Goal: Task Accomplishment & Management: Use online tool/utility

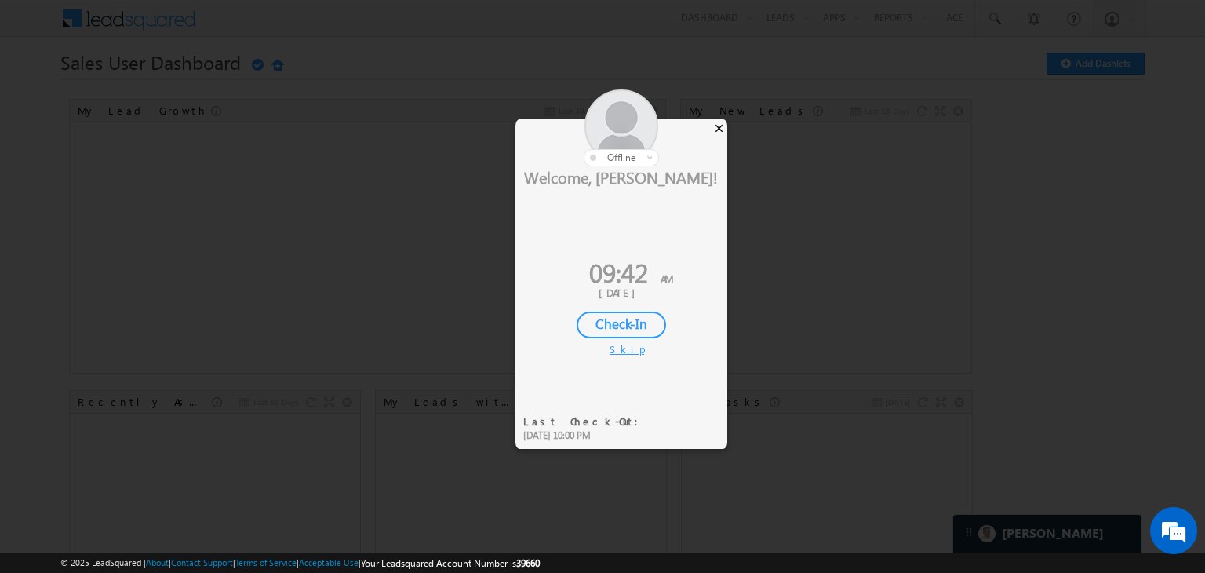
click at [713, 125] on div "×" at bounding box center [719, 127] width 16 height 17
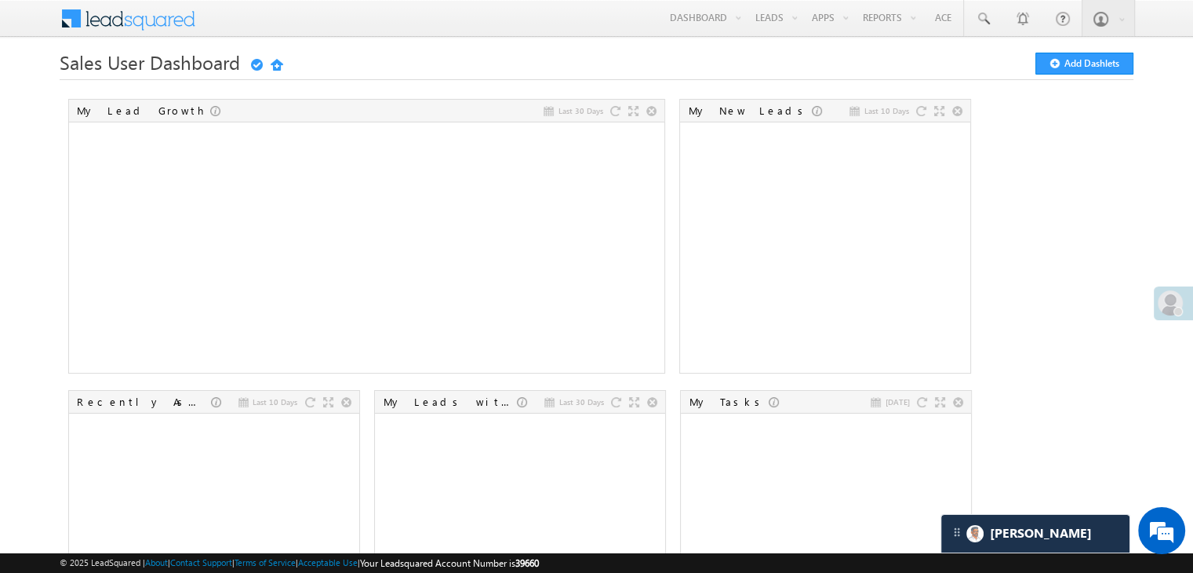
click at [1161, 308] on span at bounding box center [1170, 302] width 25 height 25
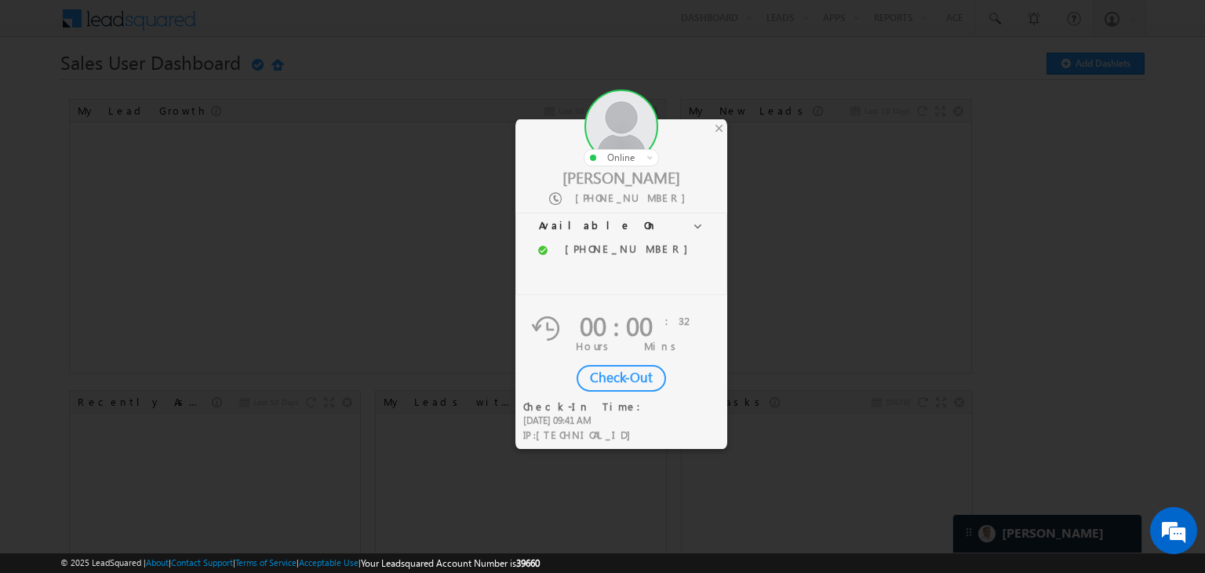
click at [731, 117] on div at bounding box center [602, 286] width 1205 height 573
click at [720, 124] on div "×" at bounding box center [719, 127] width 16 height 17
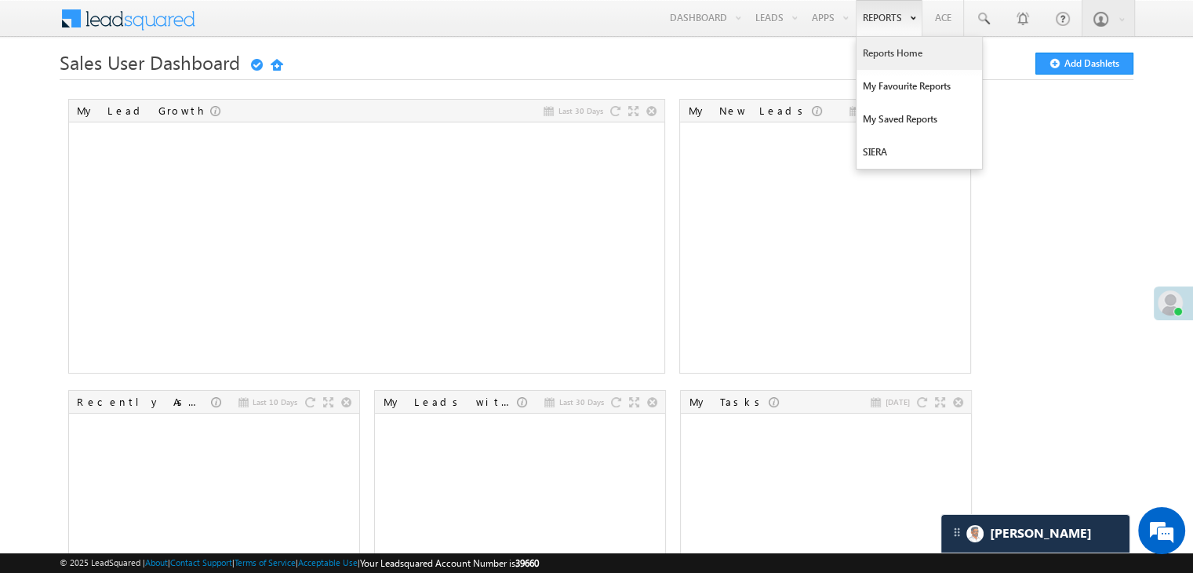
click at [890, 55] on link "Reports Home" at bounding box center [920, 53] width 126 height 33
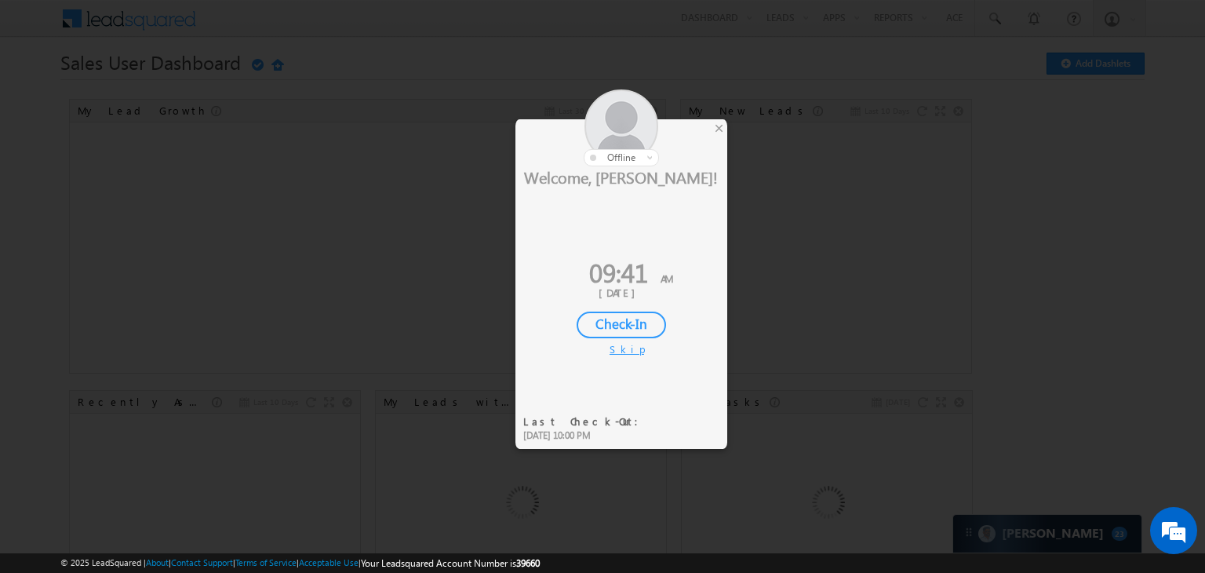
click at [621, 317] on div "Check-In" at bounding box center [621, 324] width 89 height 27
click at [494, 296] on div at bounding box center [602, 286] width 1205 height 573
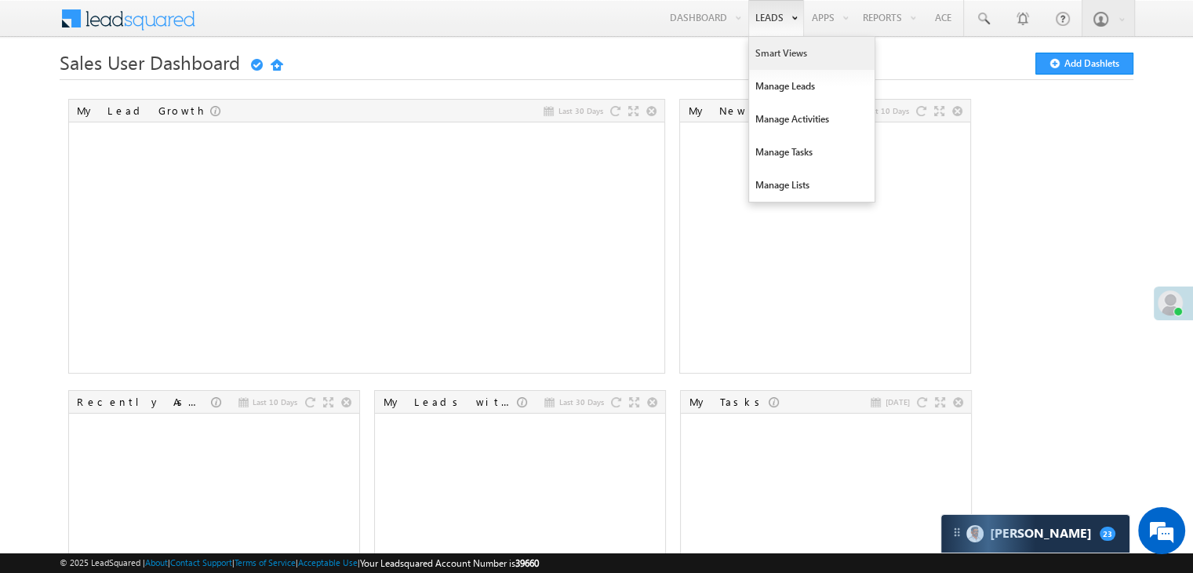
click at [772, 49] on link "Smart Views" at bounding box center [812, 53] width 126 height 33
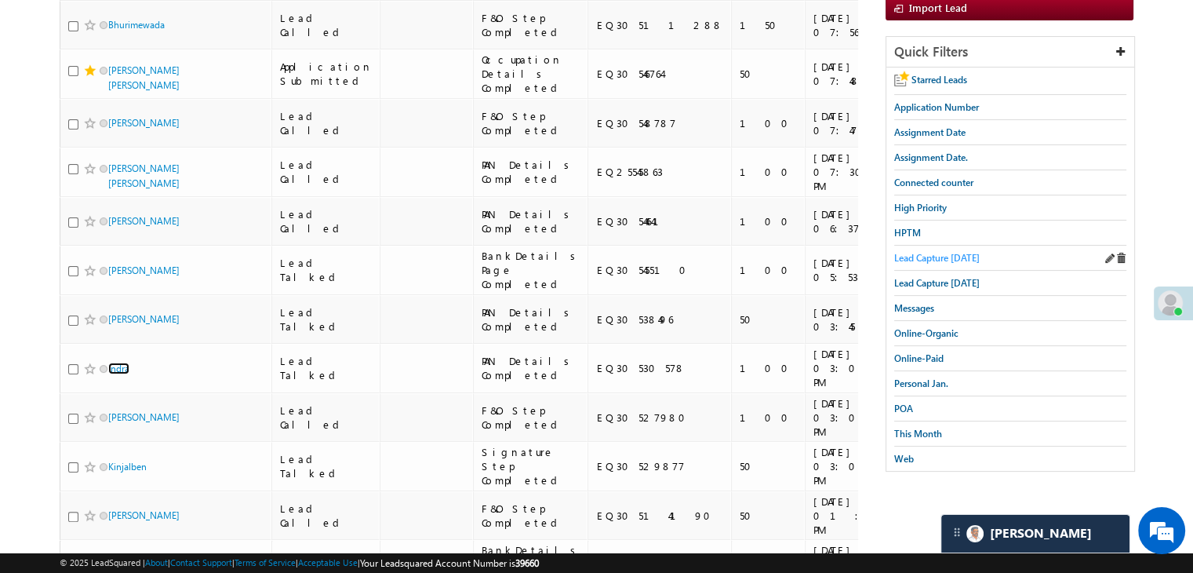
scroll to position [245, 0]
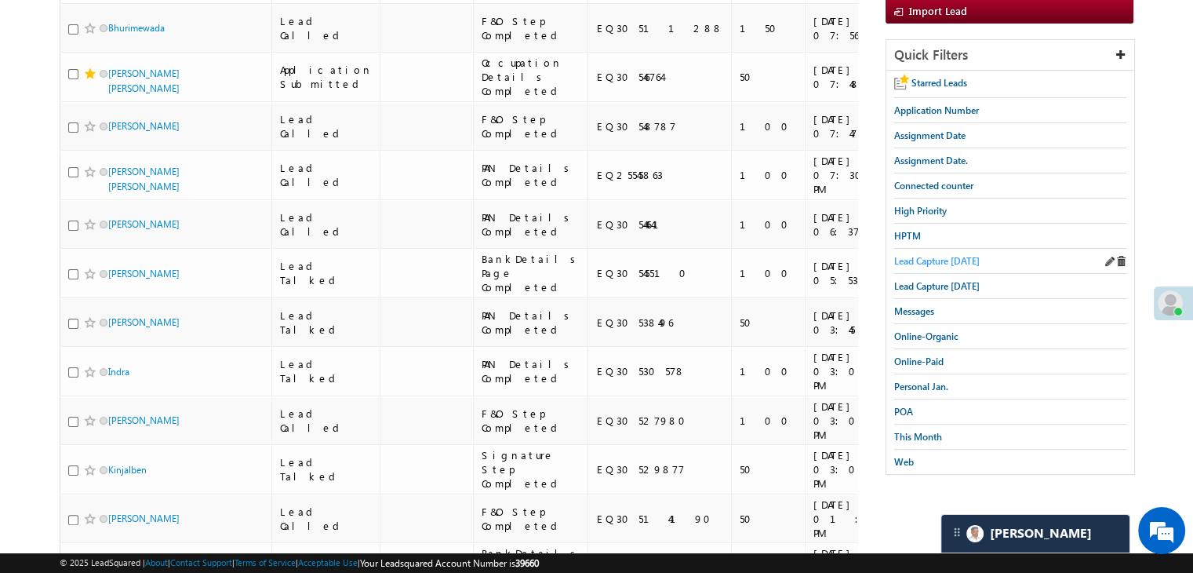
click at [941, 259] on span "Lead Capture [DATE]" at bounding box center [937, 261] width 86 height 12
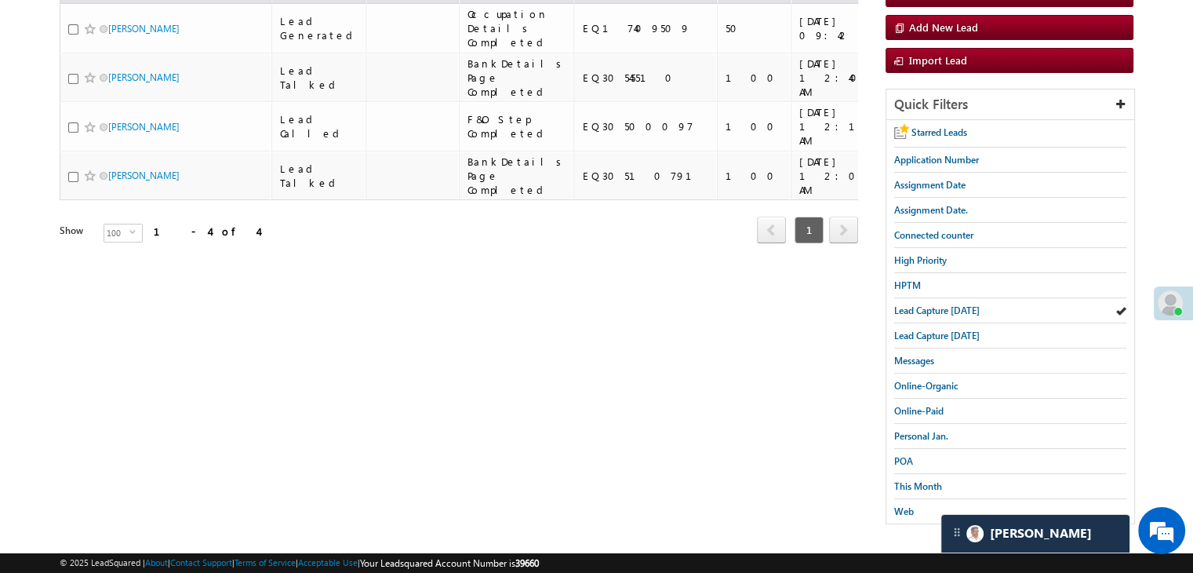
scroll to position [180, 0]
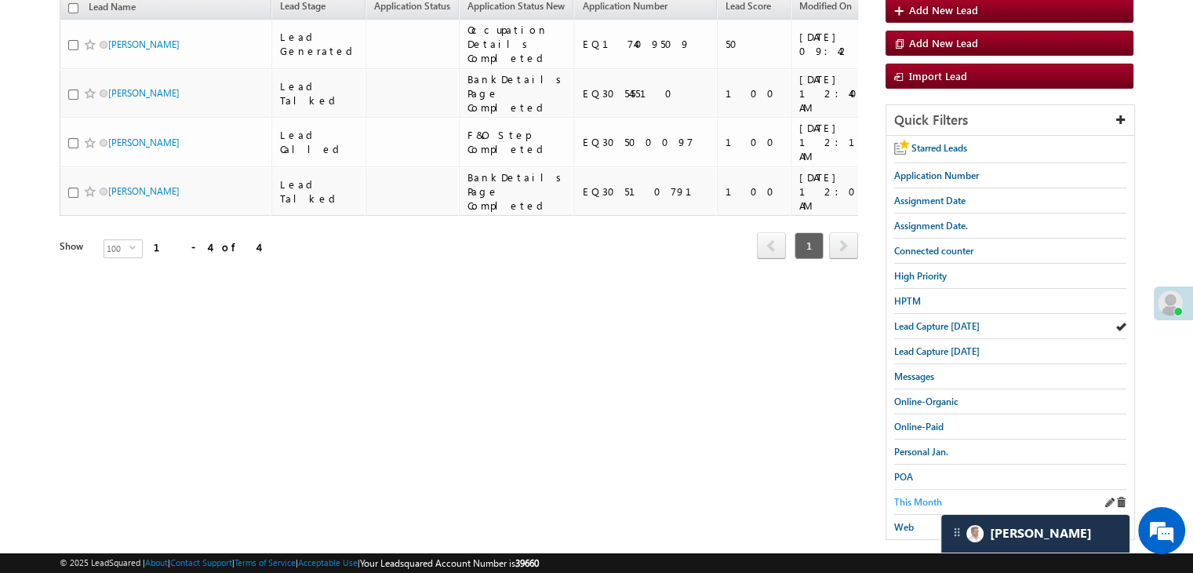
click at [932, 496] on span "This Month" at bounding box center [918, 502] width 48 height 12
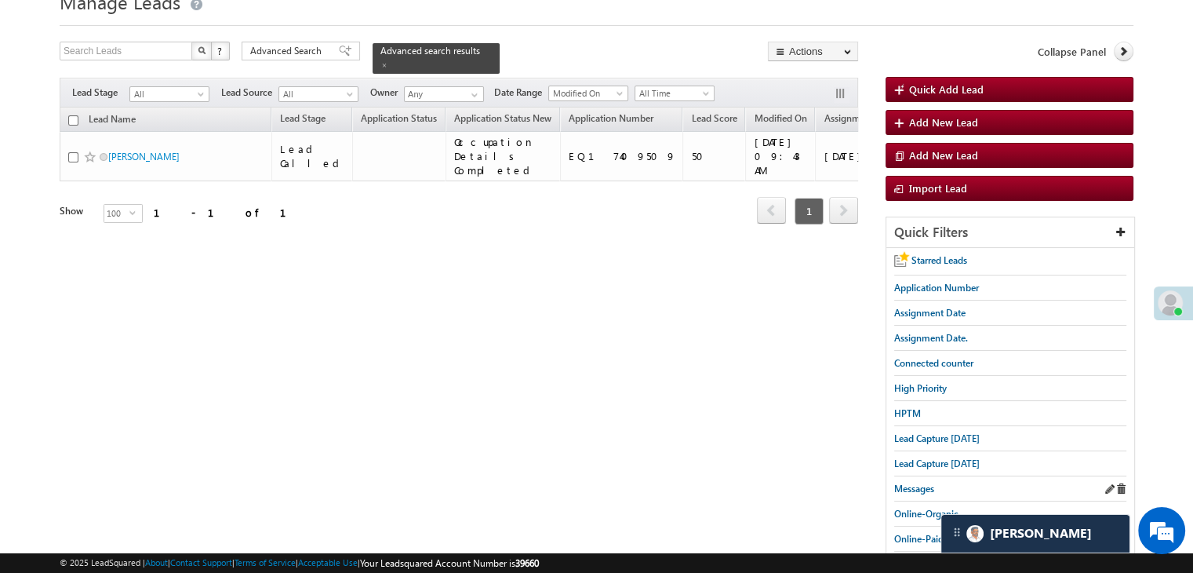
scroll to position [53, 0]
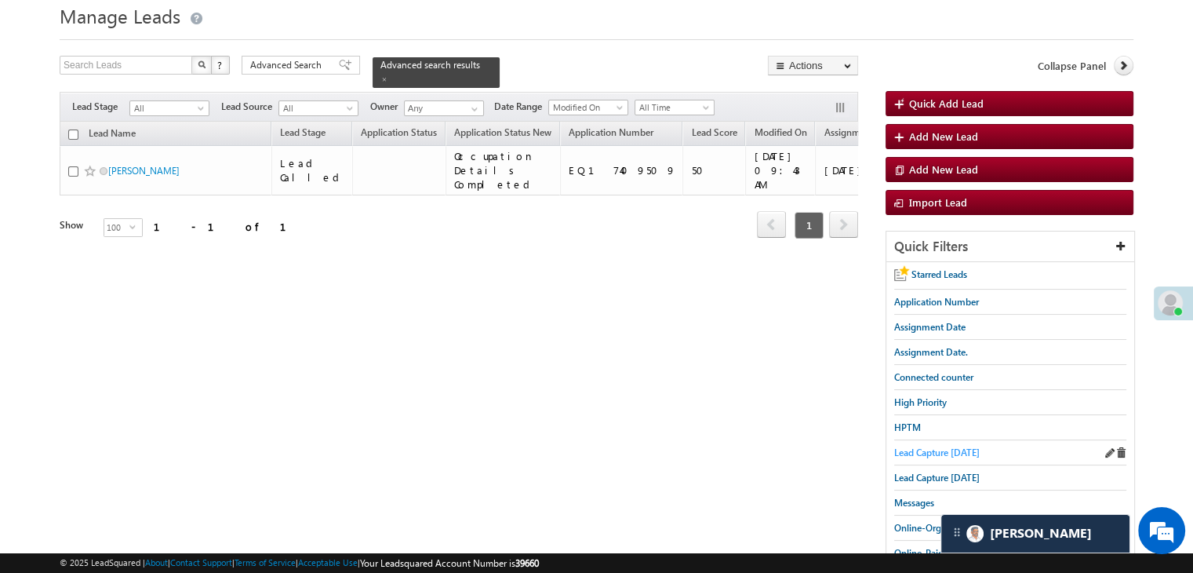
click at [938, 446] on span "Lead Capture [DATE]" at bounding box center [937, 452] width 86 height 12
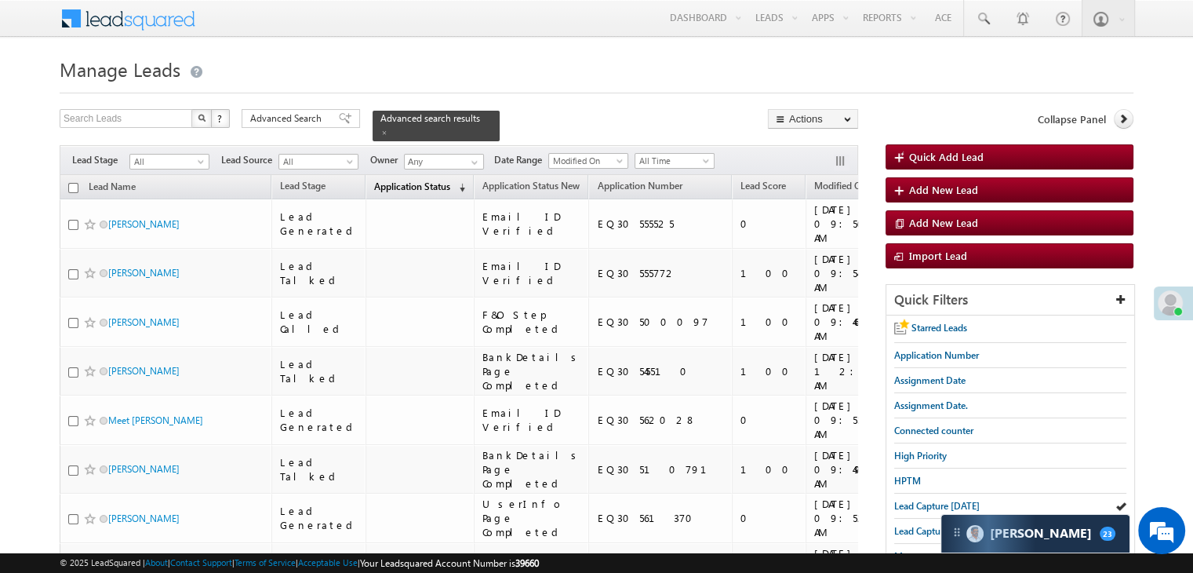
click at [417, 184] on link "Application Status (sorted descending)" at bounding box center [419, 187] width 107 height 20
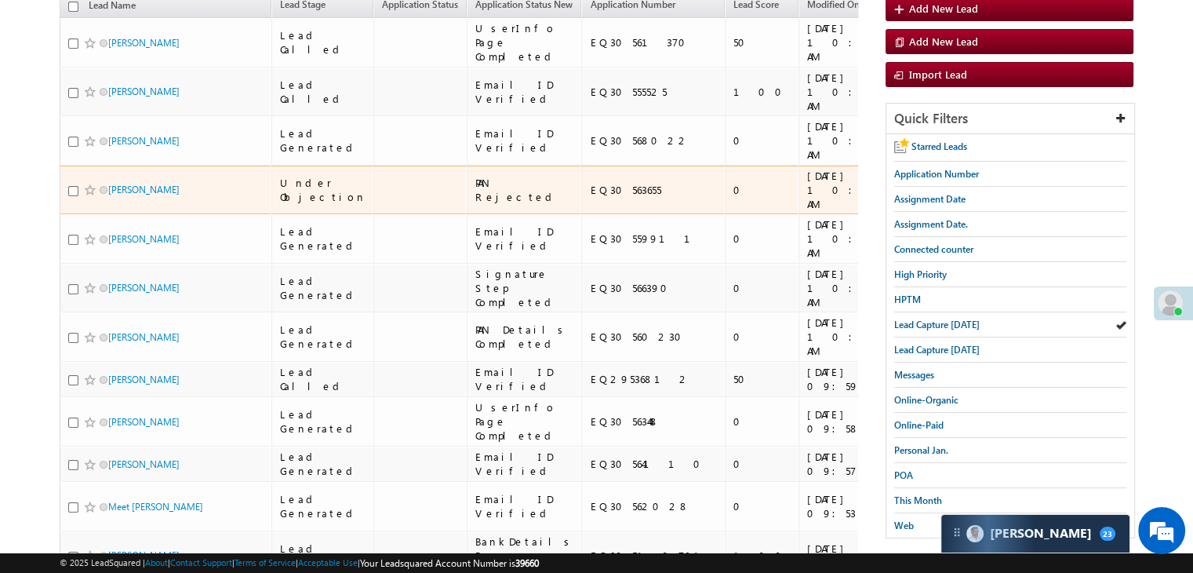
scroll to position [179, 0]
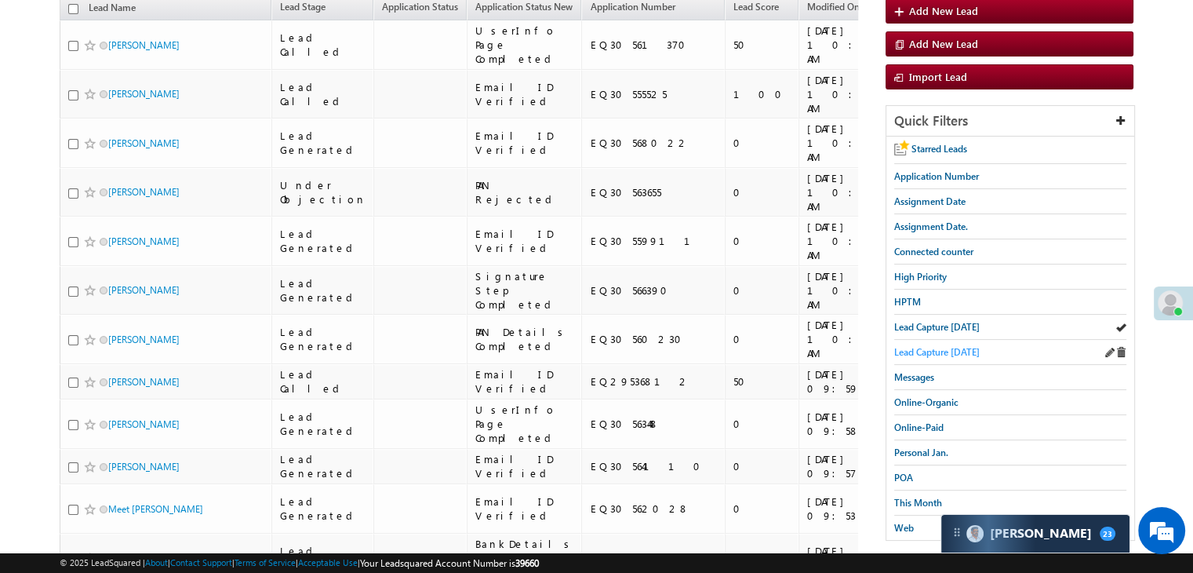
click at [941, 351] on span "Lead Capture yesterday" at bounding box center [937, 352] width 86 height 12
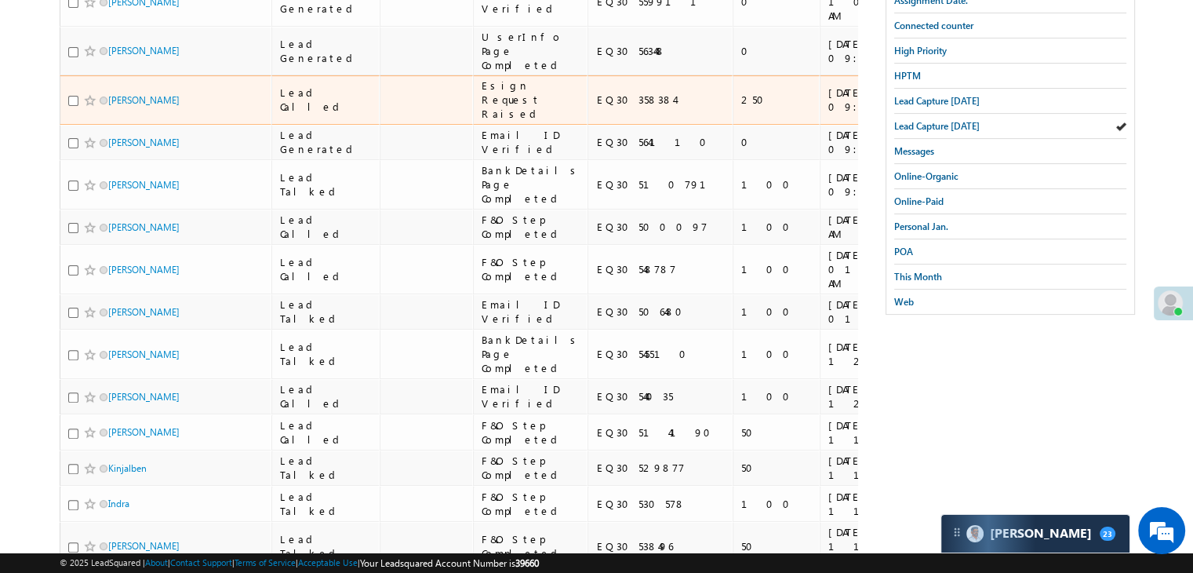
scroll to position [0, 0]
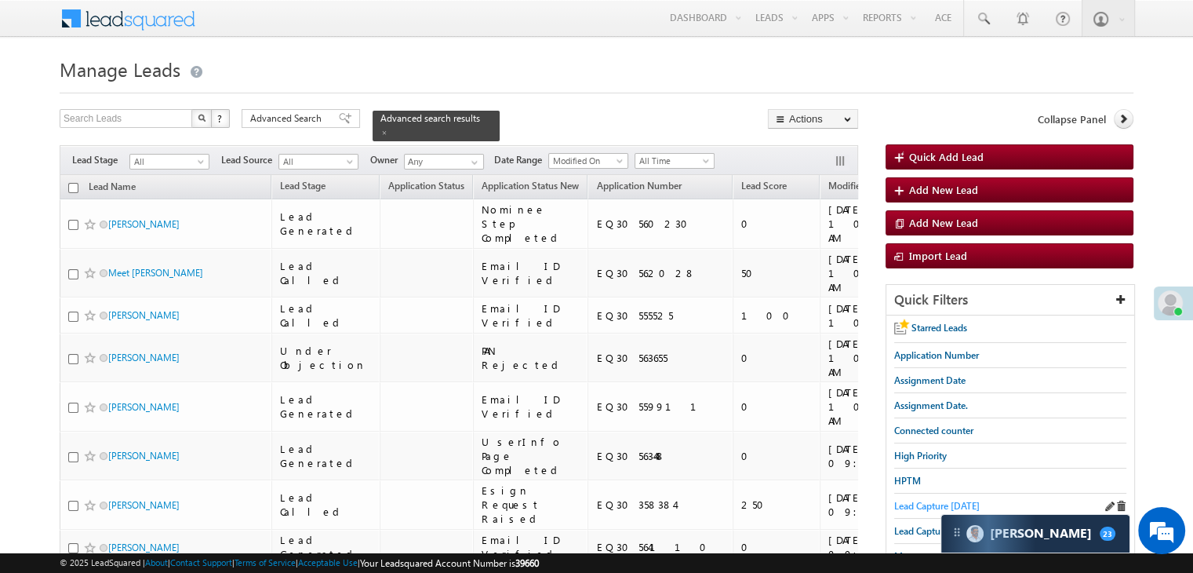
click at [922, 500] on span "Lead Capture today" at bounding box center [937, 506] width 86 height 12
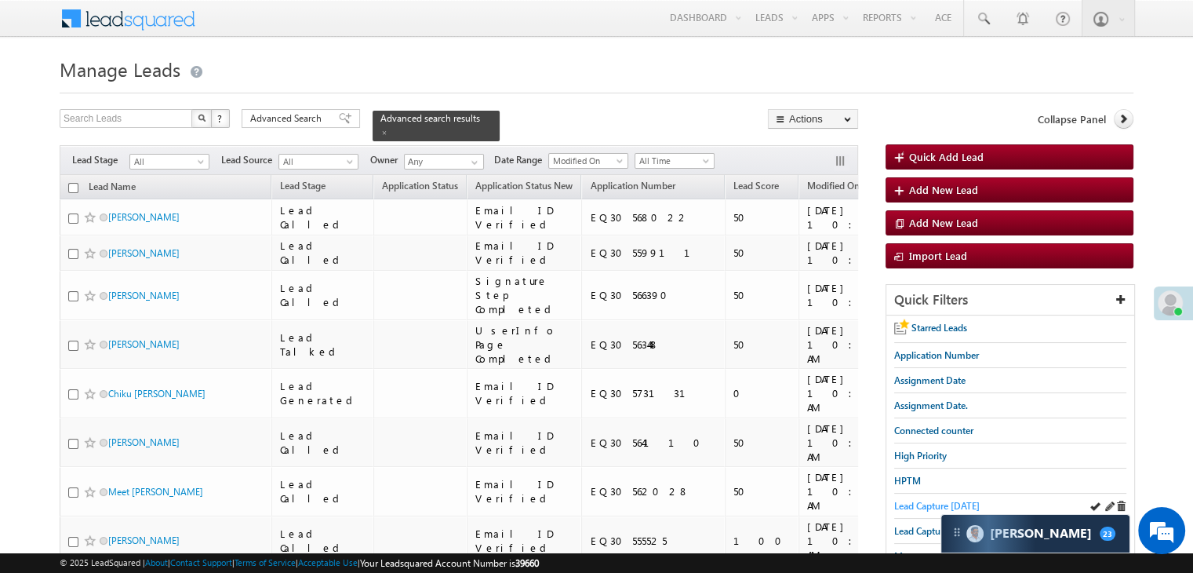
click at [933, 500] on span "Lead Capture [DATE]" at bounding box center [937, 506] width 86 height 12
click at [903, 500] on span "Lead Capture [DATE]" at bounding box center [937, 506] width 86 height 12
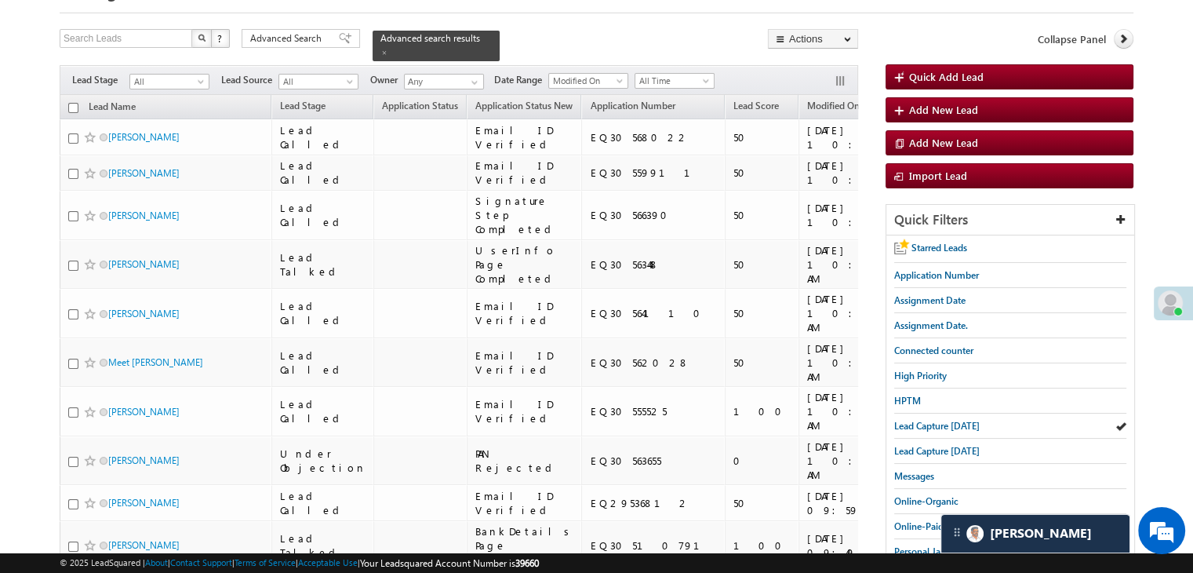
scroll to position [84, 0]
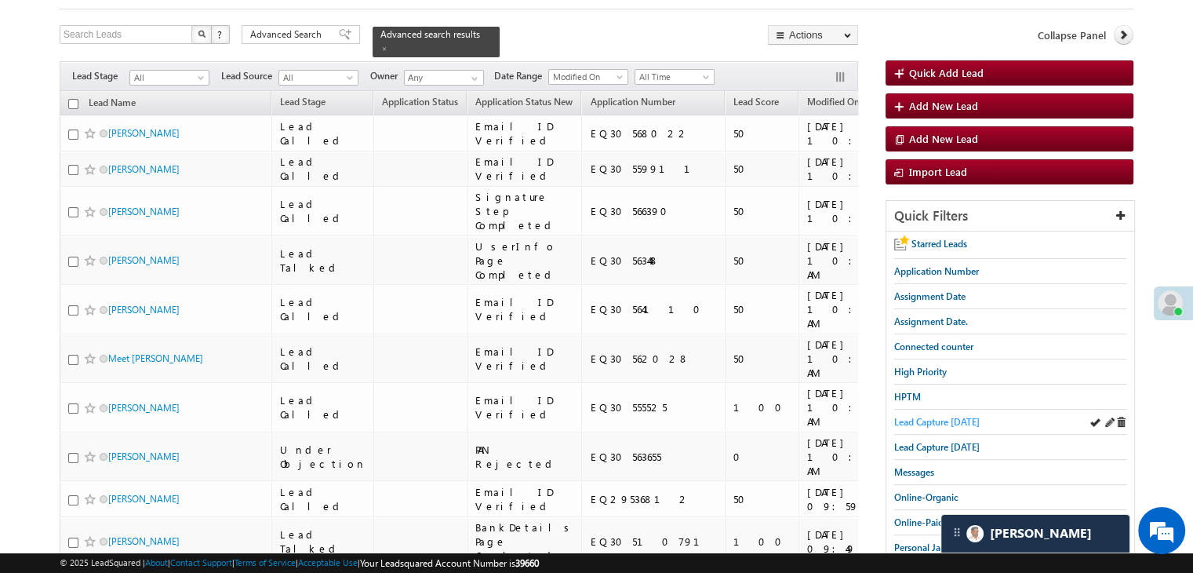
click at [915, 424] on span "Lead Capture [DATE]" at bounding box center [937, 422] width 86 height 12
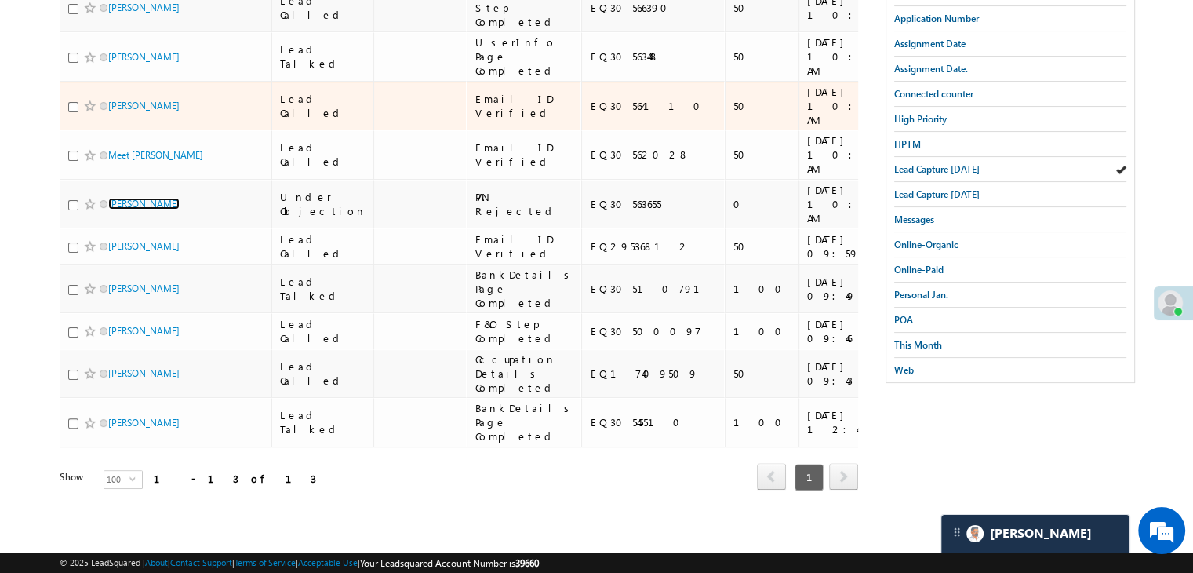
scroll to position [328, 0]
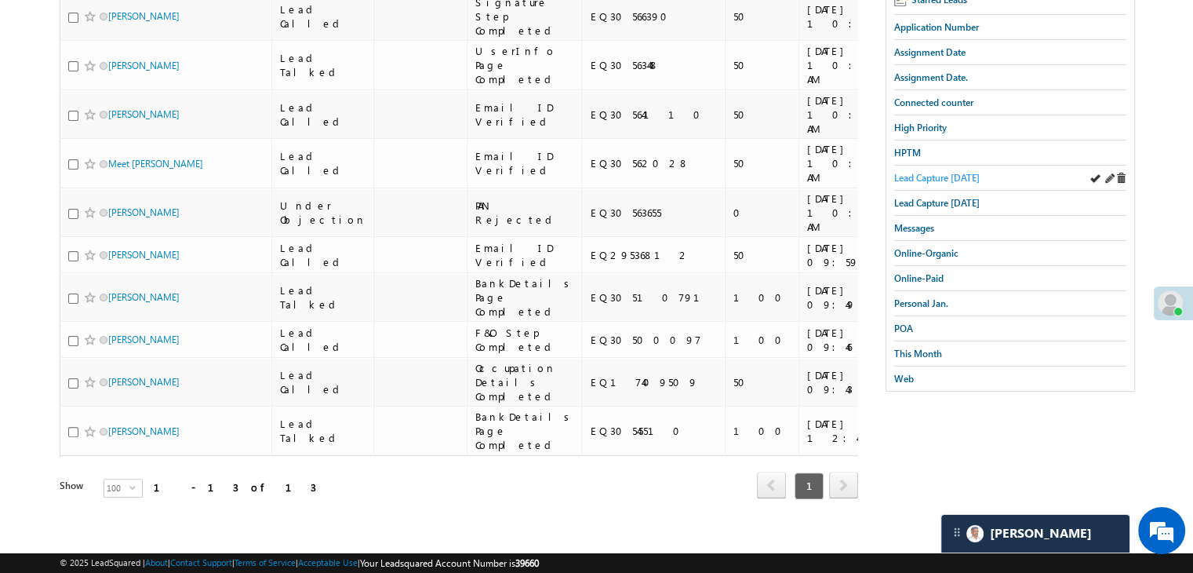
click at [910, 172] on span "Lead Capture [DATE]" at bounding box center [937, 178] width 86 height 12
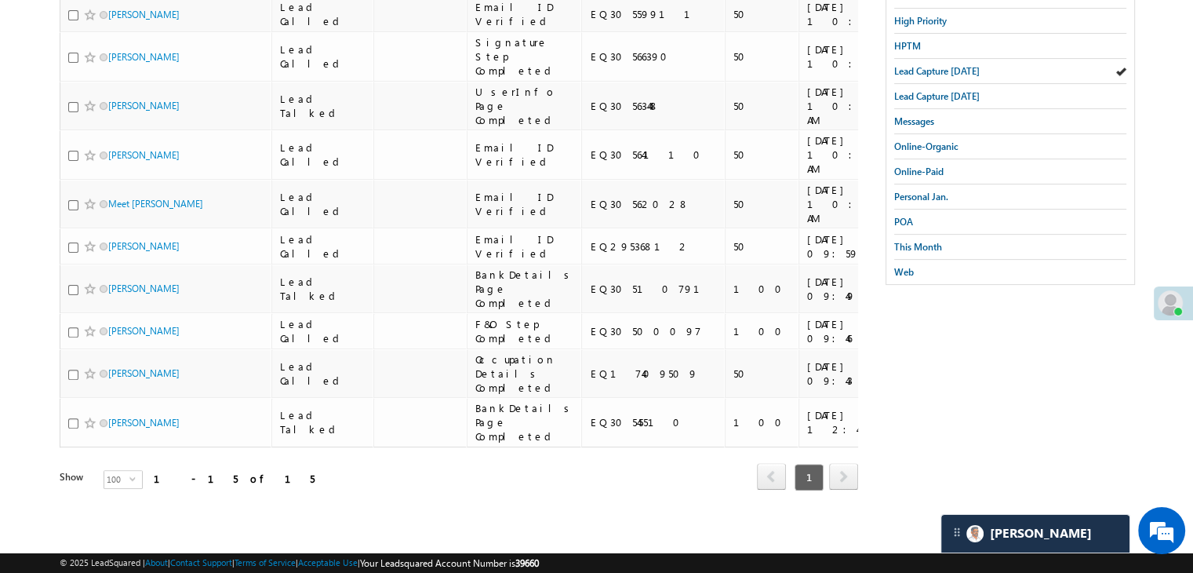
scroll to position [485, 0]
click at [921, 241] on span "This Month" at bounding box center [918, 247] width 48 height 12
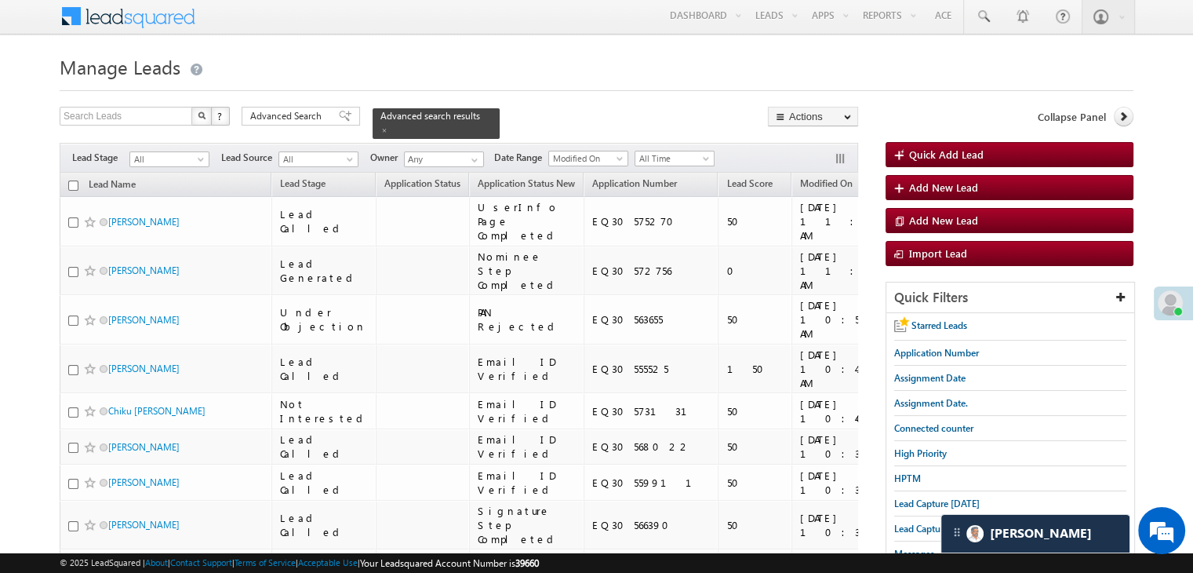
scroll to position [0, 0]
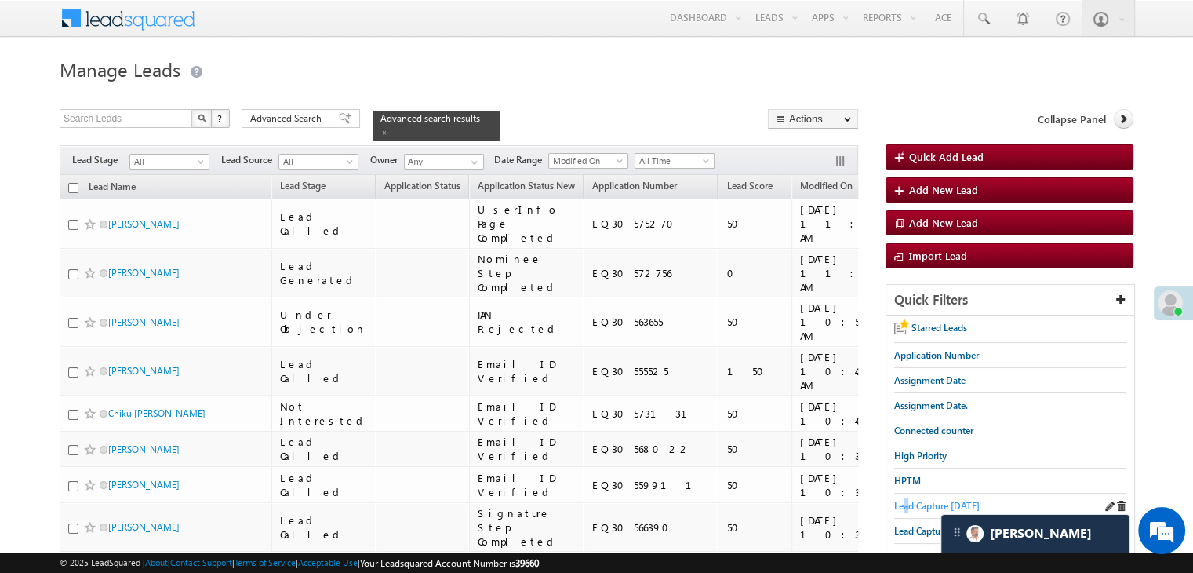
click at [906, 505] on span "Lead Capture [DATE]" at bounding box center [937, 506] width 86 height 12
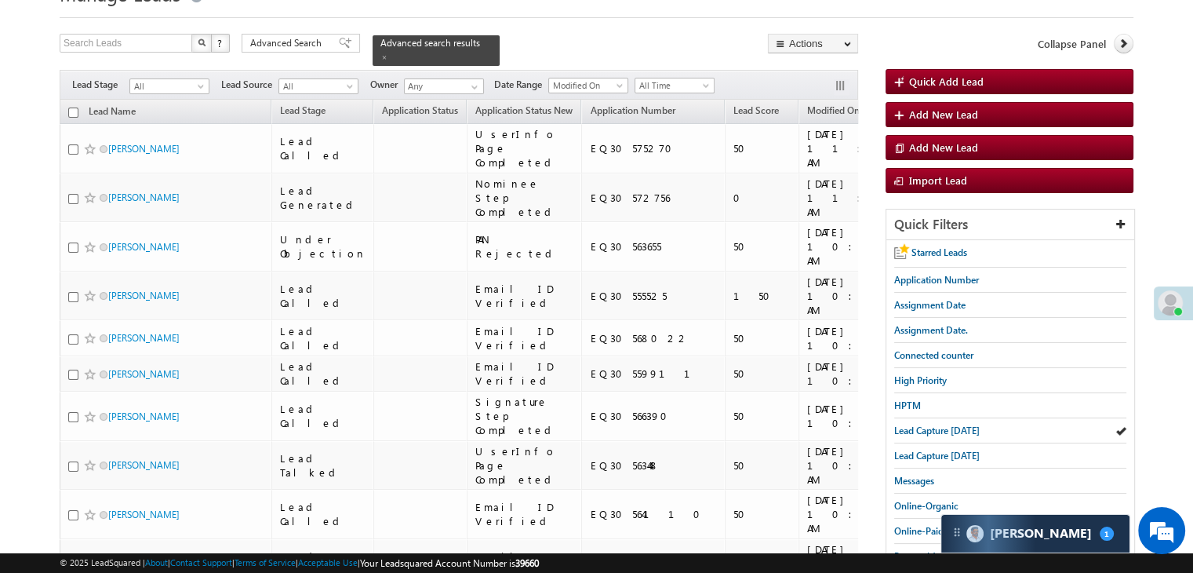
scroll to position [78, 0]
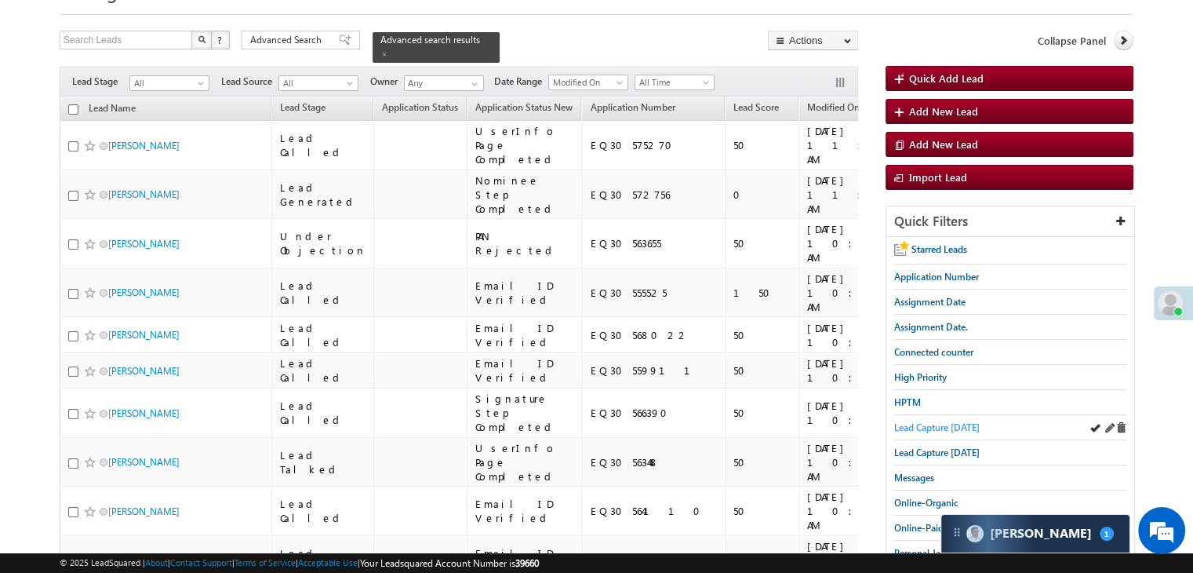
click at [916, 424] on span "Lead Capture [DATE]" at bounding box center [937, 427] width 86 height 12
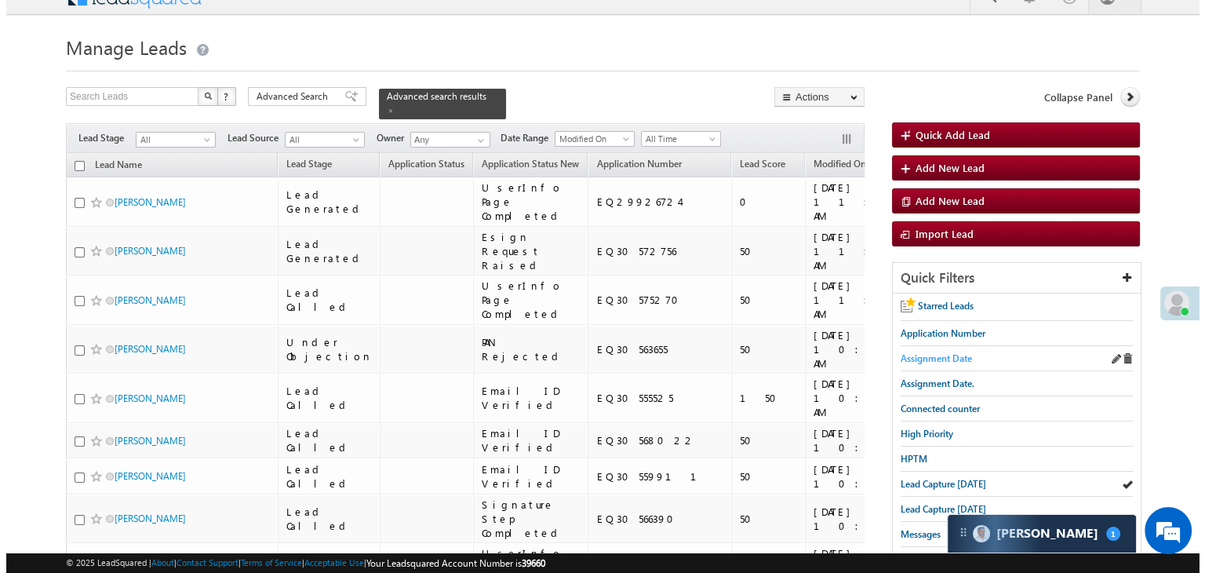
scroll to position [0, 0]
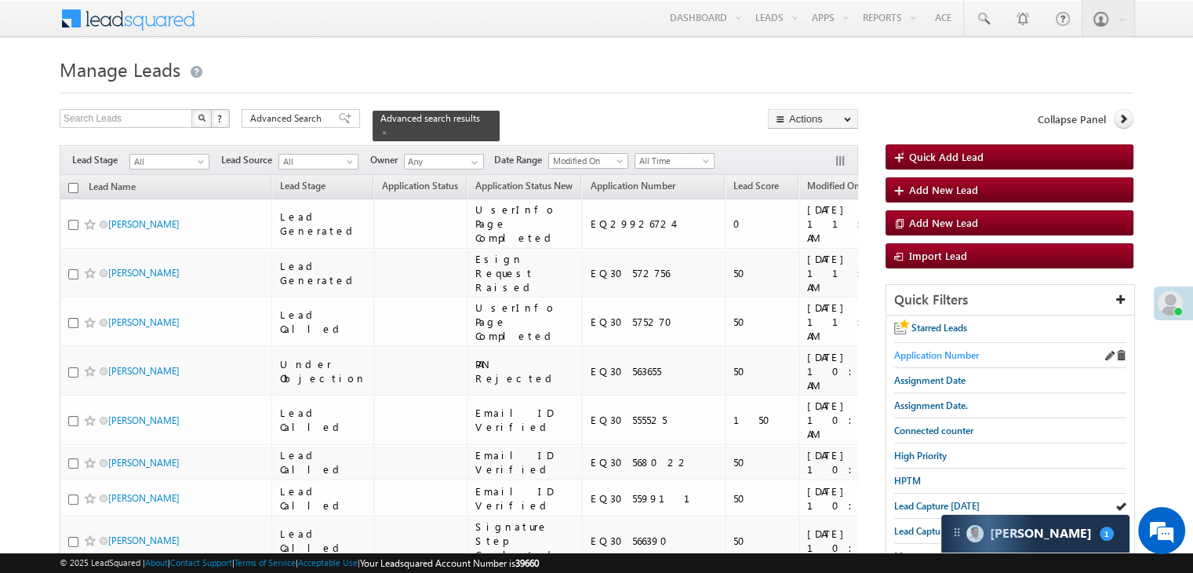
click at [941, 347] on link "Application Number" at bounding box center [936, 354] width 85 height 15
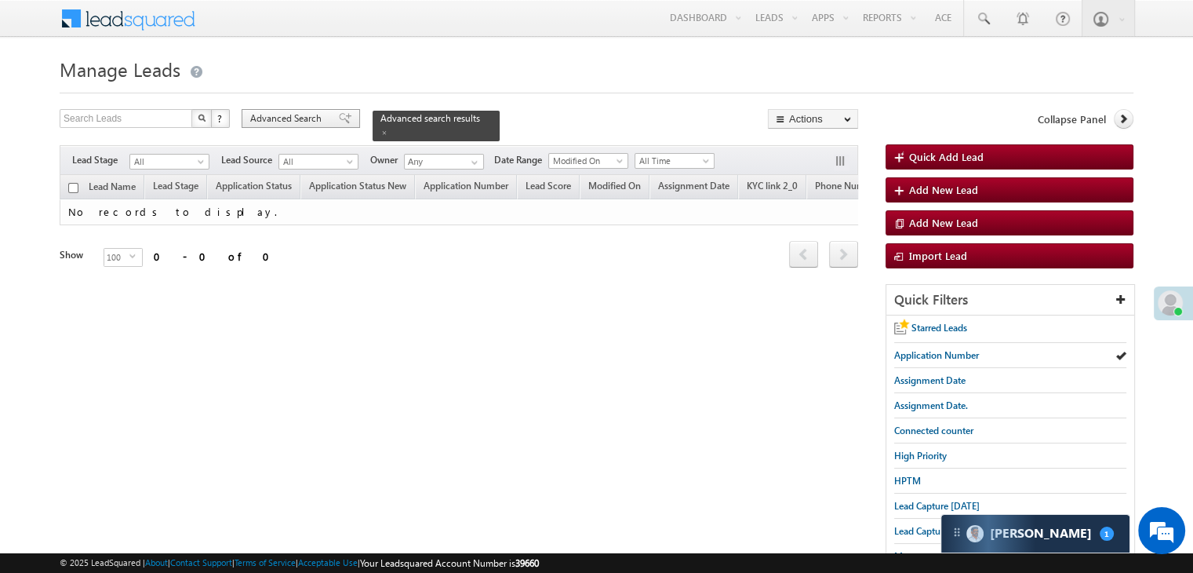
click at [319, 118] on span "Advanced Search" at bounding box center [288, 118] width 76 height 14
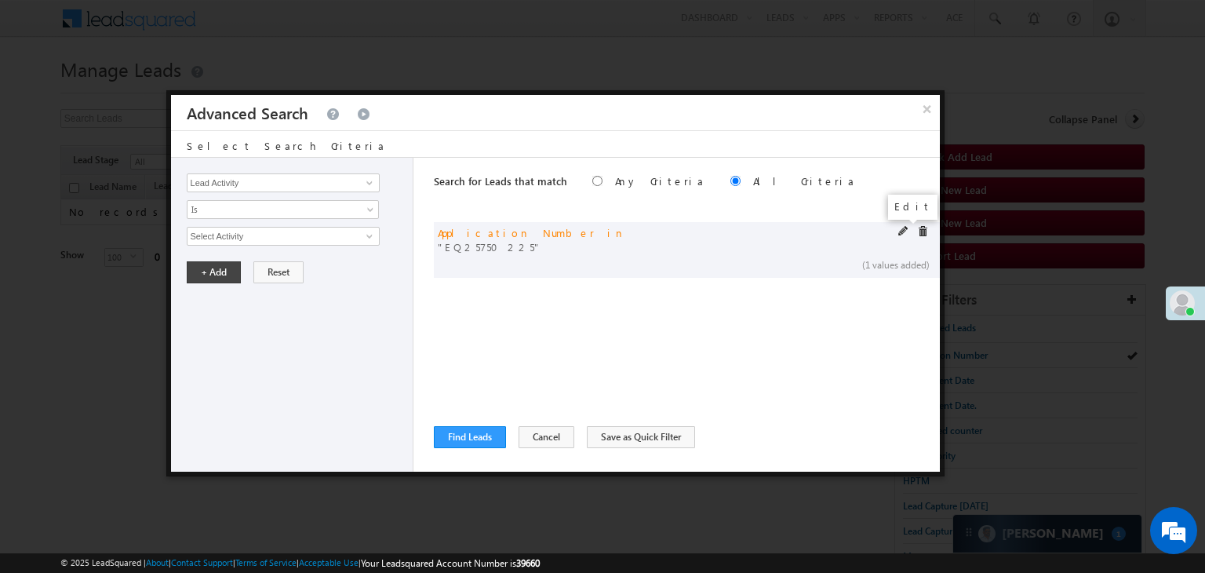
click at [901, 231] on span at bounding box center [903, 231] width 11 height 11
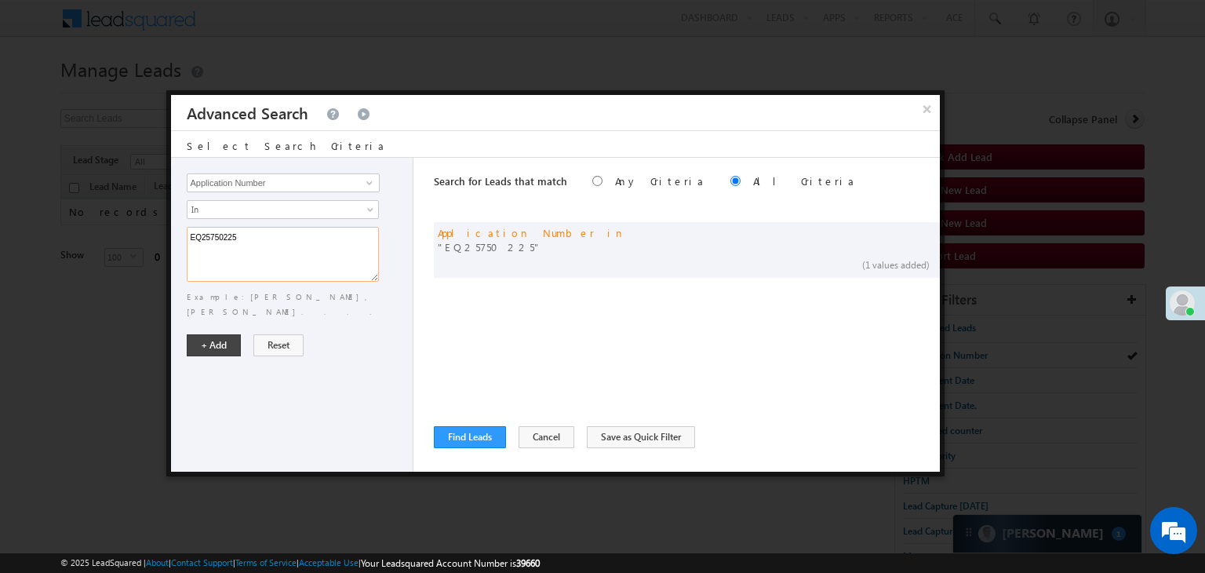
click at [294, 236] on textarea "EQ25750225" at bounding box center [283, 254] width 192 height 55
paste textarea "4665636 EQ30338510 EQ29716168 EQ29973166 EQ30251194 EQ30402212 EQ25306679 EQ292…"
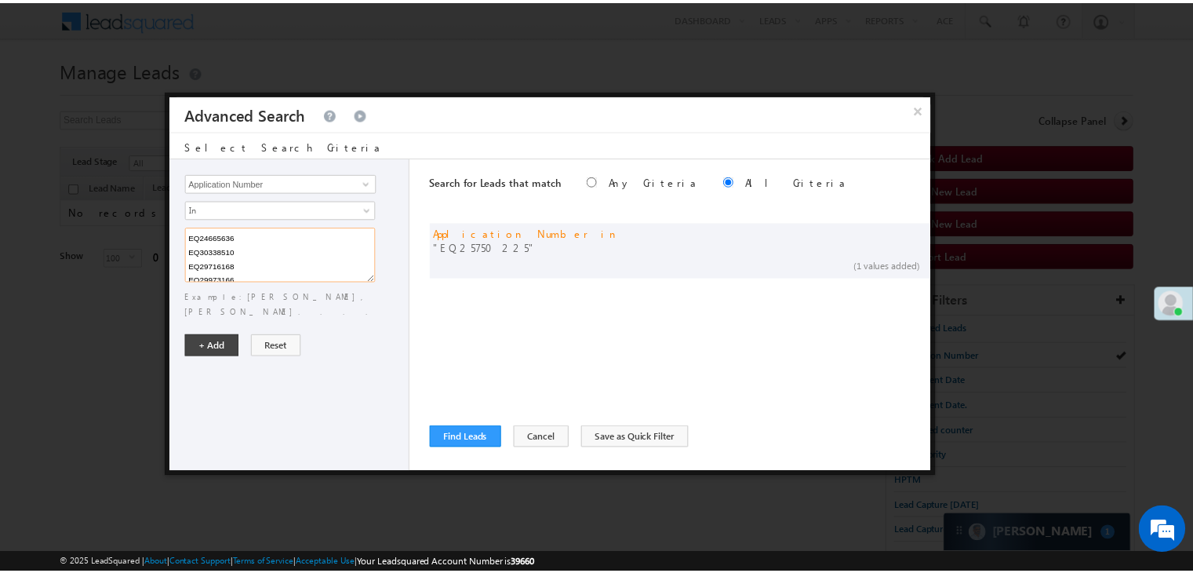
scroll to position [469, 0]
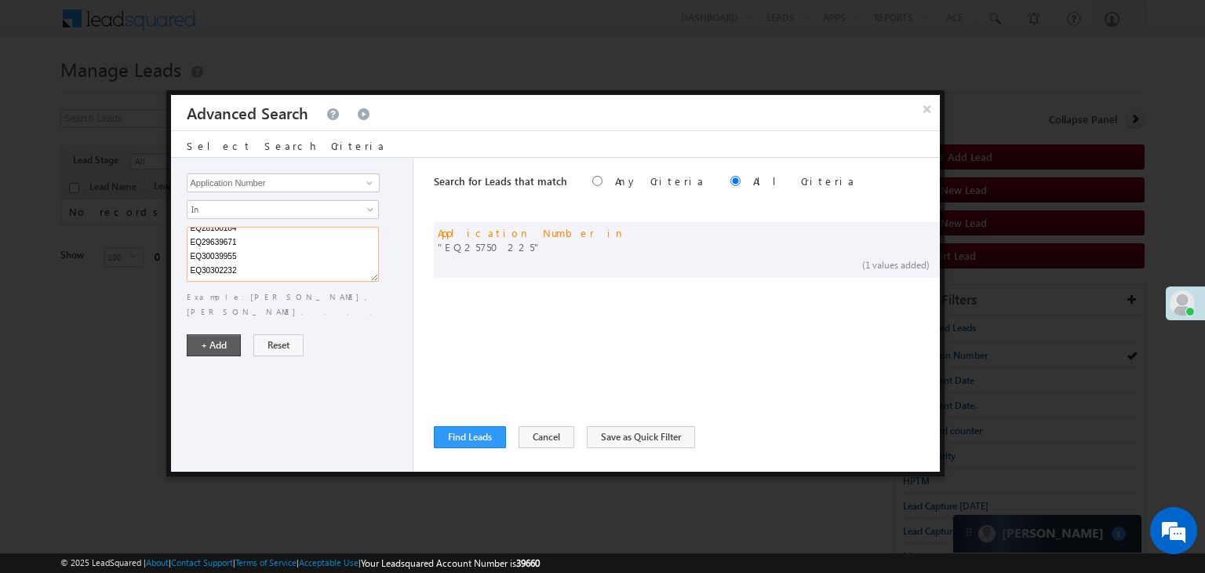
type textarea "EQ24665636 EQ30338510 EQ29716168 EQ29973166 EQ30251194 EQ30402212 EQ25306679 EQ…"
click at [217, 334] on button "+ Add" at bounding box center [214, 345] width 54 height 22
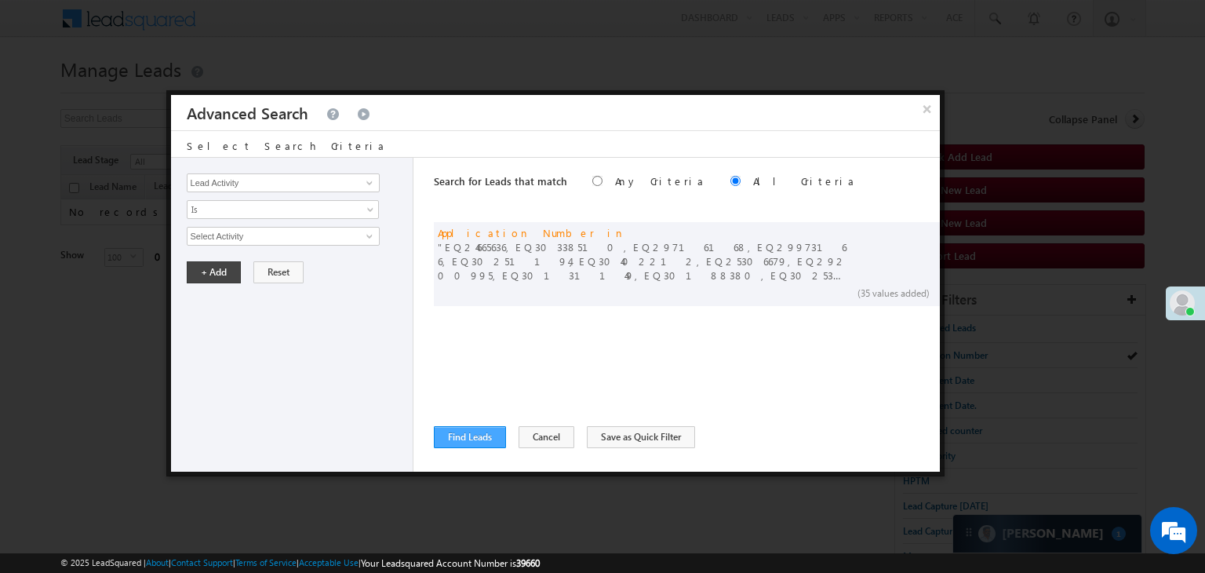
drag, startPoint x: 449, startPoint y: 422, endPoint x: 453, endPoint y: 432, distance: 10.9
click at [449, 423] on div "Search for Leads that match Any Criteria All Criteria Note that the current tri…" at bounding box center [687, 315] width 506 height 314
click at [457, 442] on button "Find Leads" at bounding box center [470, 437] width 72 height 22
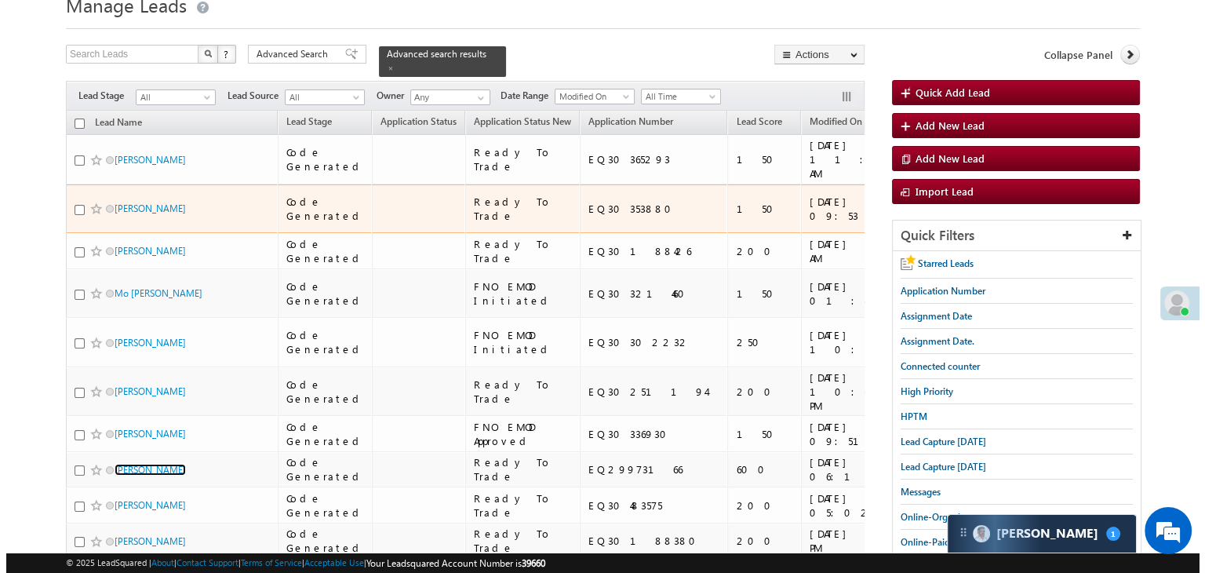
scroll to position [0, 0]
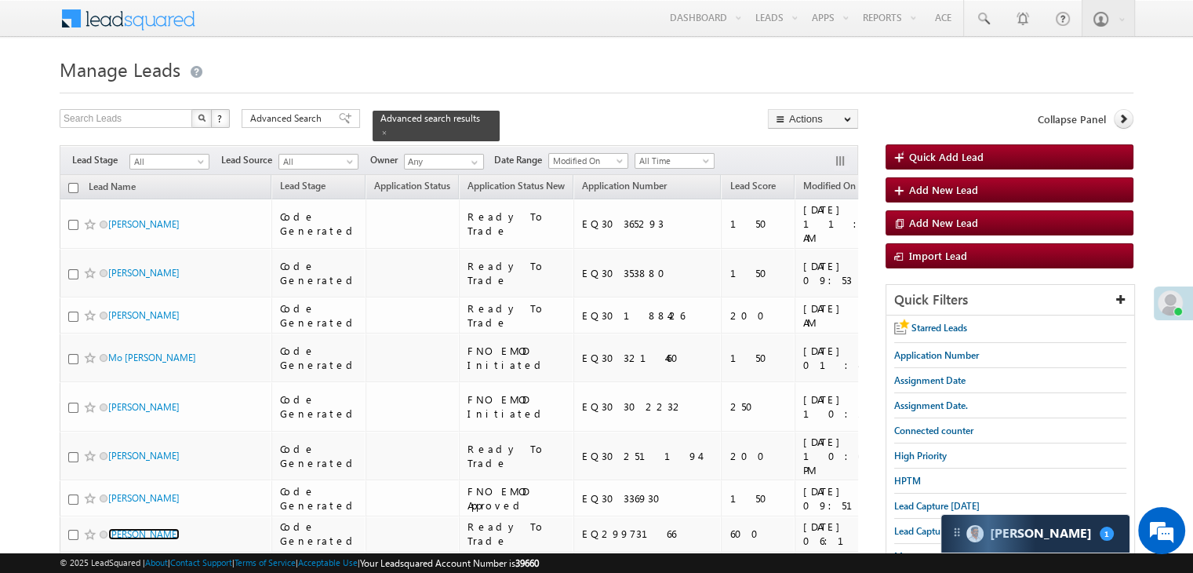
click at [75, 183] on input "checkbox" at bounding box center [73, 188] width 10 height 10
checkbox input "true"
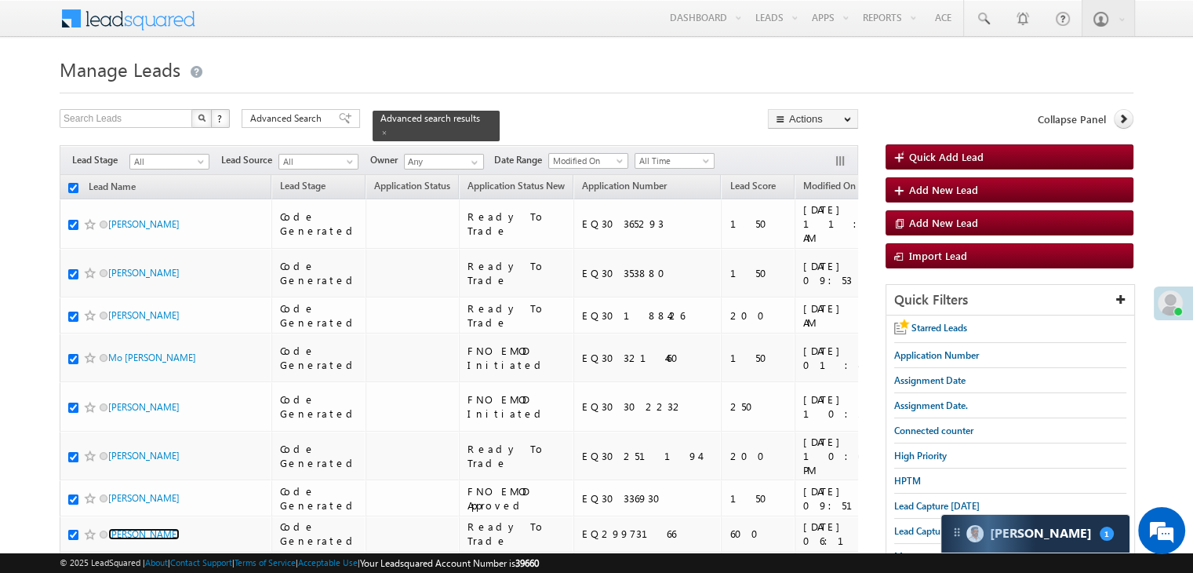
checkbox input "true"
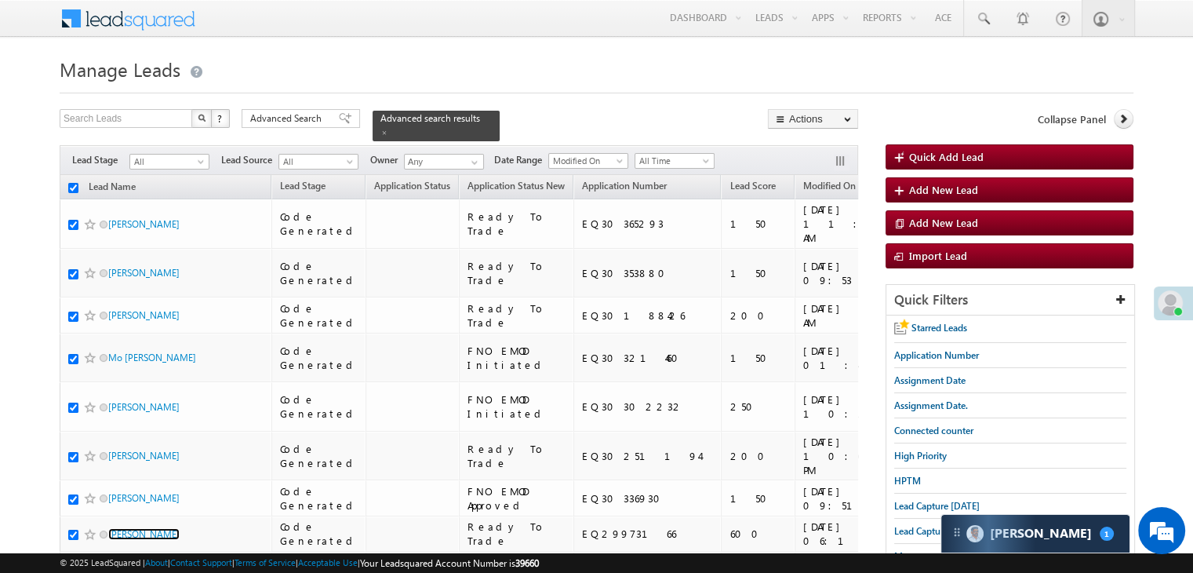
checkbox input "true"
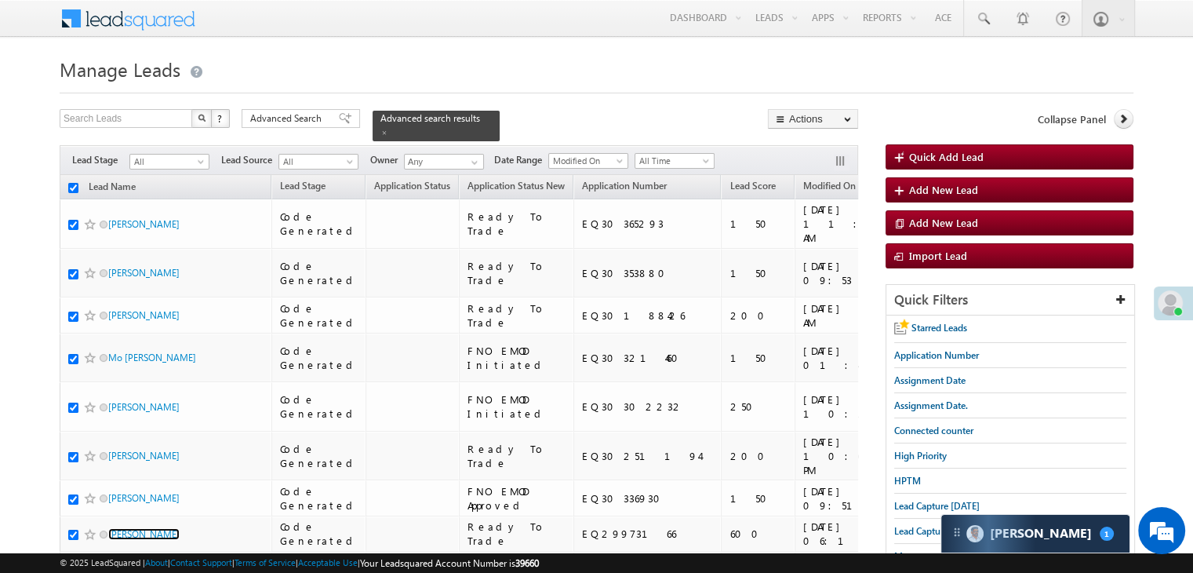
checkbox input "true"
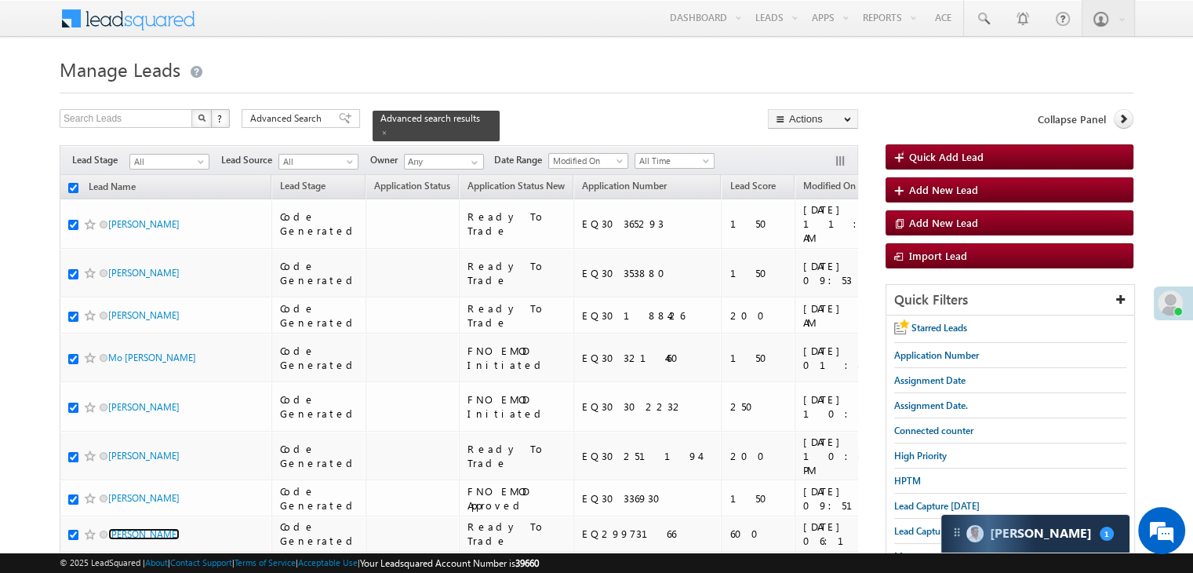
checkbox input "true"
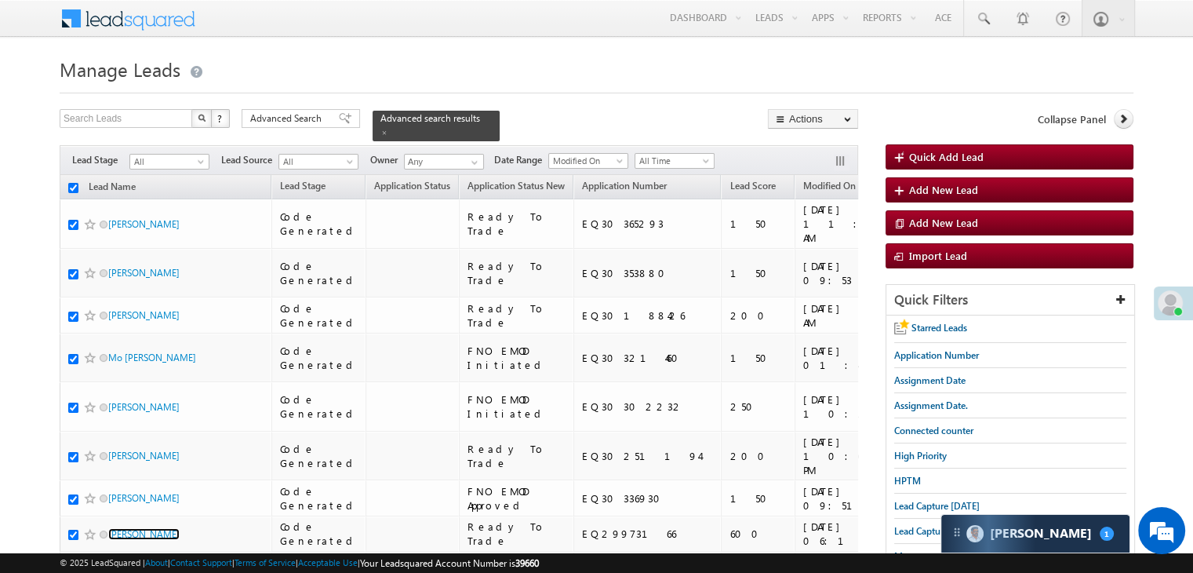
checkbox input "true"
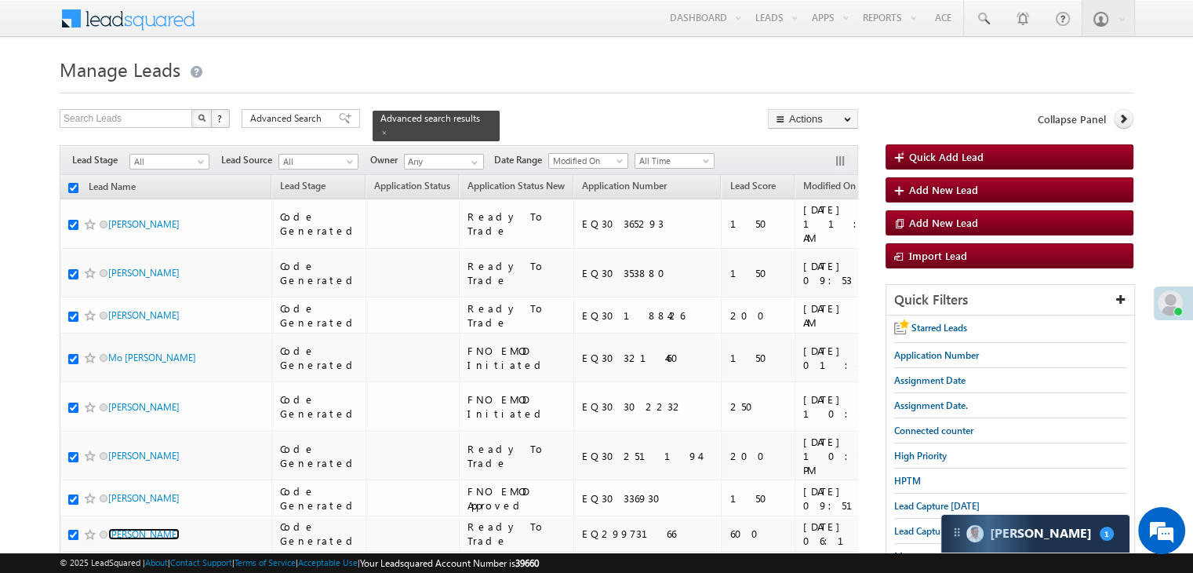
checkbox input "true"
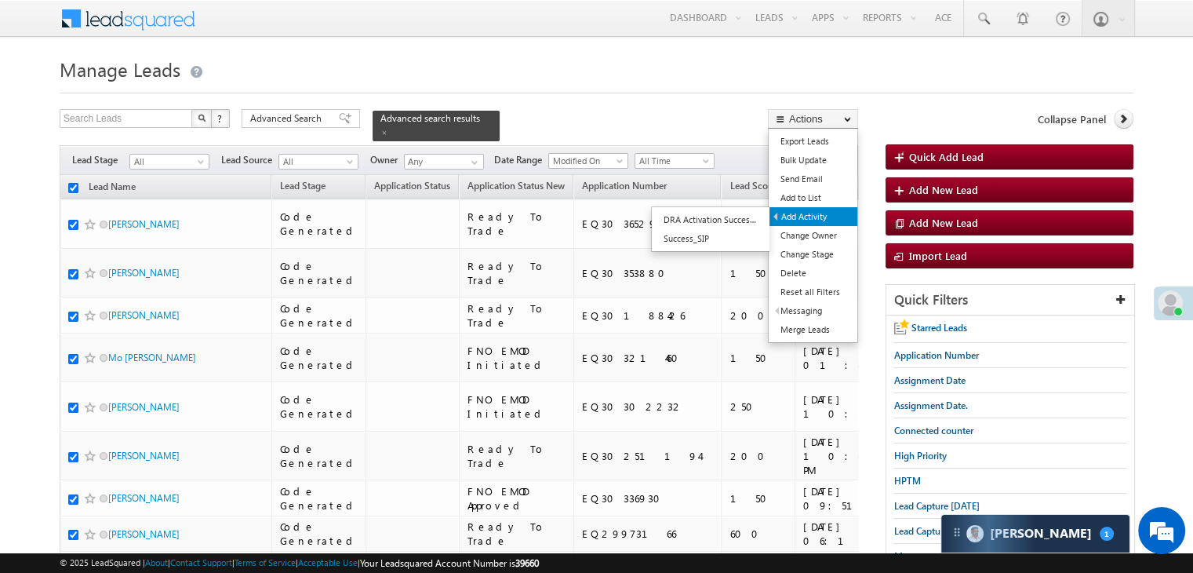
click at [822, 214] on link "Add Activity" at bounding box center [814, 216] width 88 height 19
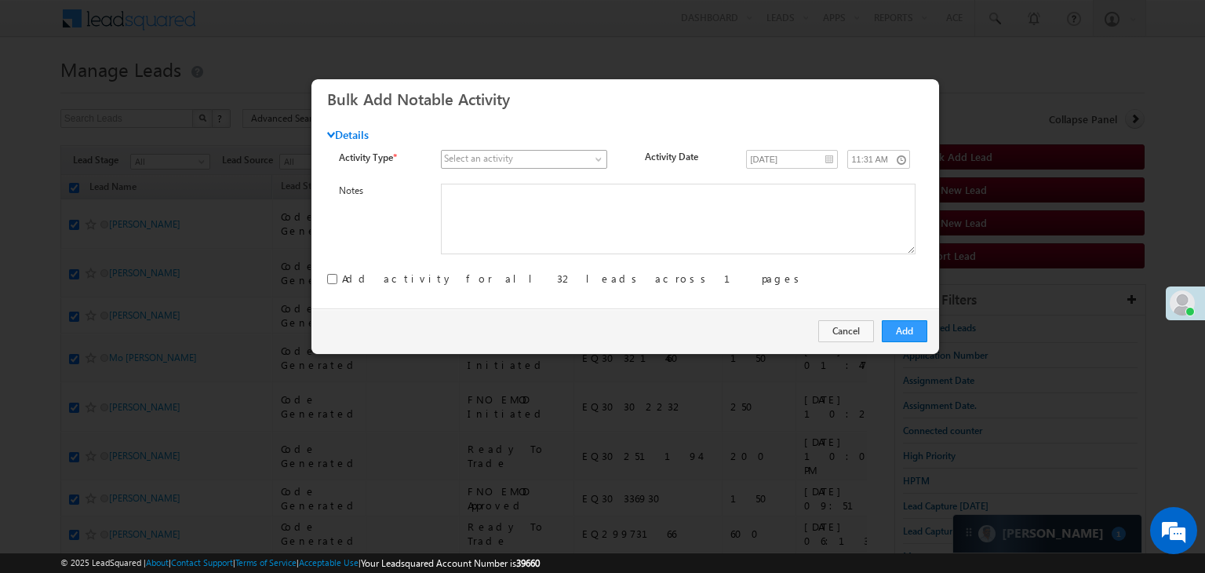
click at [533, 158] on span at bounding box center [516, 159] width 148 height 14
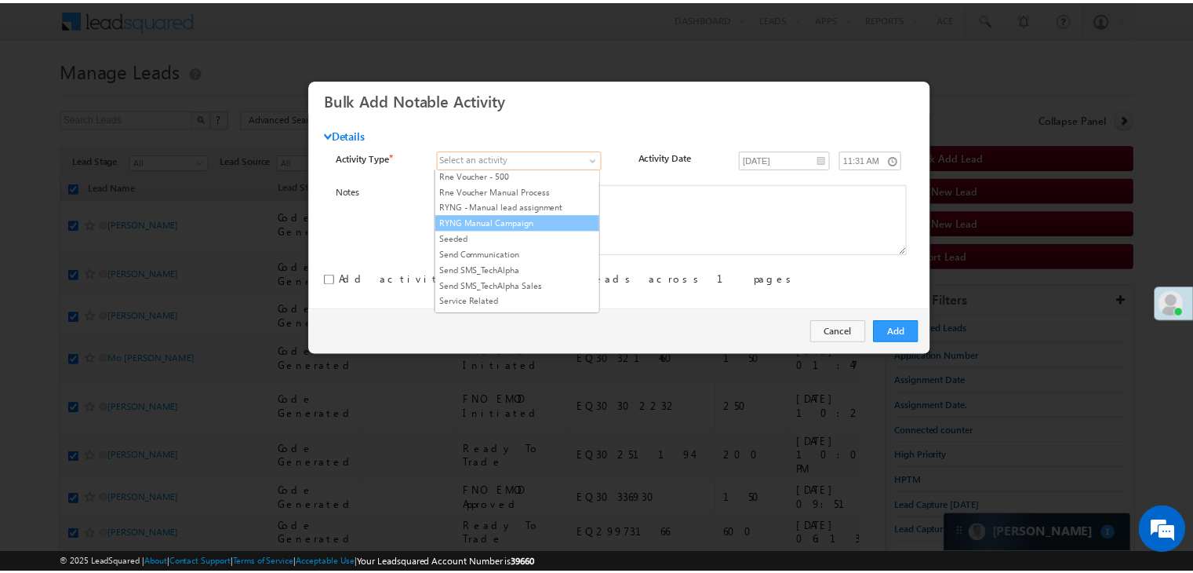
scroll to position [1961, 0]
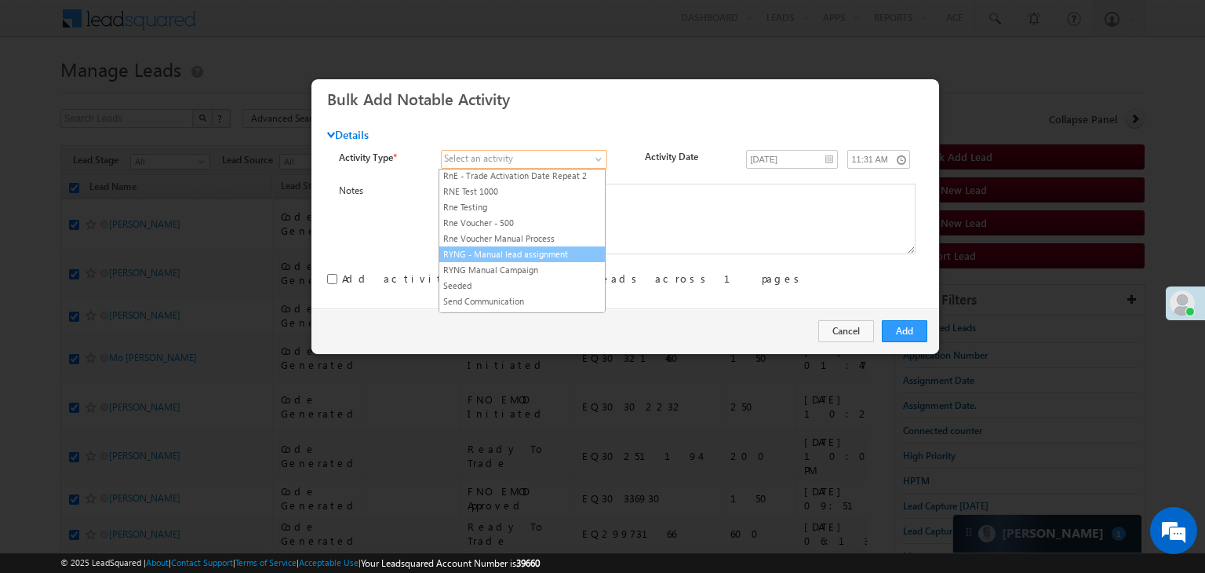
click at [542, 247] on link "RYNG - Manual lead assignment" at bounding box center [522, 254] width 166 height 14
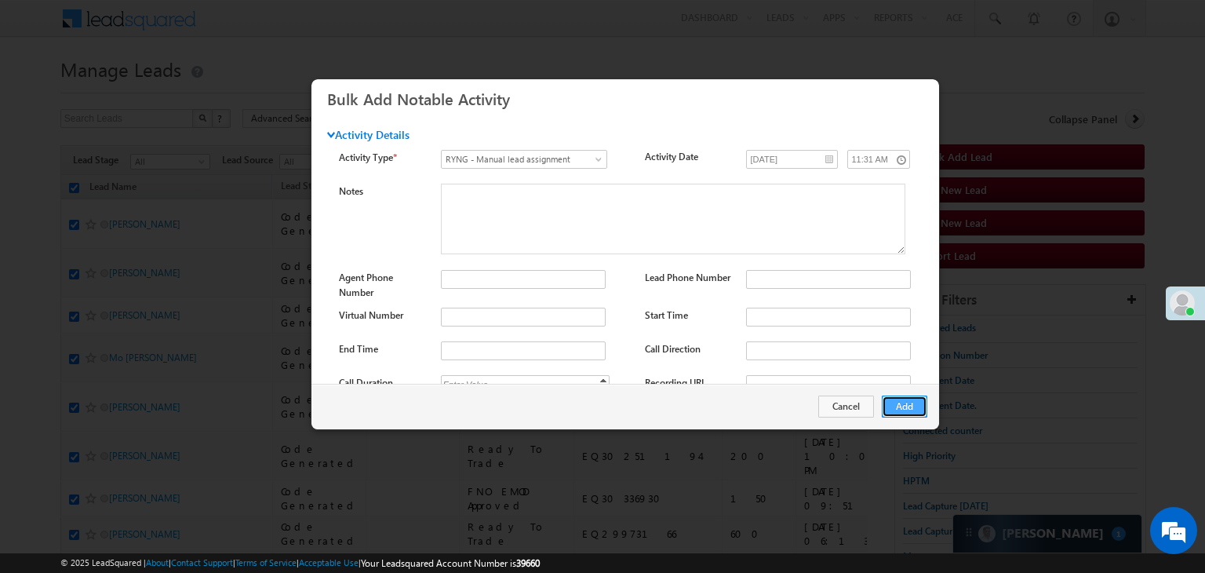
click at [918, 409] on button "Add" at bounding box center [904, 406] width 45 height 22
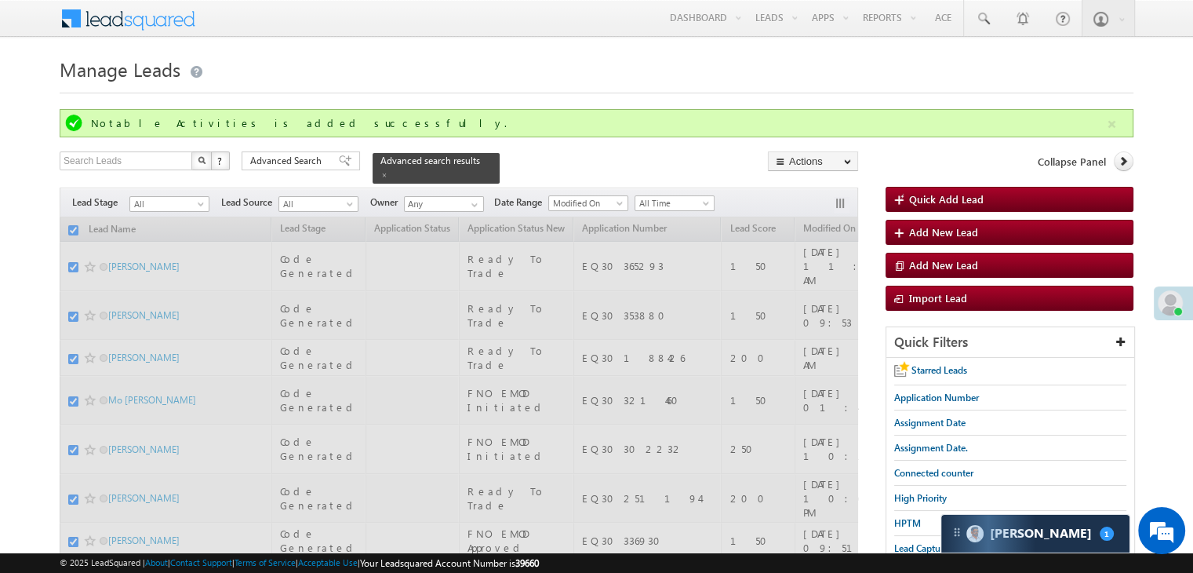
checkbox input "false"
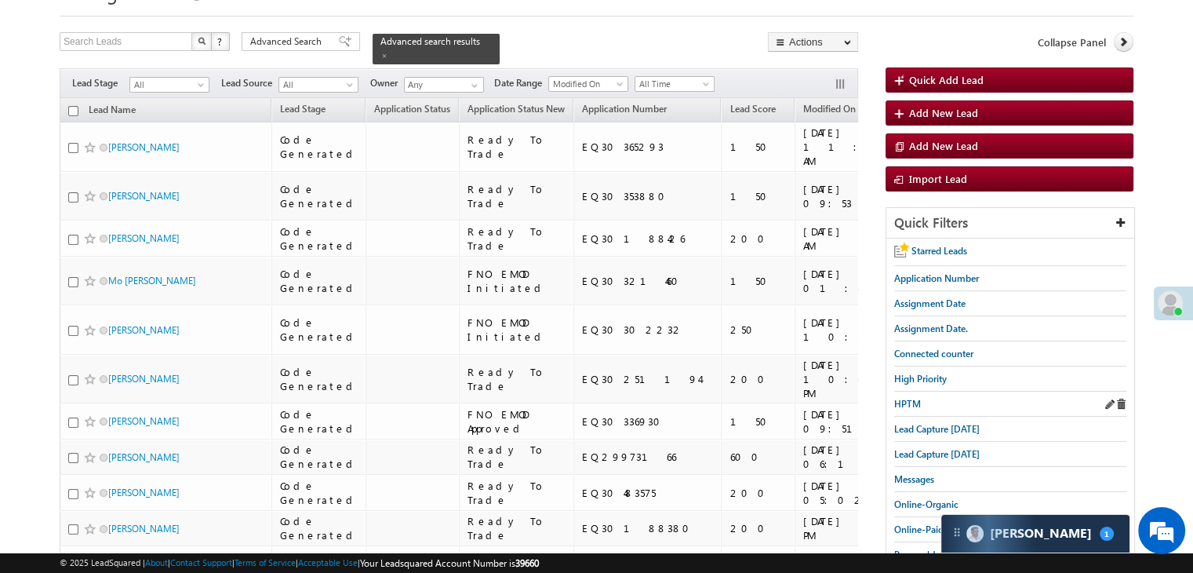
scroll to position [78, 0]
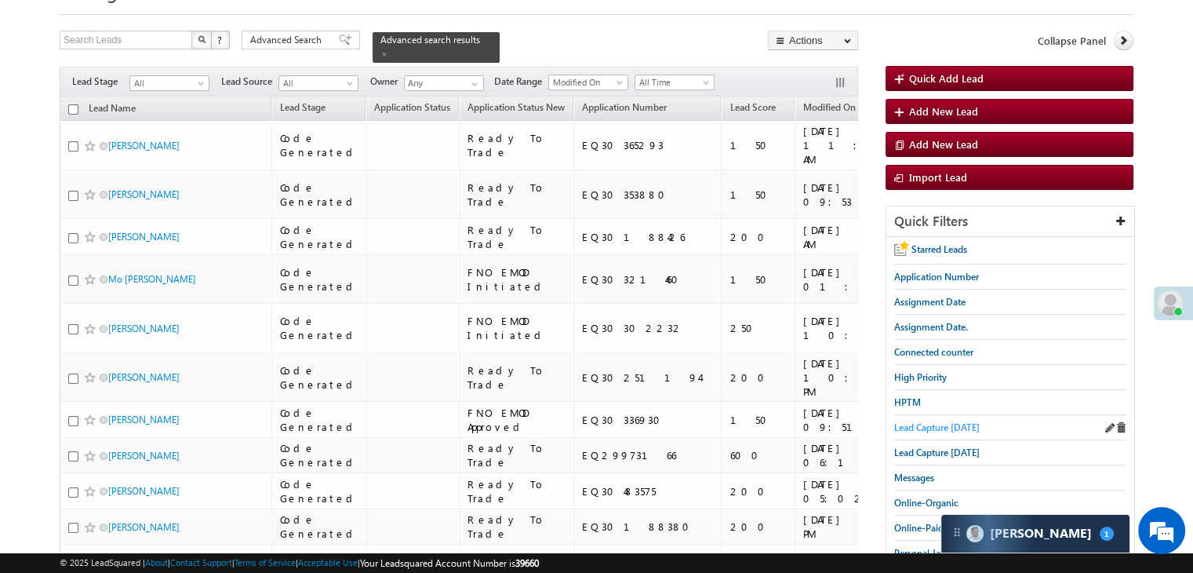
click at [926, 428] on span "Lead Capture [DATE]" at bounding box center [937, 427] width 86 height 12
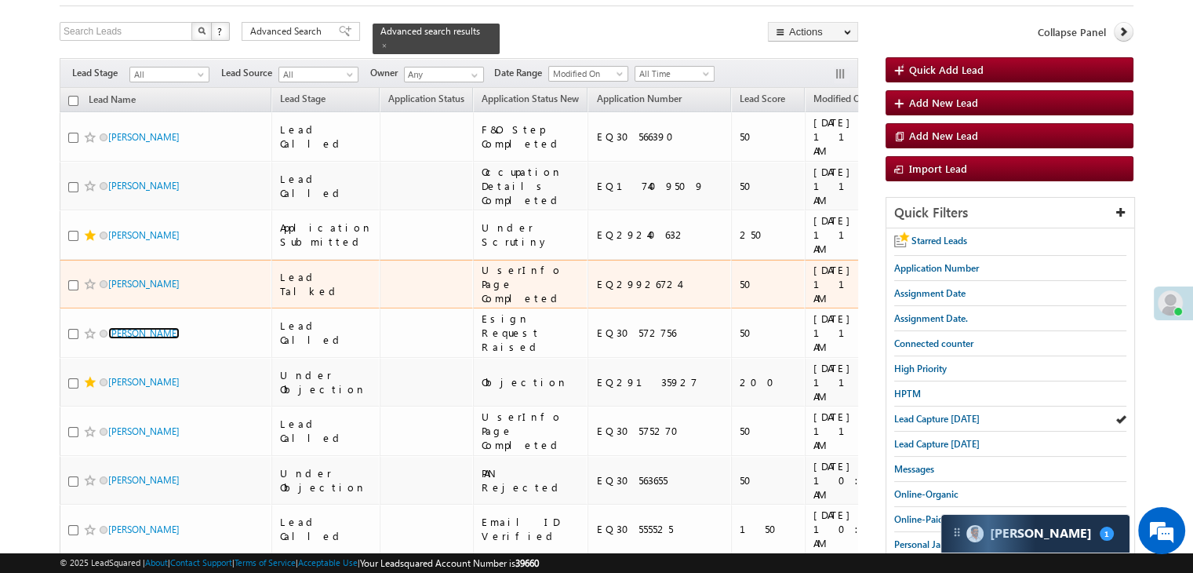
scroll to position [235, 0]
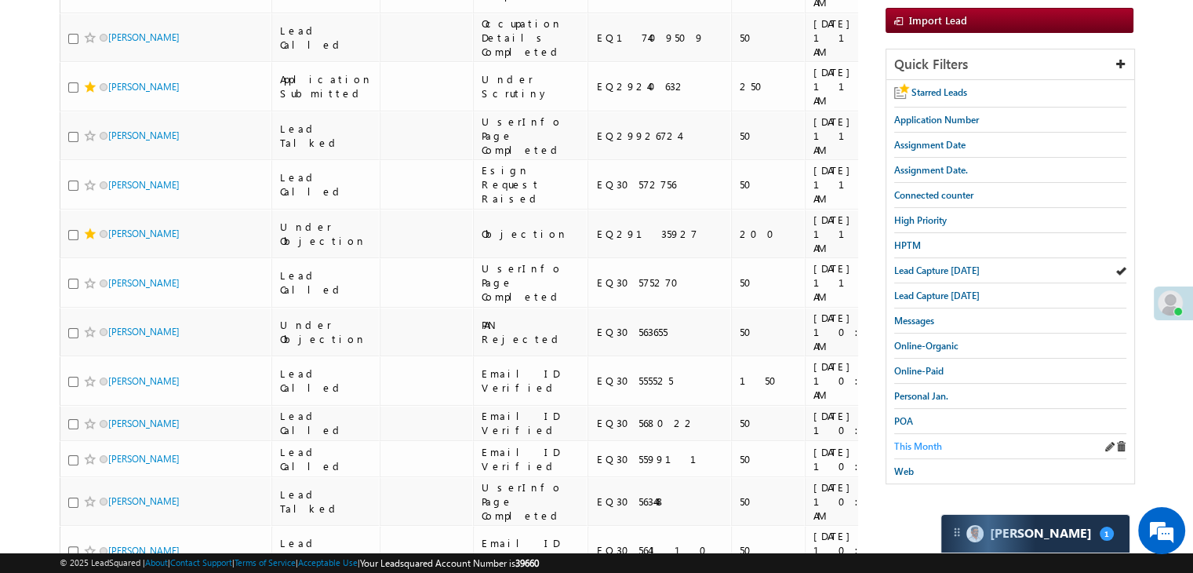
click at [910, 440] on span "This Month" at bounding box center [918, 446] width 48 height 12
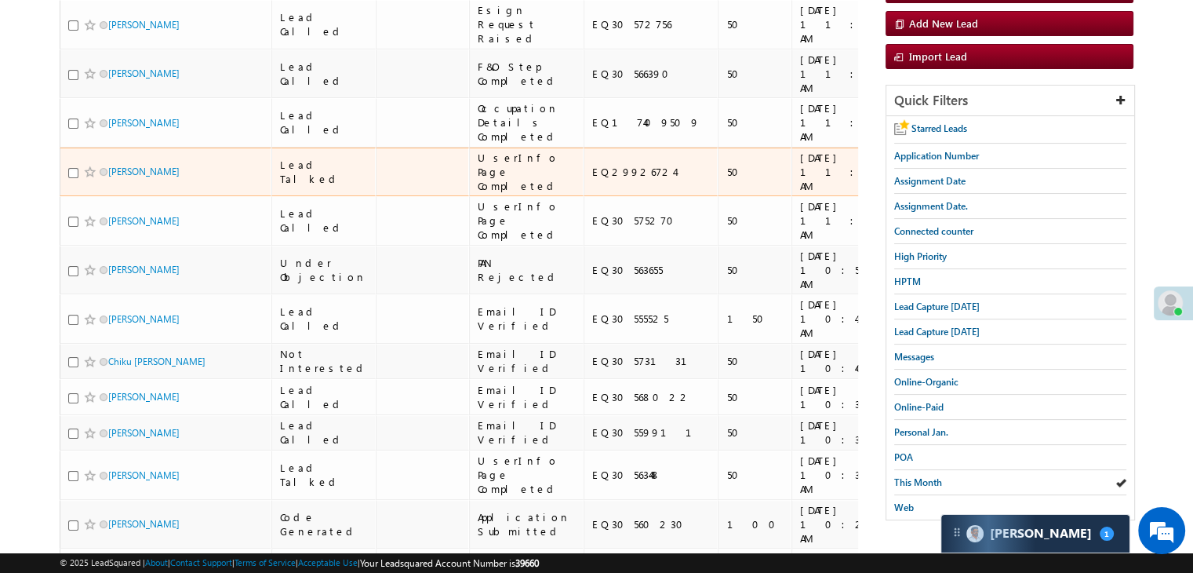
scroll to position [204, 0]
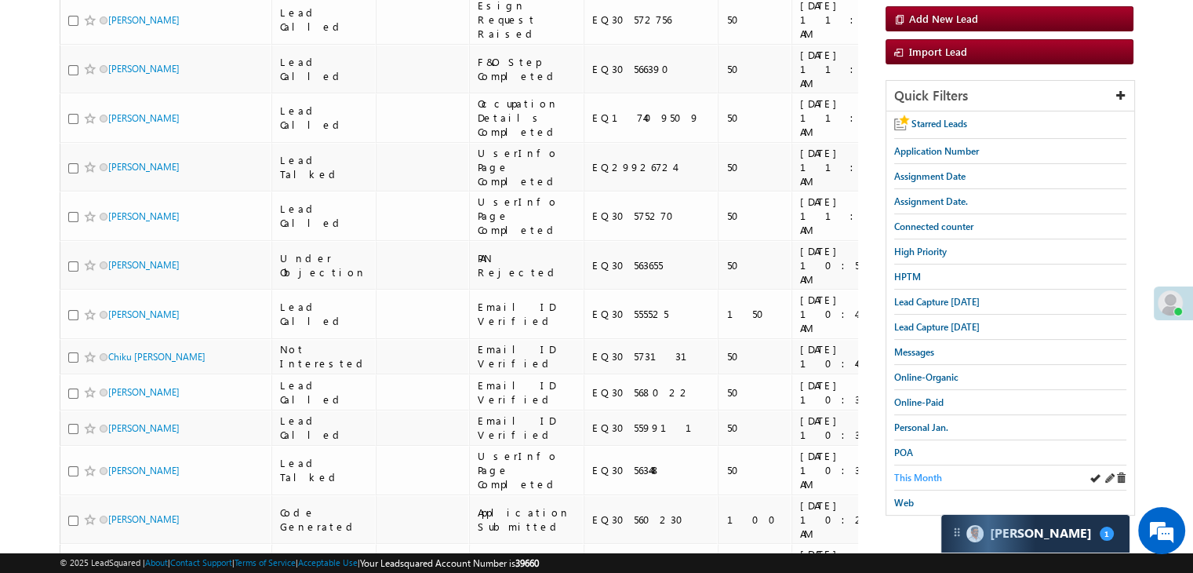
click at [923, 471] on span "This Month" at bounding box center [918, 477] width 48 height 12
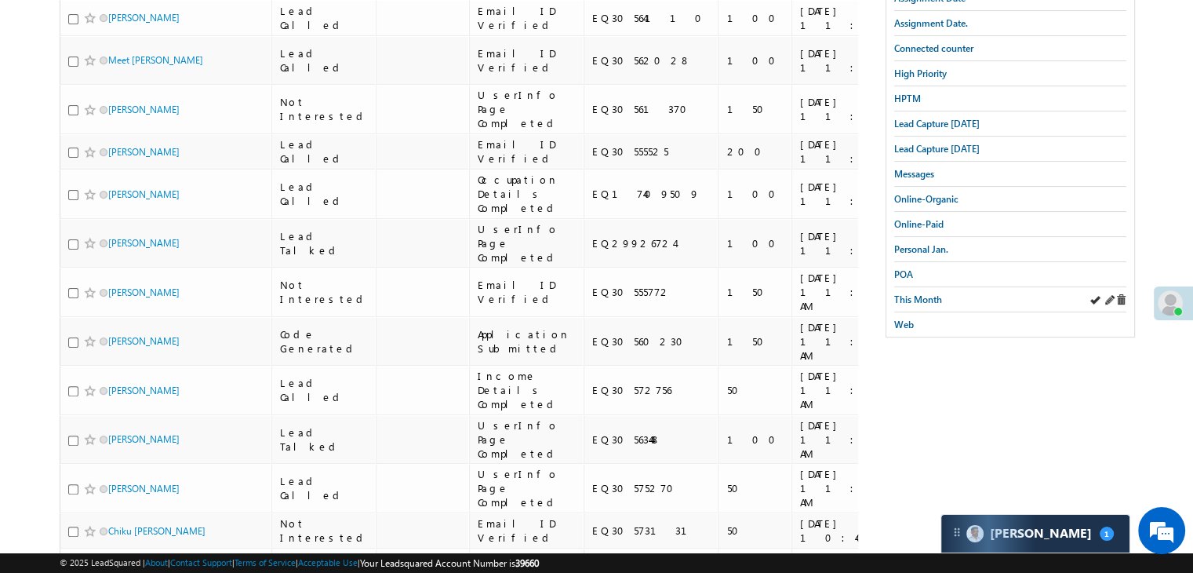
scroll to position [361, 0]
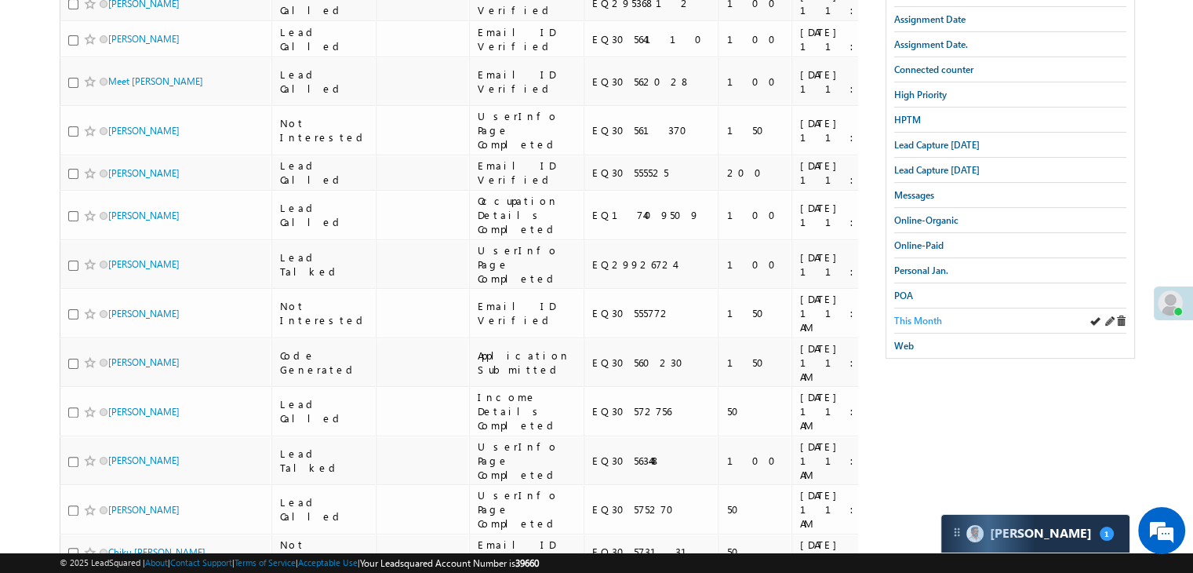
click at [931, 318] on span "This Month" at bounding box center [918, 321] width 48 height 12
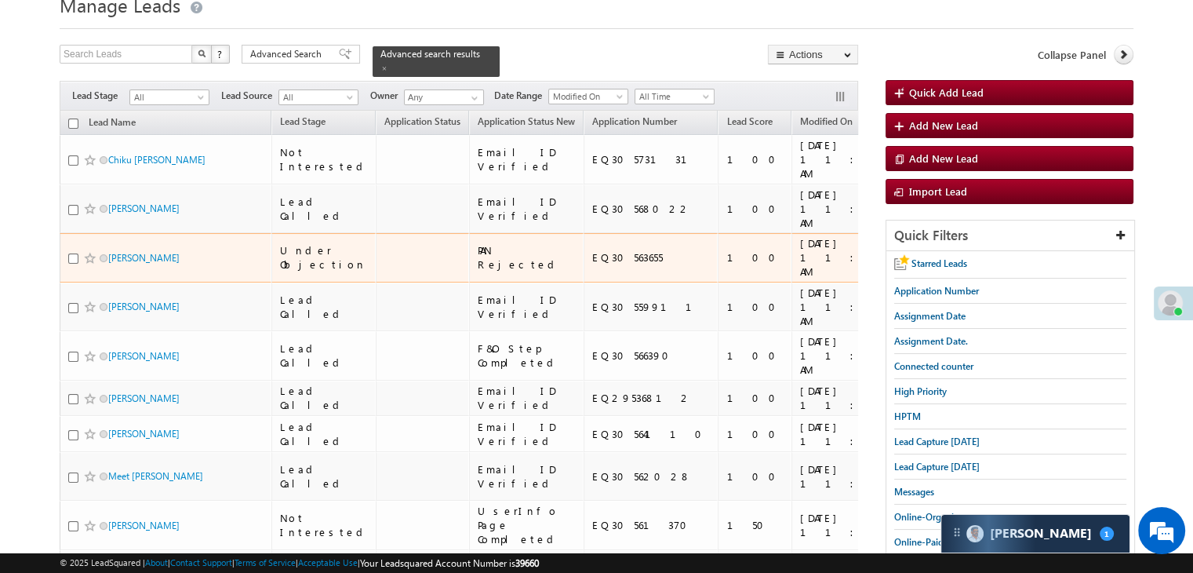
scroll to position [47, 0]
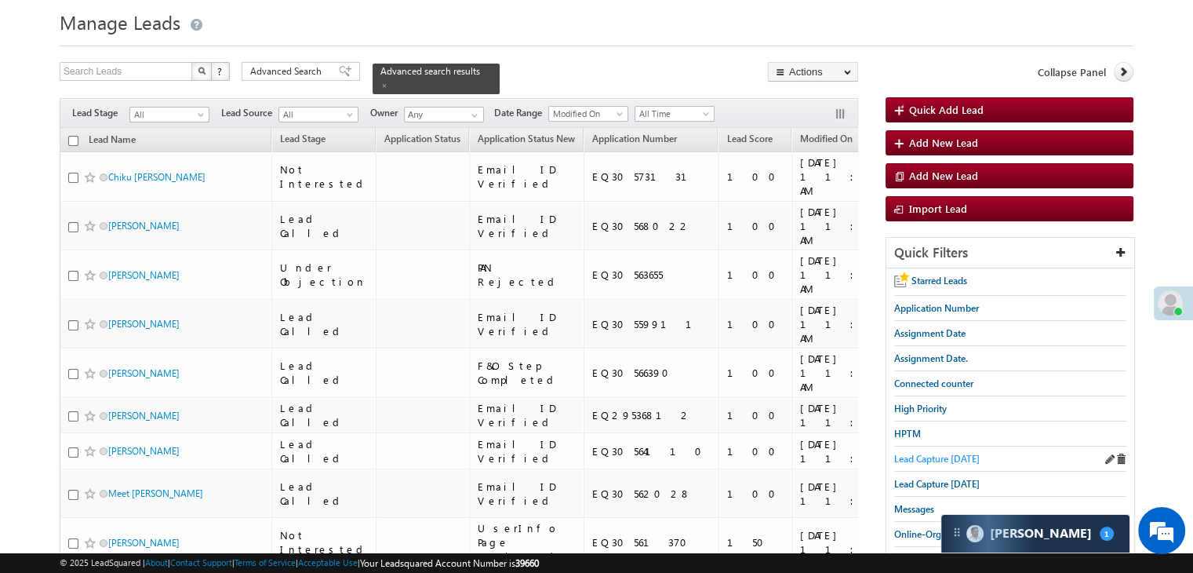
click at [932, 457] on span "Lead Capture [DATE]" at bounding box center [937, 459] width 86 height 12
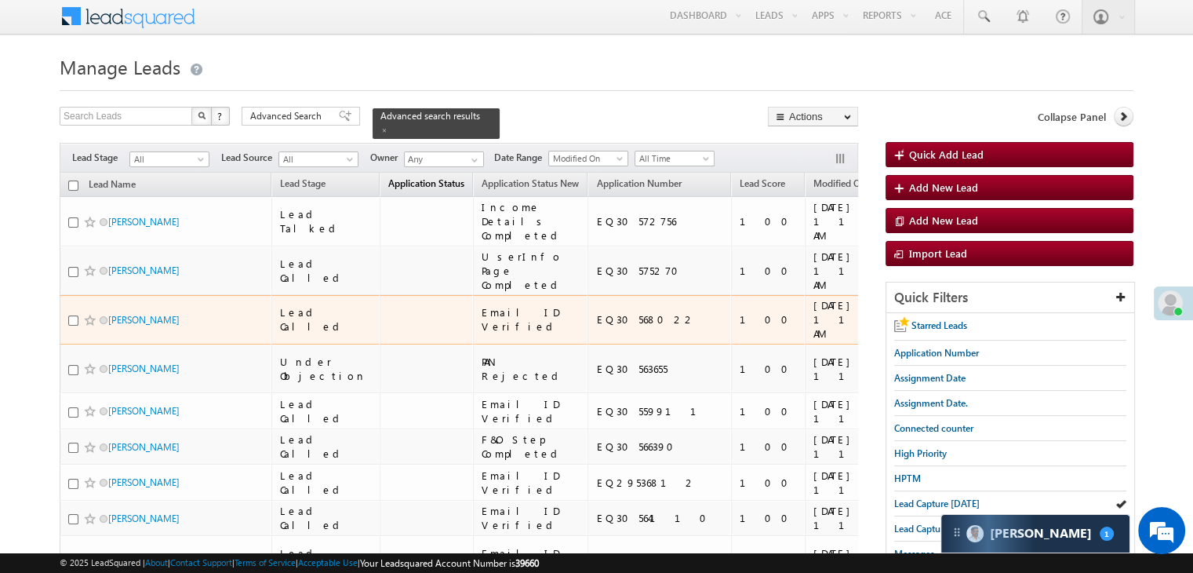
scroll to position [0, 0]
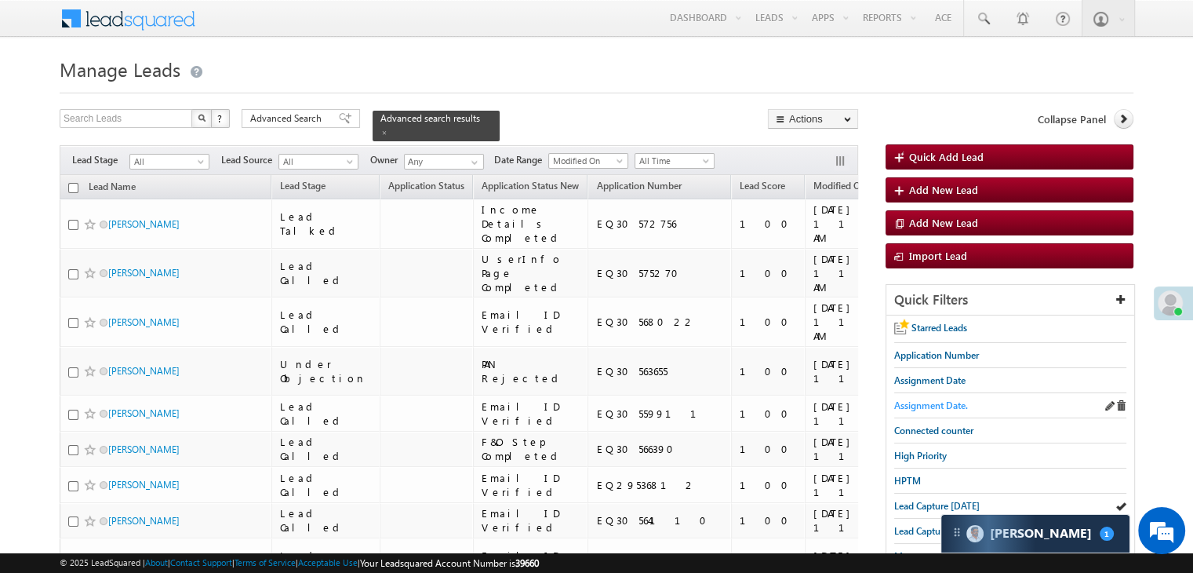
click at [937, 404] on span "Assignment Date." at bounding box center [931, 405] width 74 height 12
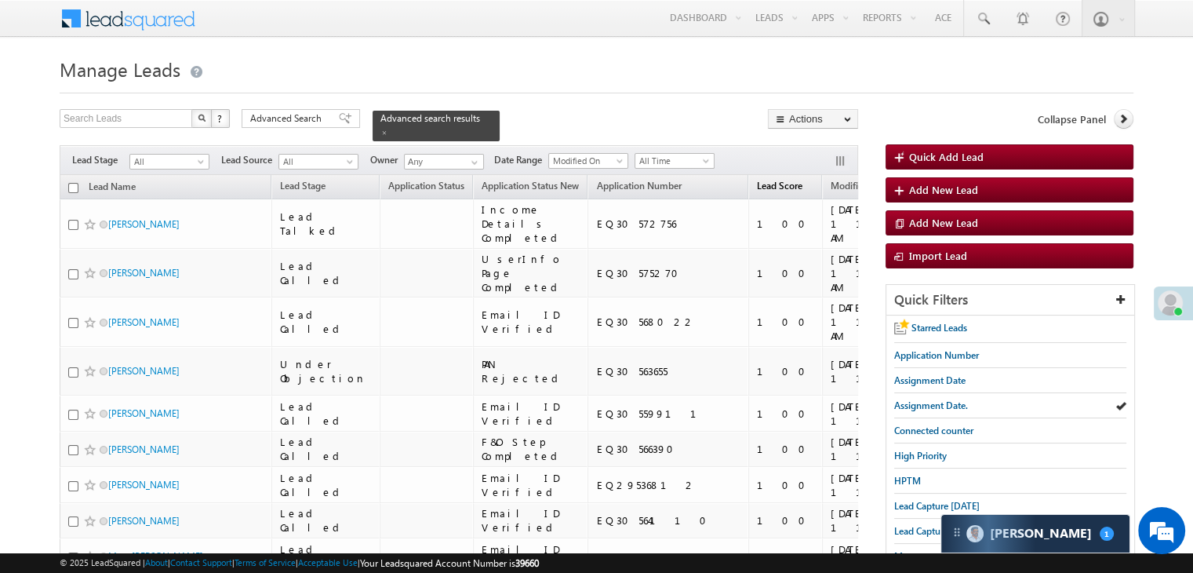
click at [757, 182] on span "Lead Score" at bounding box center [779, 186] width 45 height 12
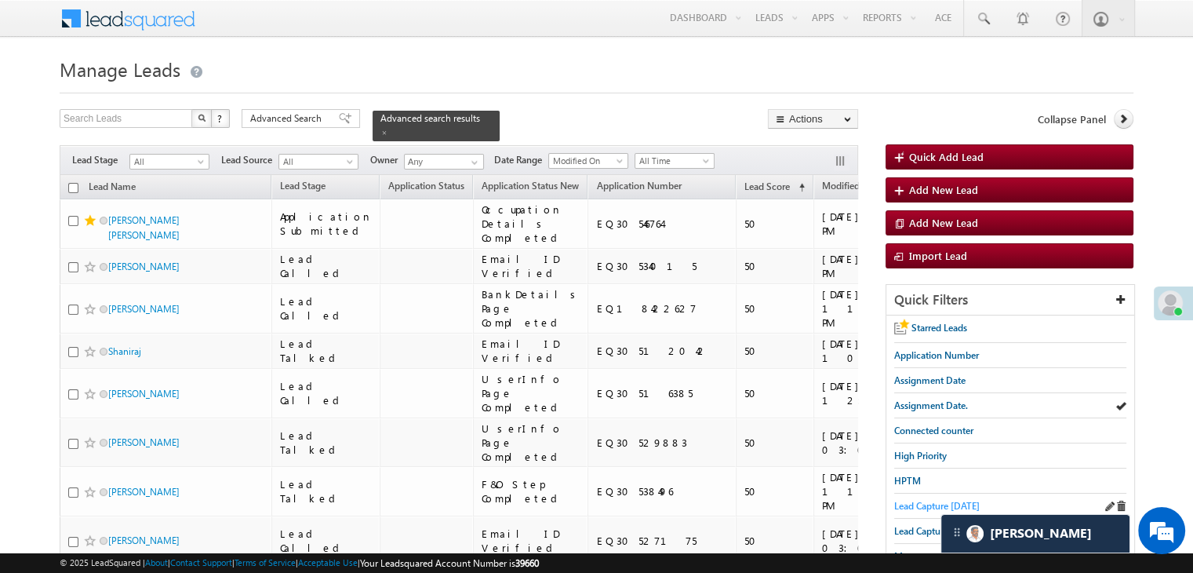
click at [915, 501] on span "Lead Capture [DATE]" at bounding box center [937, 506] width 86 height 12
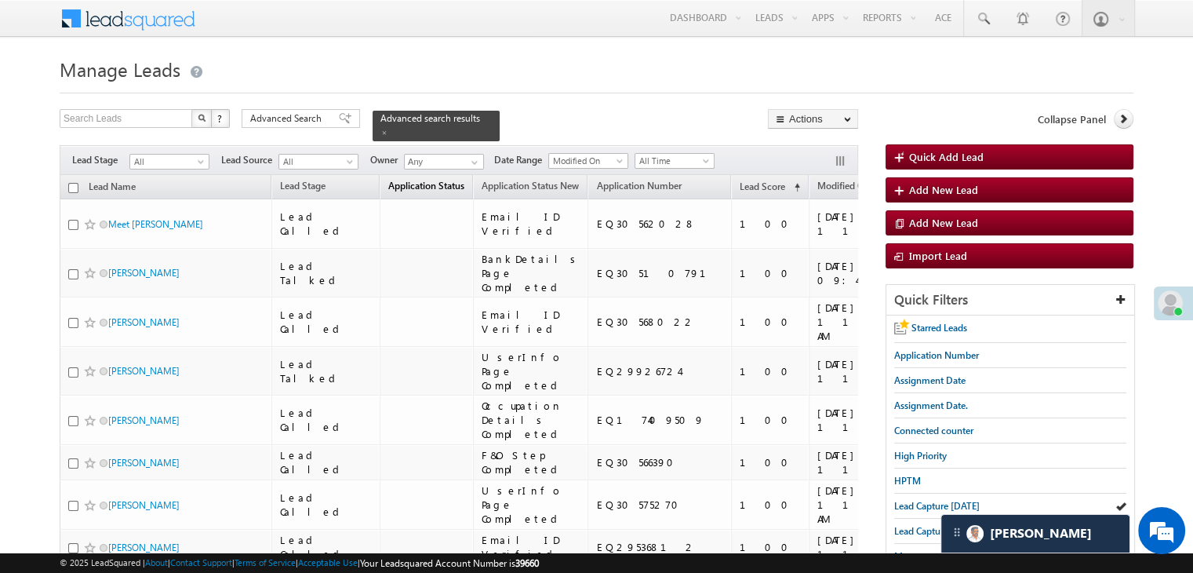
click at [388, 185] on link "Application Status (sorted descending)" at bounding box center [426, 187] width 92 height 20
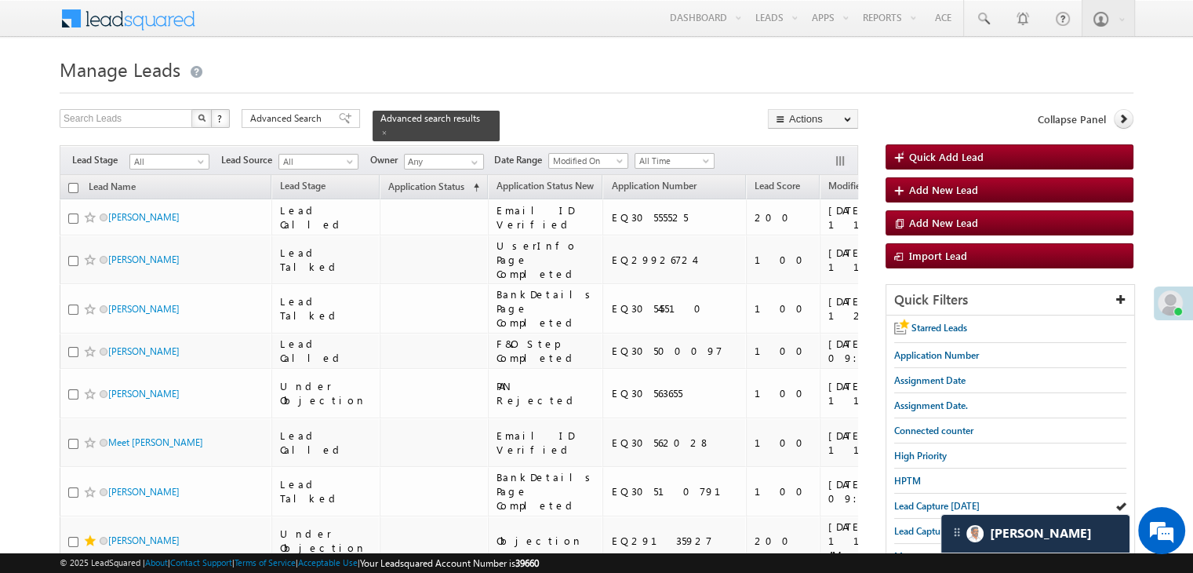
click at [388, 181] on span "Application Status" at bounding box center [426, 186] width 76 height 12
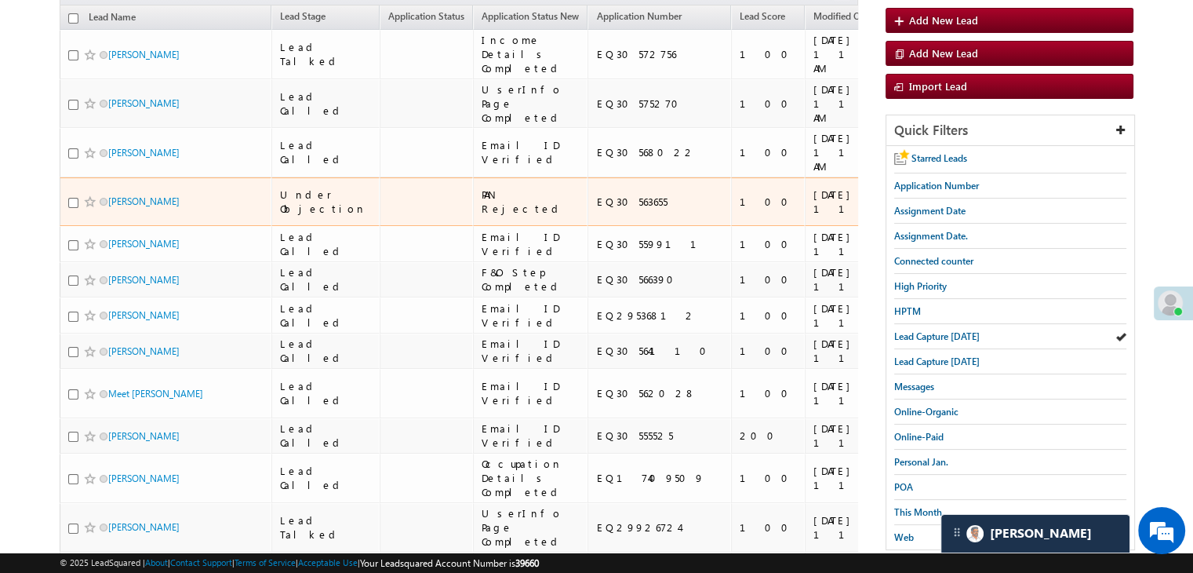
scroll to position [235, 0]
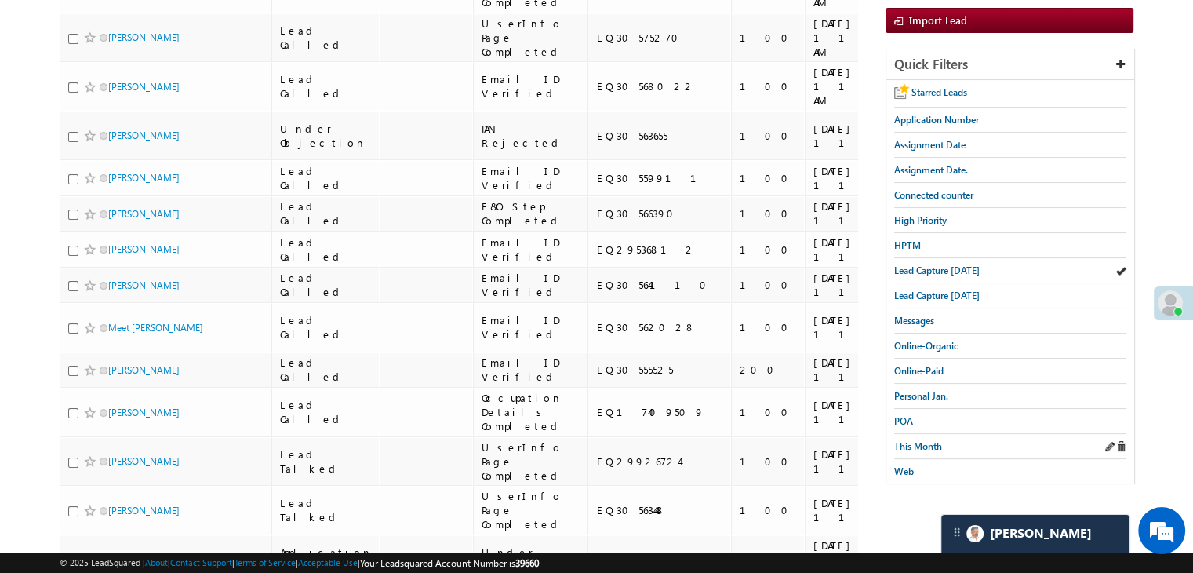
click at [922, 449] on div "This Month" at bounding box center [1010, 446] width 232 height 25
click at [922, 443] on span "This Month" at bounding box center [918, 446] width 48 height 12
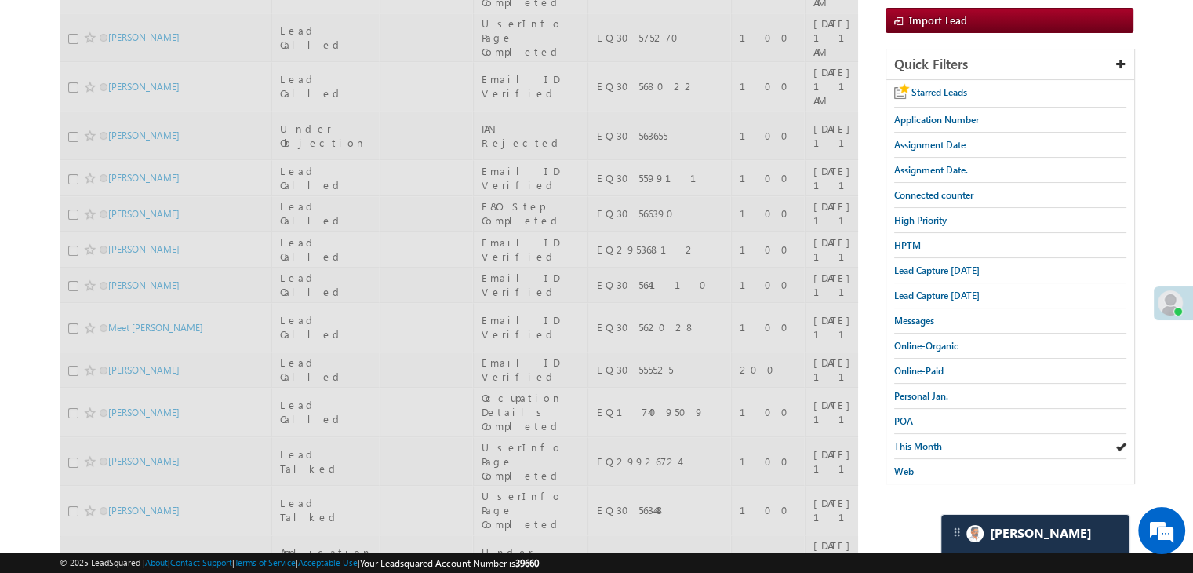
scroll to position [0, 0]
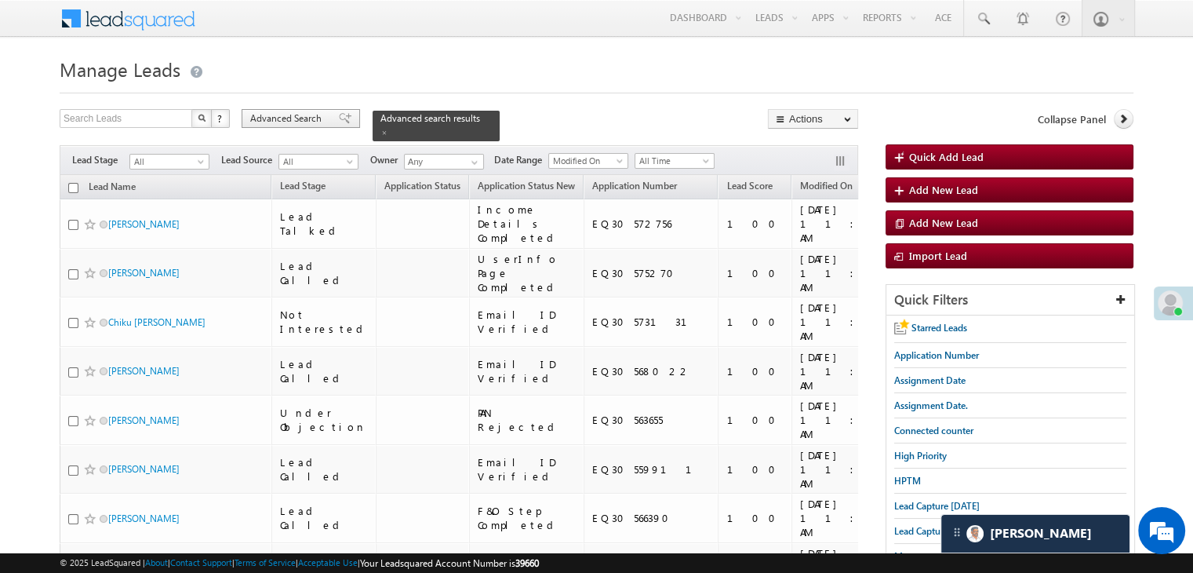
click at [346, 125] on div "Advanced Search" at bounding box center [301, 118] width 118 height 19
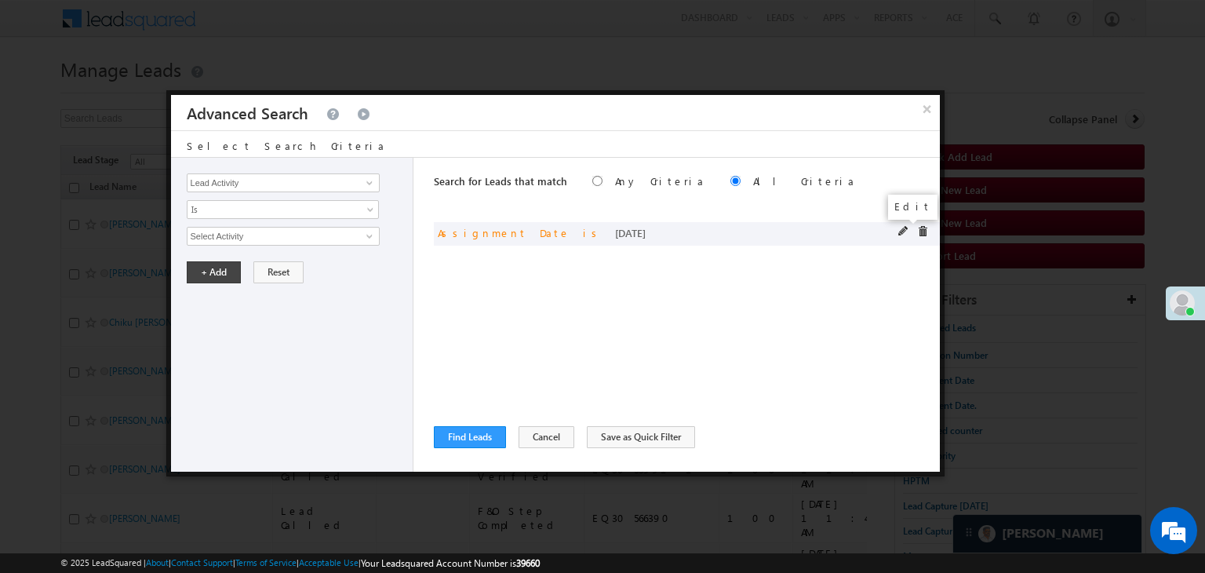
click at [900, 232] on span at bounding box center [903, 231] width 11 height 11
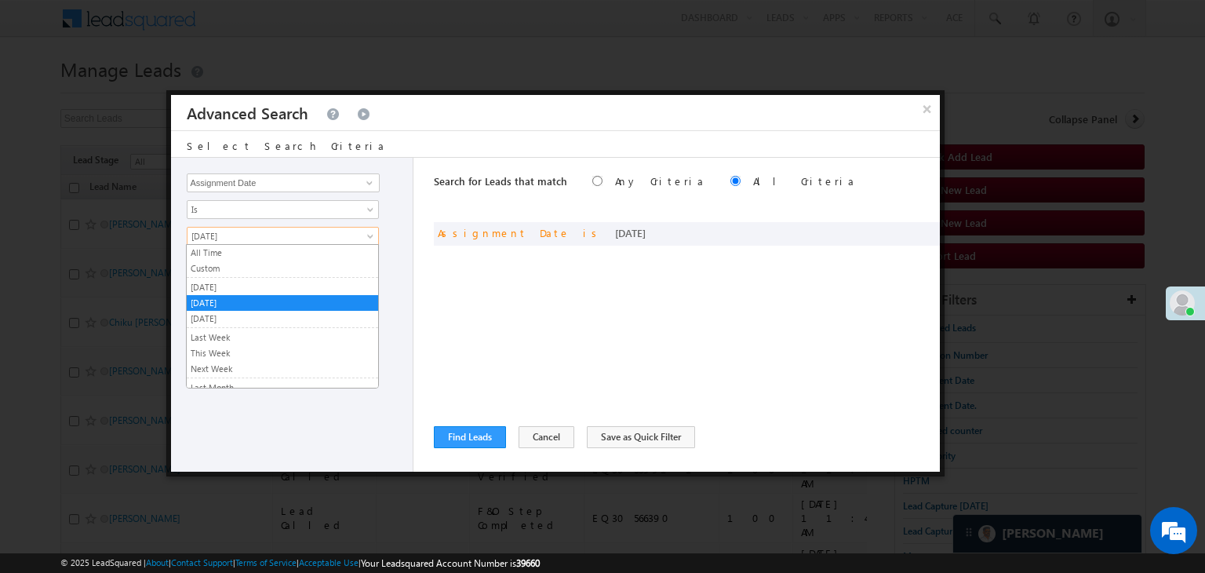
click at [245, 232] on span "[DATE]" at bounding box center [272, 236] width 170 height 14
click at [232, 284] on link "[DATE]" at bounding box center [282, 287] width 191 height 14
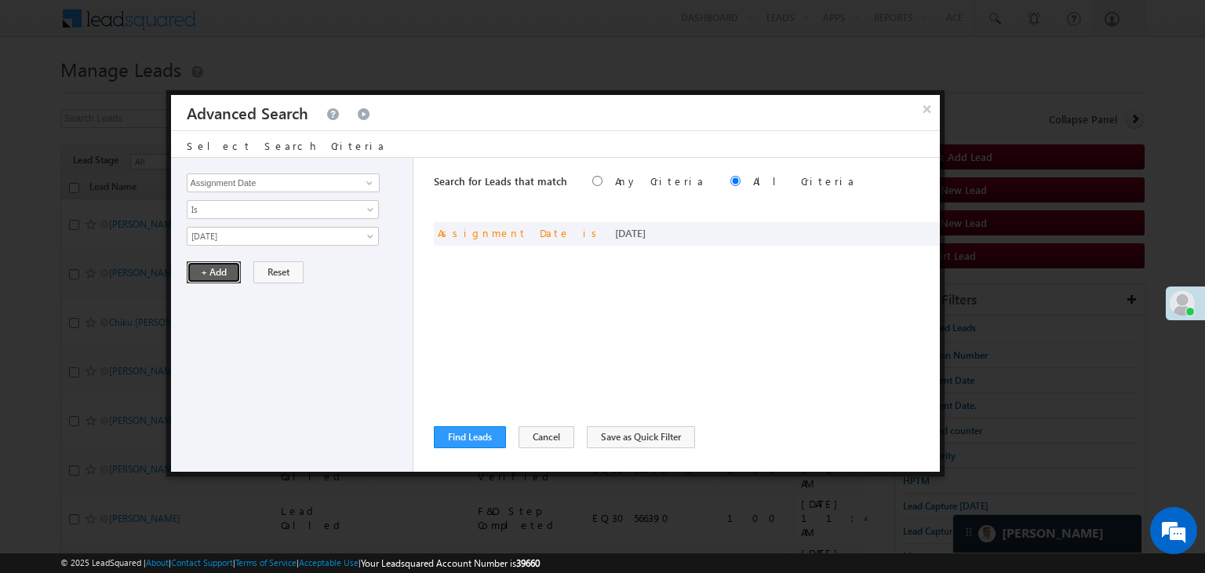
click at [221, 267] on button "+ Add" at bounding box center [214, 272] width 54 height 22
click at [453, 424] on div "Search for Leads that match Any Criteria All Criteria Note that the current tri…" at bounding box center [687, 315] width 506 height 314
click at [455, 434] on button "Find Leads" at bounding box center [470, 437] width 72 height 22
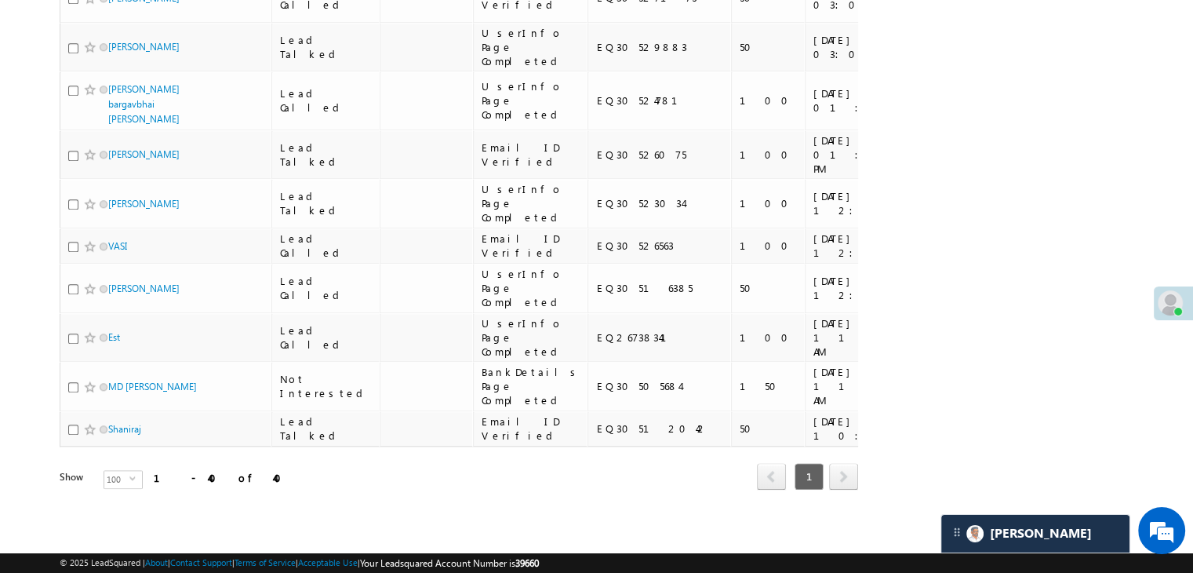
scroll to position [2039, 0]
copy div "EQ30546764"
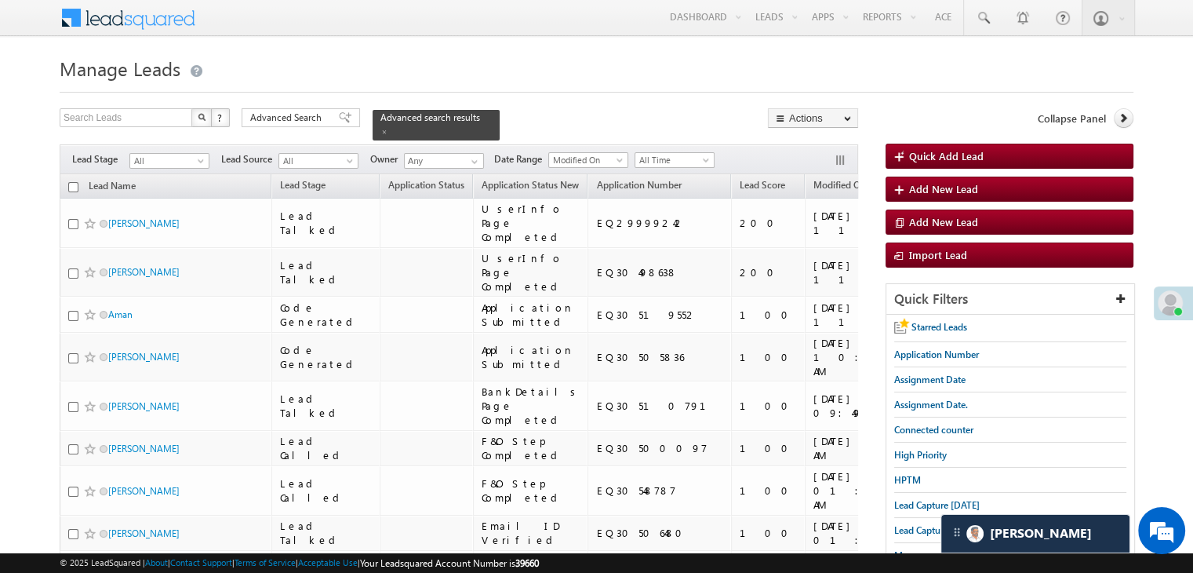
scroll to position [0, 0]
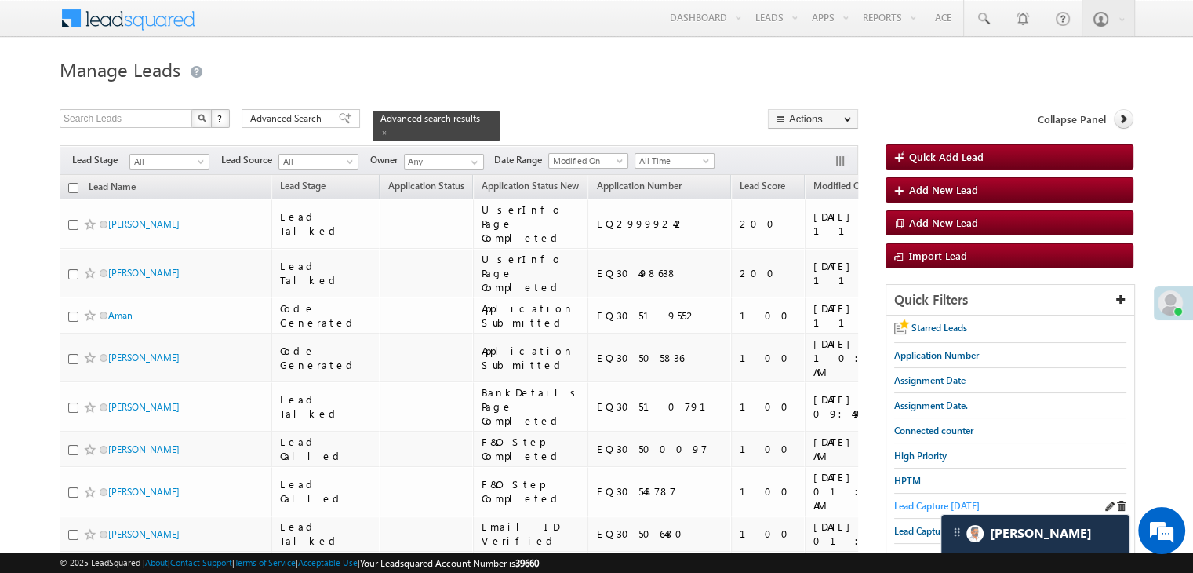
click at [937, 503] on span "Lead Capture [DATE]" at bounding box center [937, 506] width 86 height 12
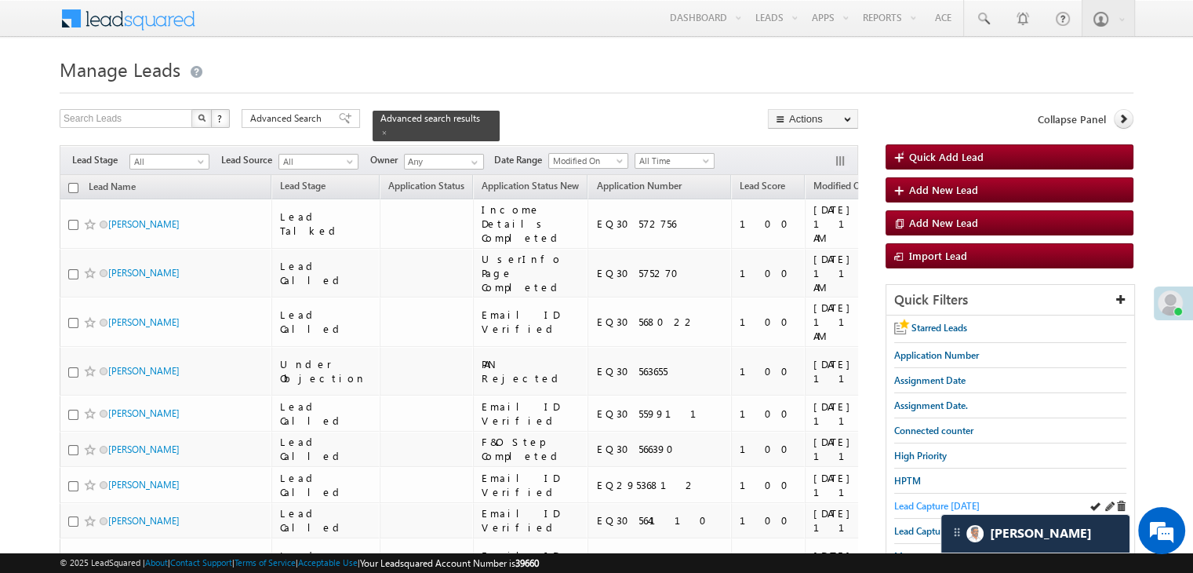
click at [907, 500] on span "Lead Capture [DATE]" at bounding box center [937, 506] width 86 height 12
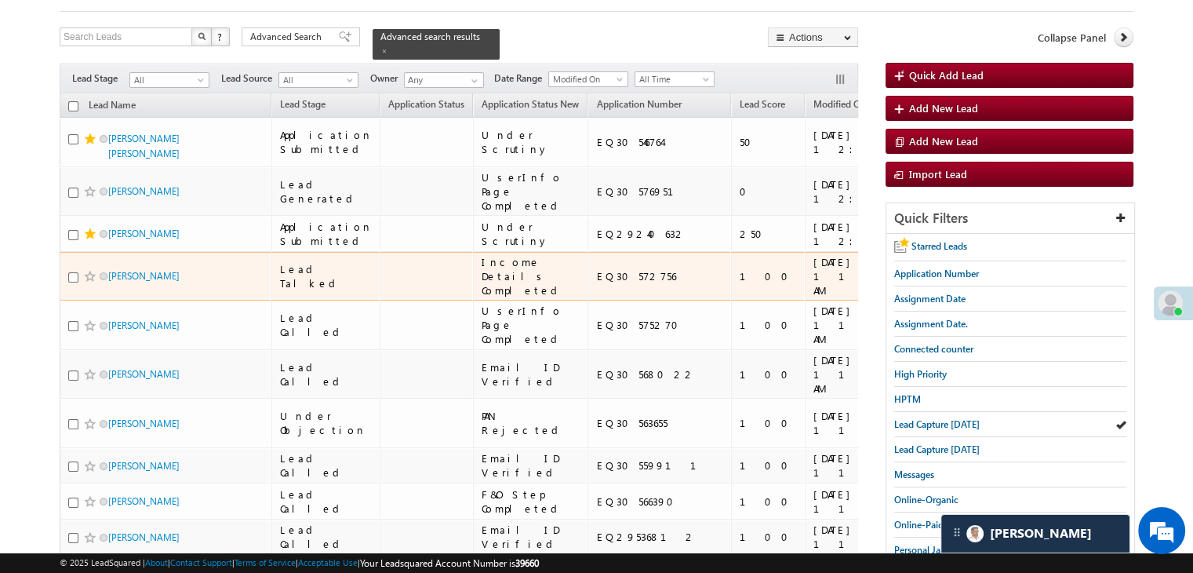
scroll to position [78, 0]
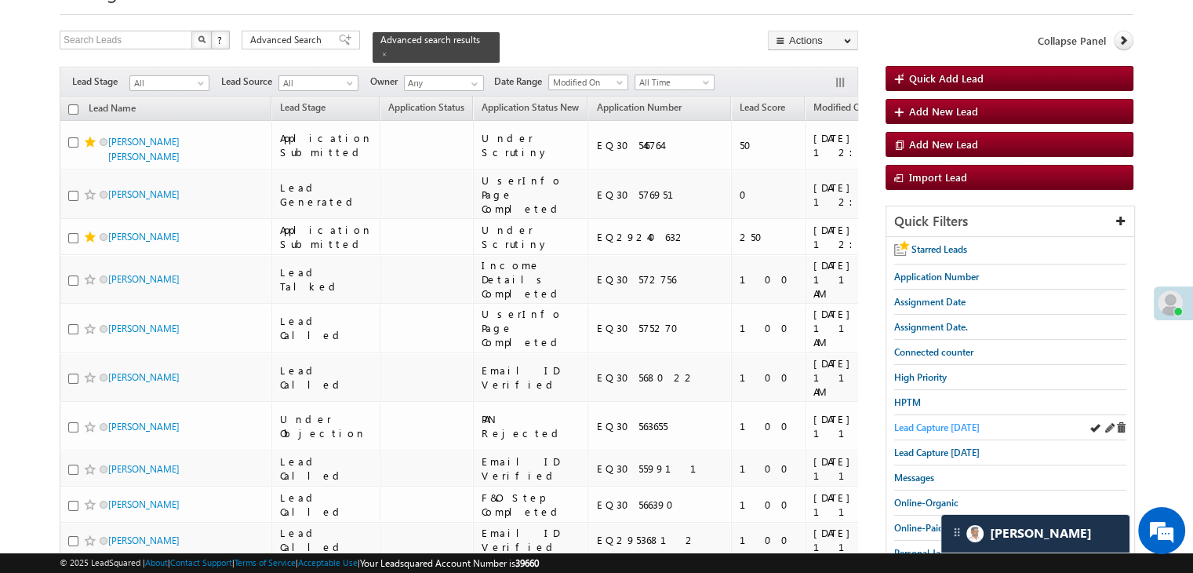
click at [908, 421] on span "Lead Capture [DATE]" at bounding box center [937, 427] width 86 height 12
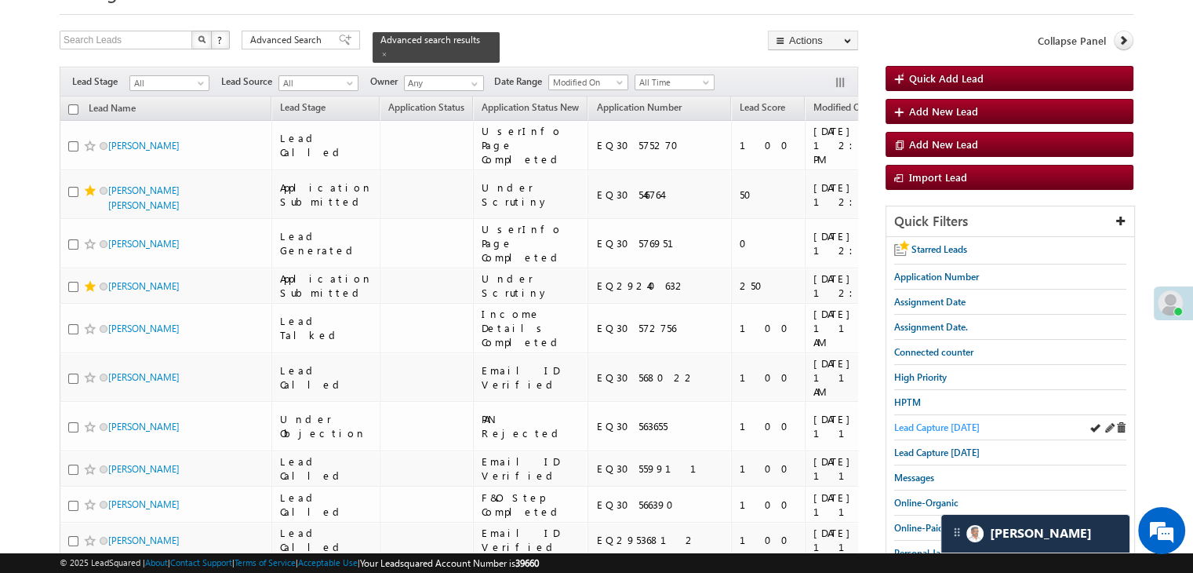
click at [939, 425] on span "Lead Capture [DATE]" at bounding box center [937, 427] width 86 height 12
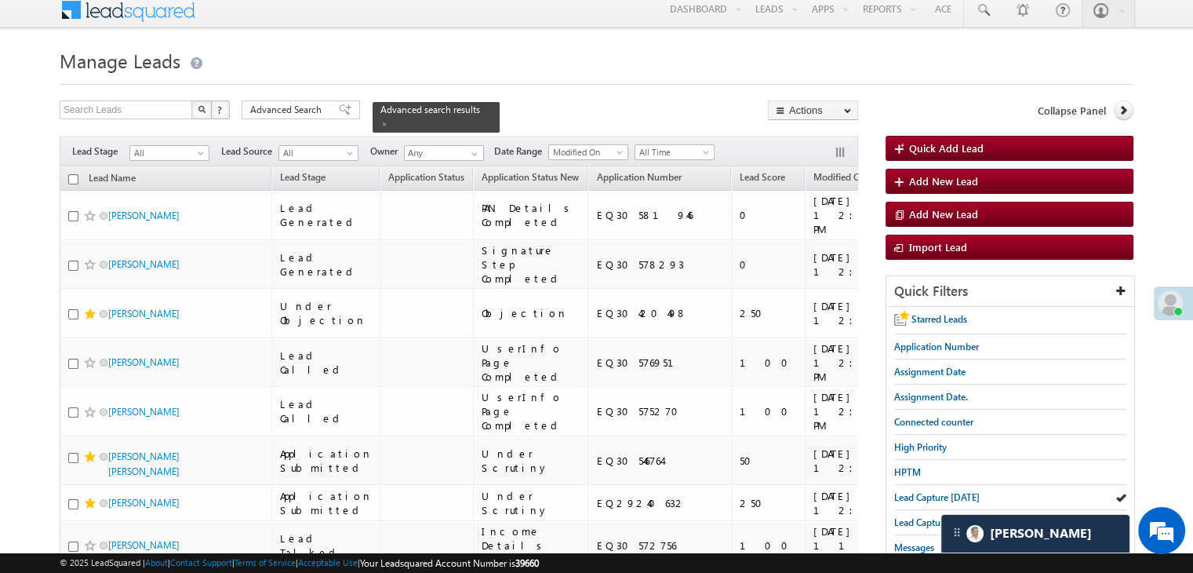
scroll to position [0, 0]
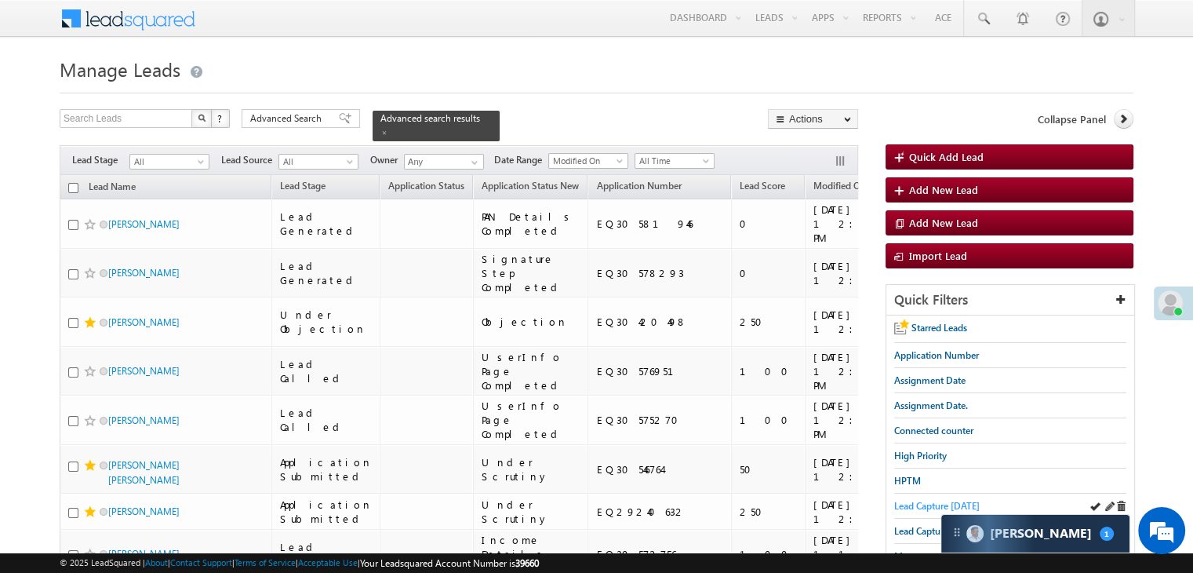
click at [909, 505] on span "Lead Capture [DATE]" at bounding box center [937, 506] width 86 height 12
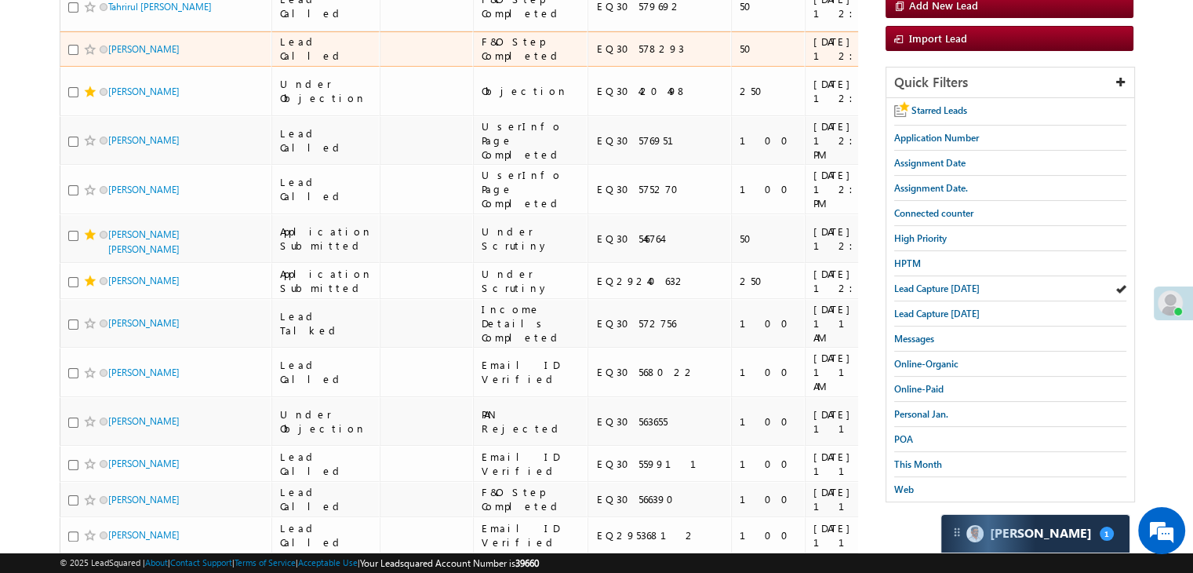
scroll to position [235, 0]
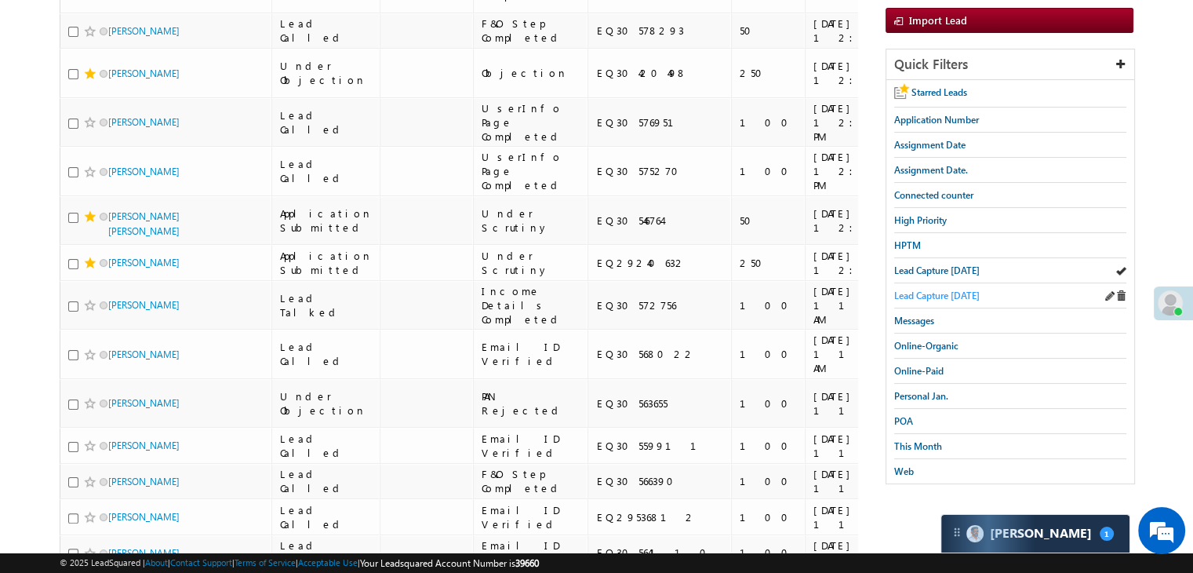
click at [928, 292] on span "Lead Capture [DATE]" at bounding box center [937, 295] width 86 height 12
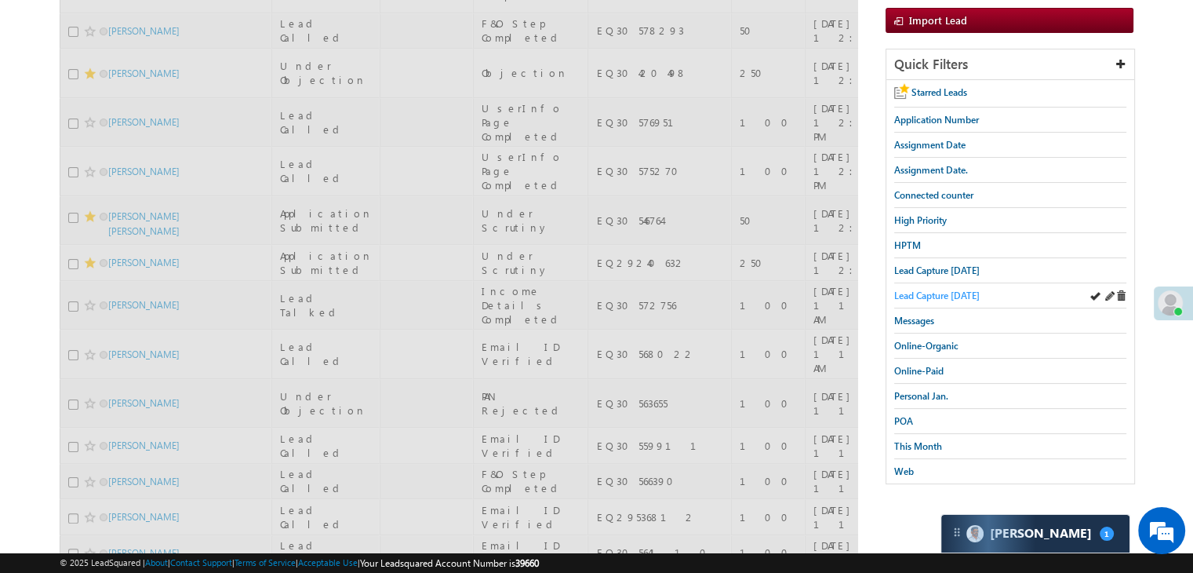
click at [911, 289] on span "Lead Capture [DATE]" at bounding box center [937, 295] width 86 height 12
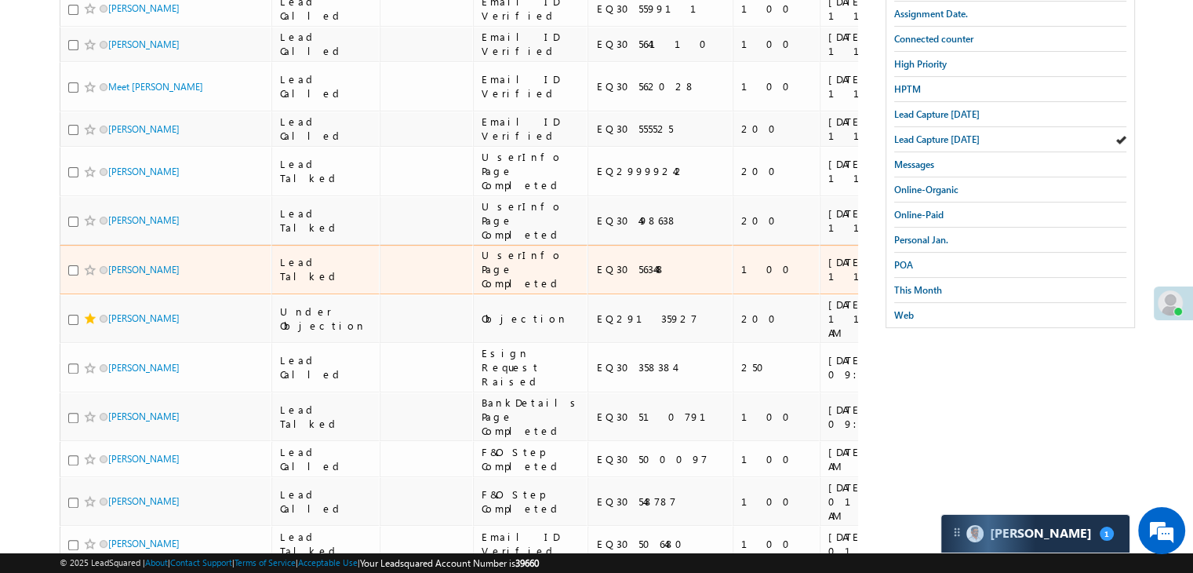
scroll to position [0, 0]
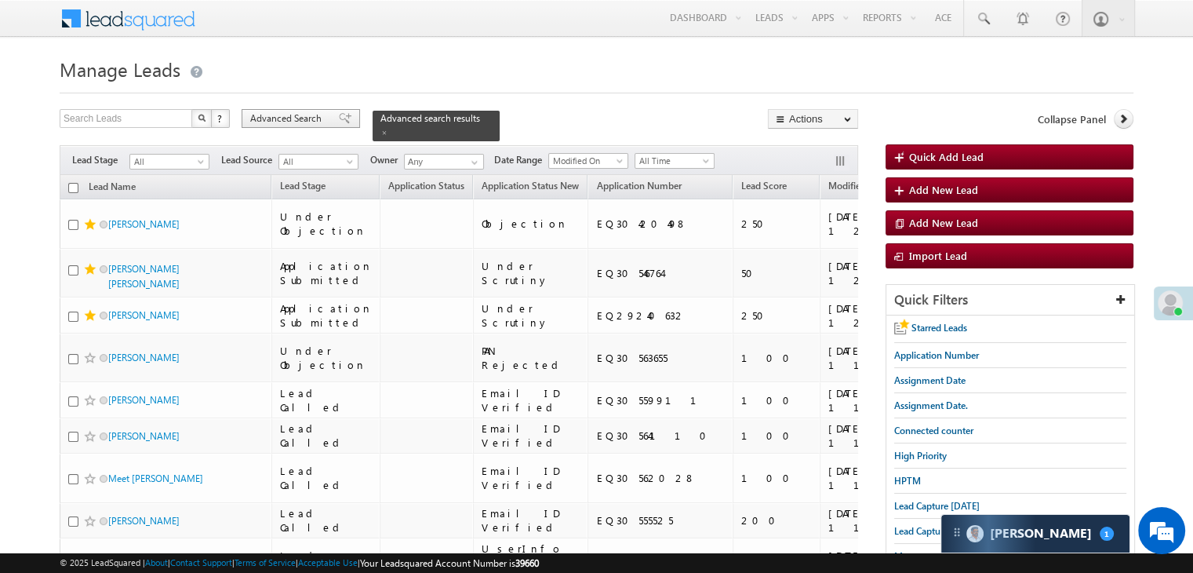
click at [276, 118] on span "Advanced Search" at bounding box center [288, 118] width 76 height 14
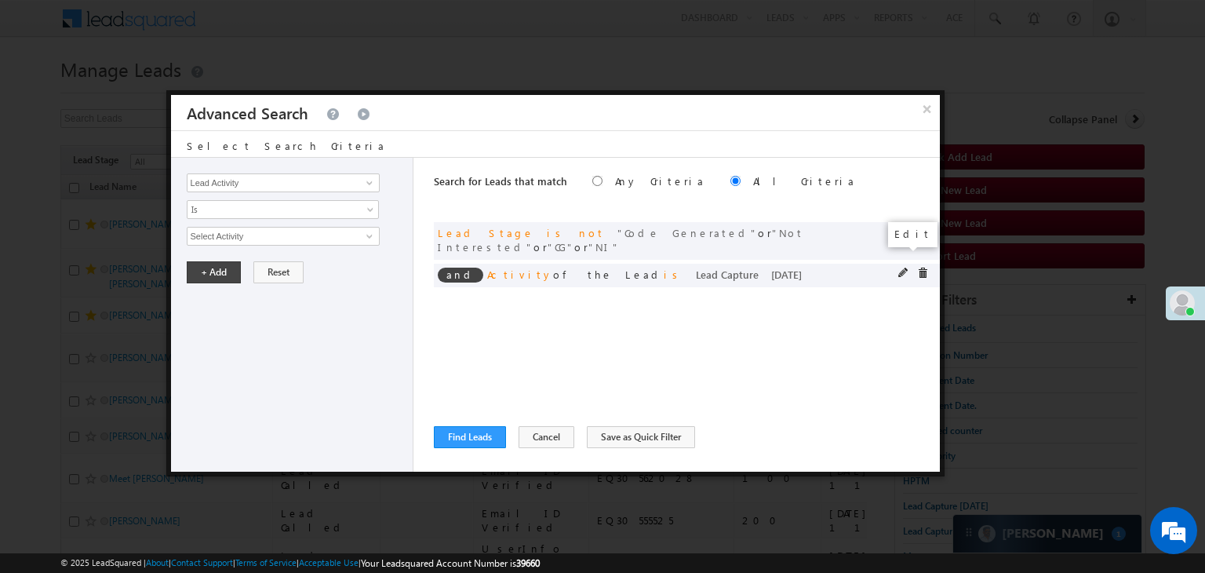
click at [902, 267] on span at bounding box center [903, 272] width 11 height 11
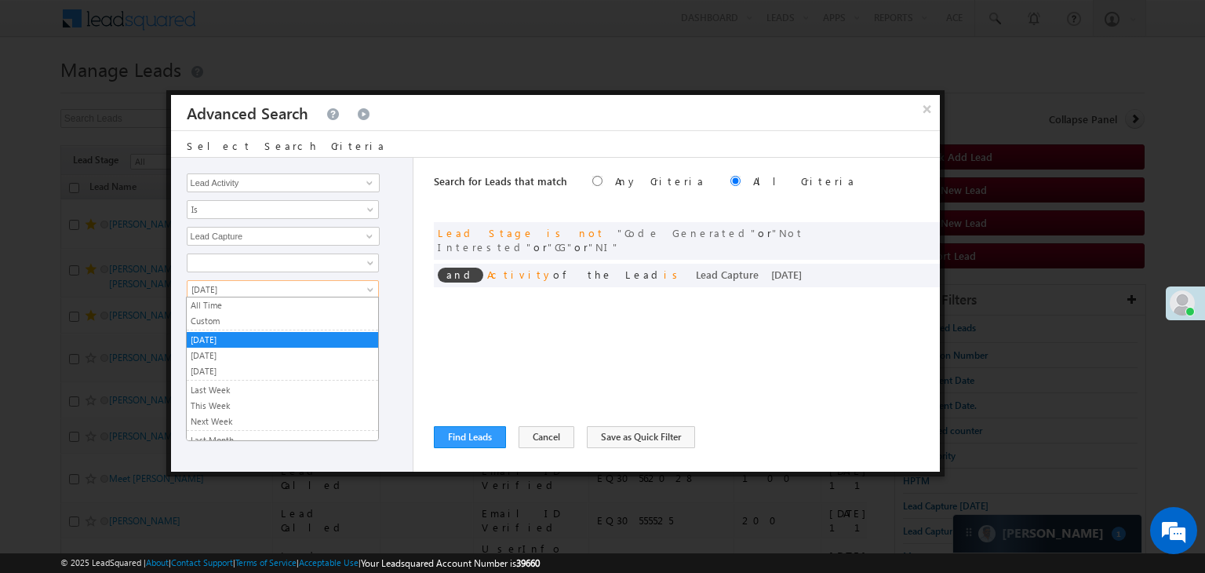
click at [247, 295] on link "[DATE]" at bounding box center [283, 289] width 192 height 19
click at [229, 399] on link "This Week" at bounding box center [282, 405] width 191 height 14
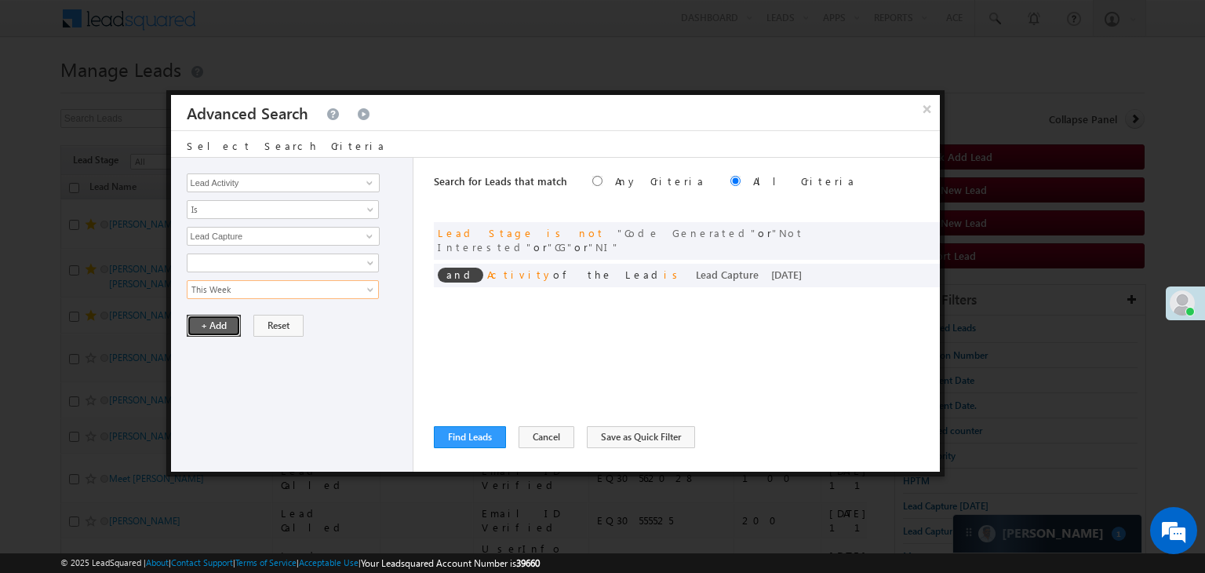
click at [211, 321] on button "+ Add" at bounding box center [214, 326] width 54 height 22
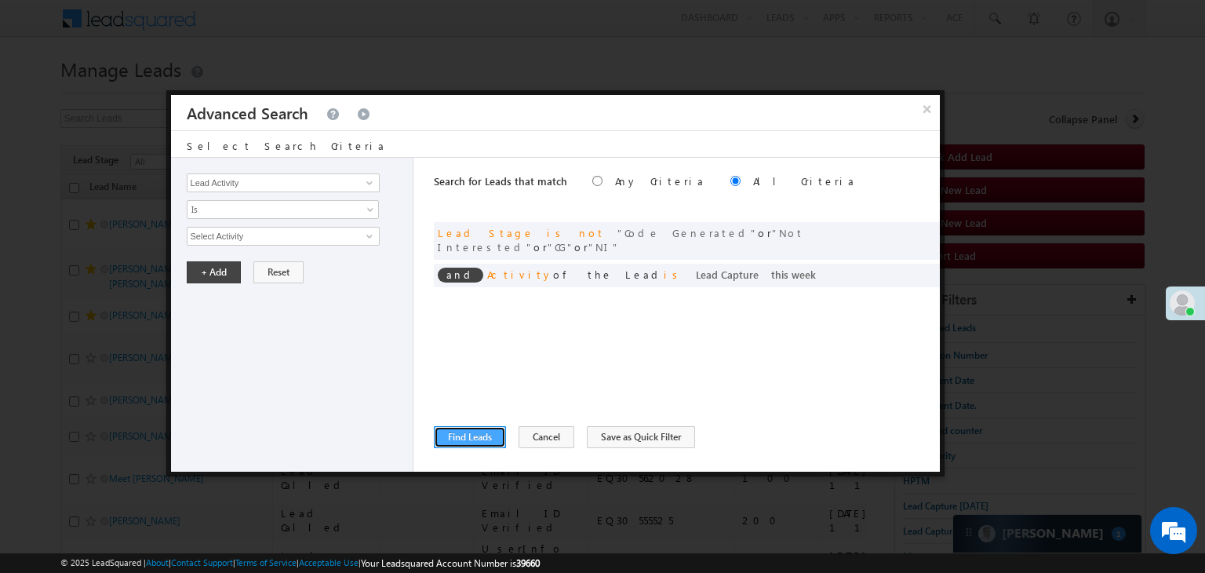
click at [453, 434] on button "Find Leads" at bounding box center [470, 437] width 72 height 22
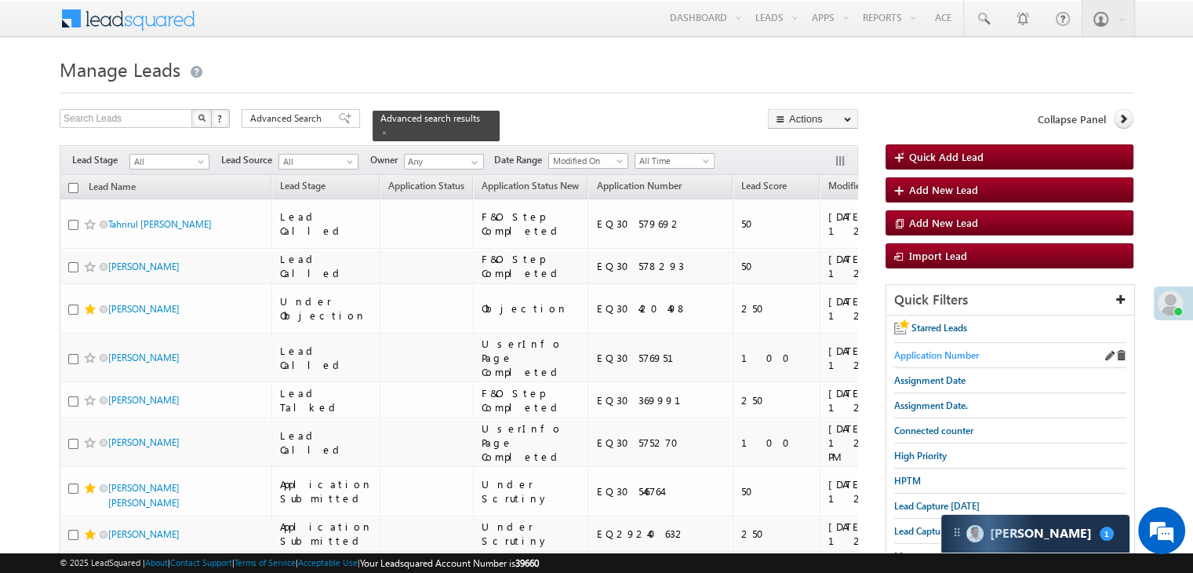
drag, startPoint x: 920, startPoint y: 343, endPoint x: 920, endPoint y: 352, distance: 9.4
click at [920, 344] on div "Application Number" at bounding box center [1010, 355] width 232 height 25
click at [920, 355] on span "Application Number" at bounding box center [936, 355] width 85 height 12
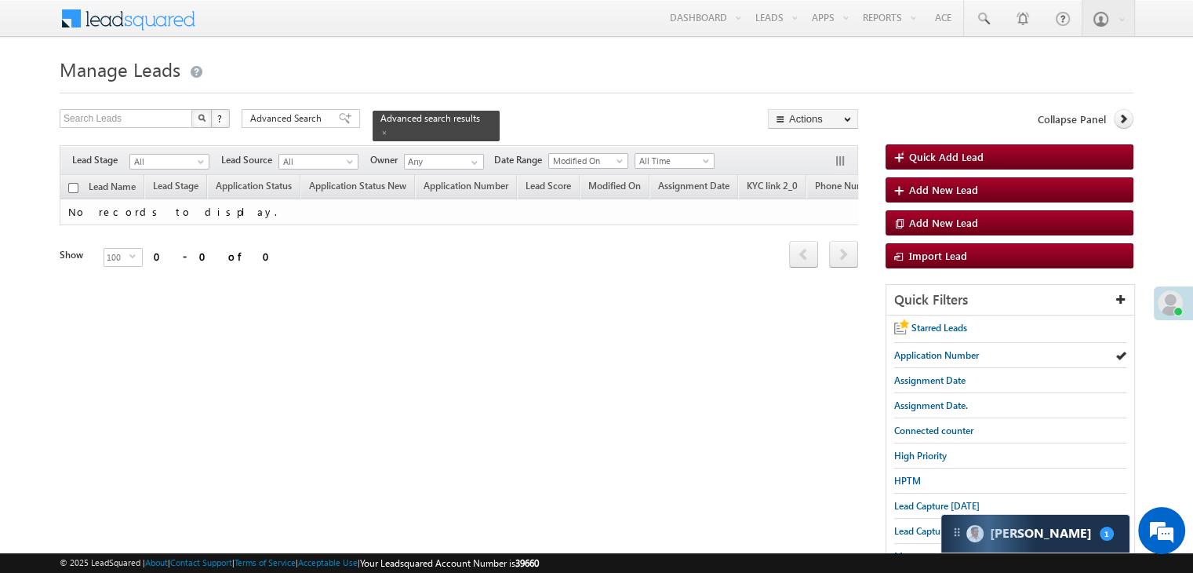
click at [331, 107] on form "Manage Leads Quick Add Lead Search Leads X ? 0 results found Advanced Search Ad…" at bounding box center [597, 394] width 1074 height 682
click at [339, 117] on span at bounding box center [345, 118] width 13 height 11
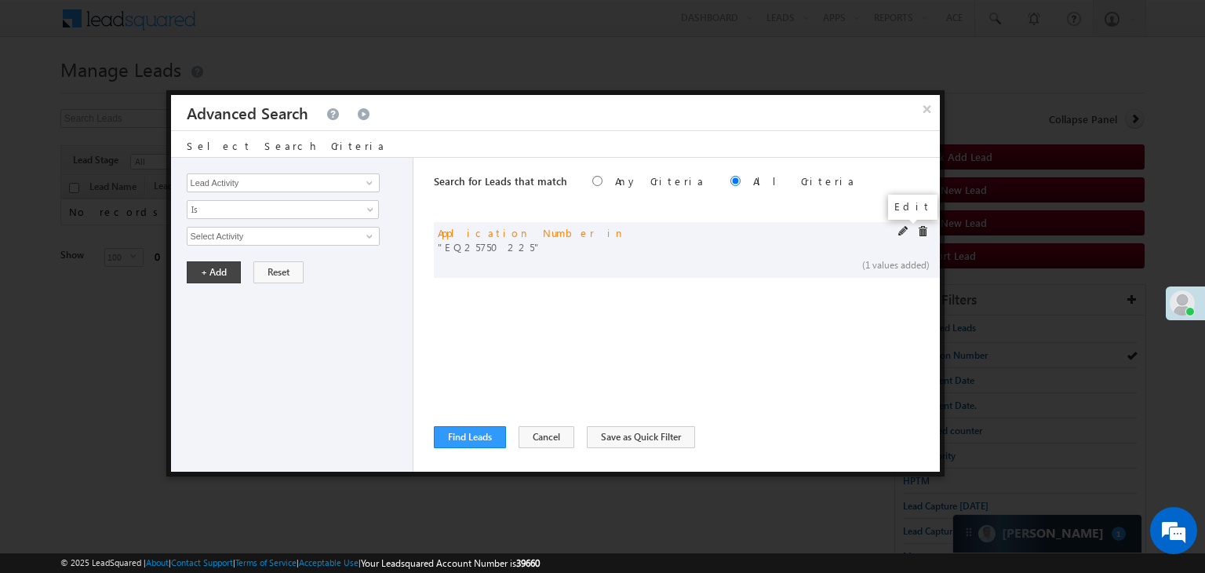
click at [902, 232] on span at bounding box center [903, 231] width 11 height 11
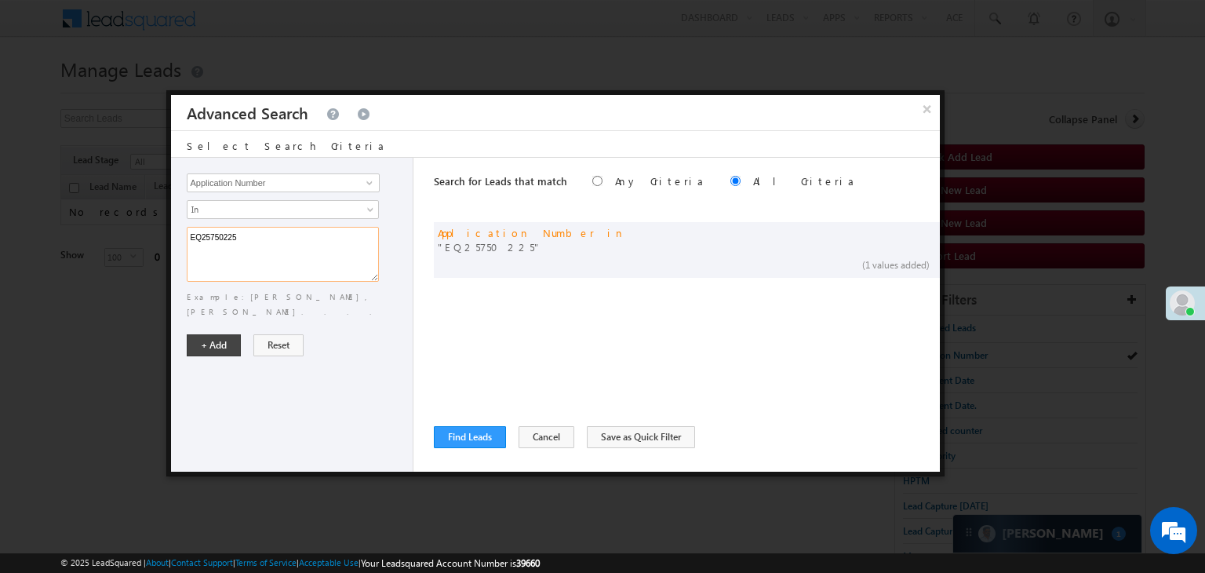
click at [369, 248] on textarea "EQ25750225" at bounding box center [283, 254] width 192 height 55
paste textarea "8424612"
click at [341, 251] on textarea "EQ28424612" at bounding box center [283, 254] width 192 height 55
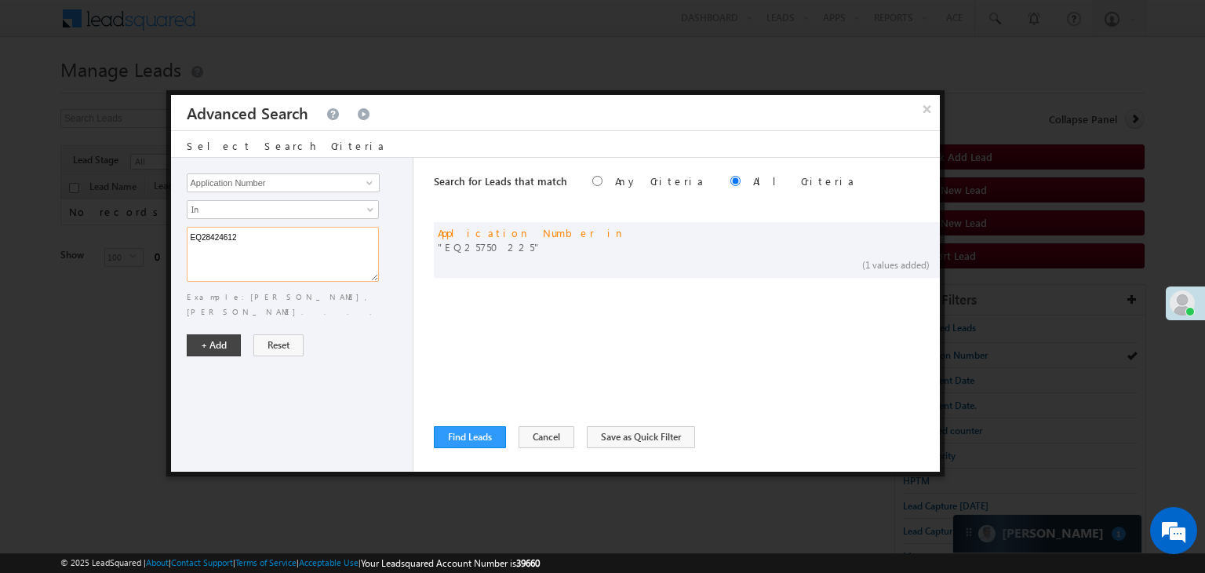
paste textarea "EQ29693760 EQ28738438 EQ27353007 EQ29083290"
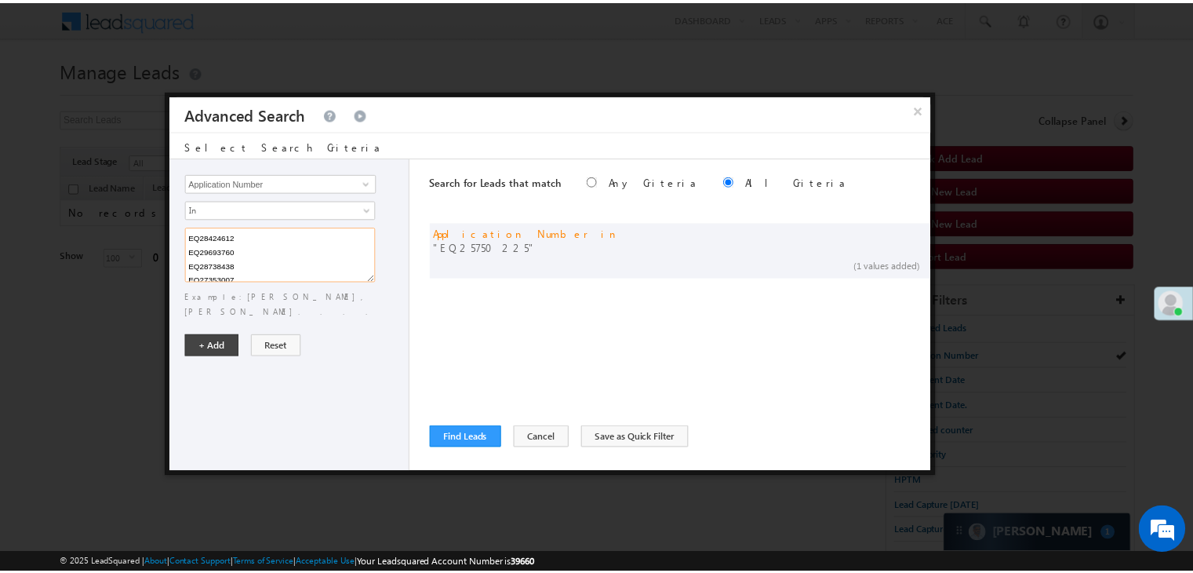
scroll to position [31, 0]
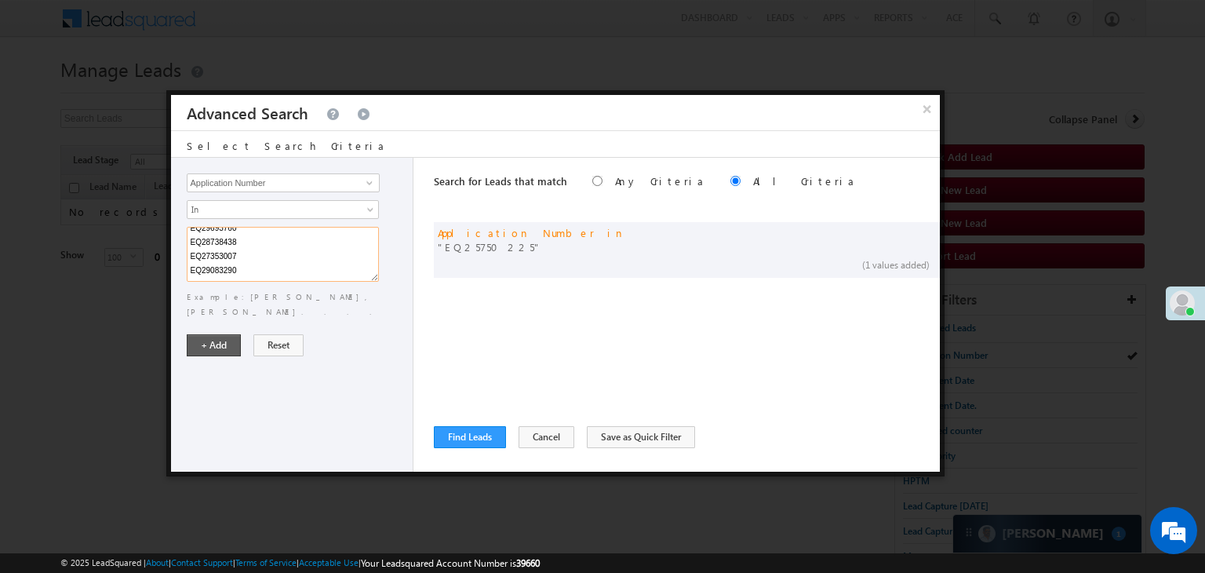
type textarea "EQ28424612 EQ29693760 EQ28738438 EQ27353007 EQ29083290"
click at [198, 334] on button "+ Add" at bounding box center [214, 345] width 54 height 22
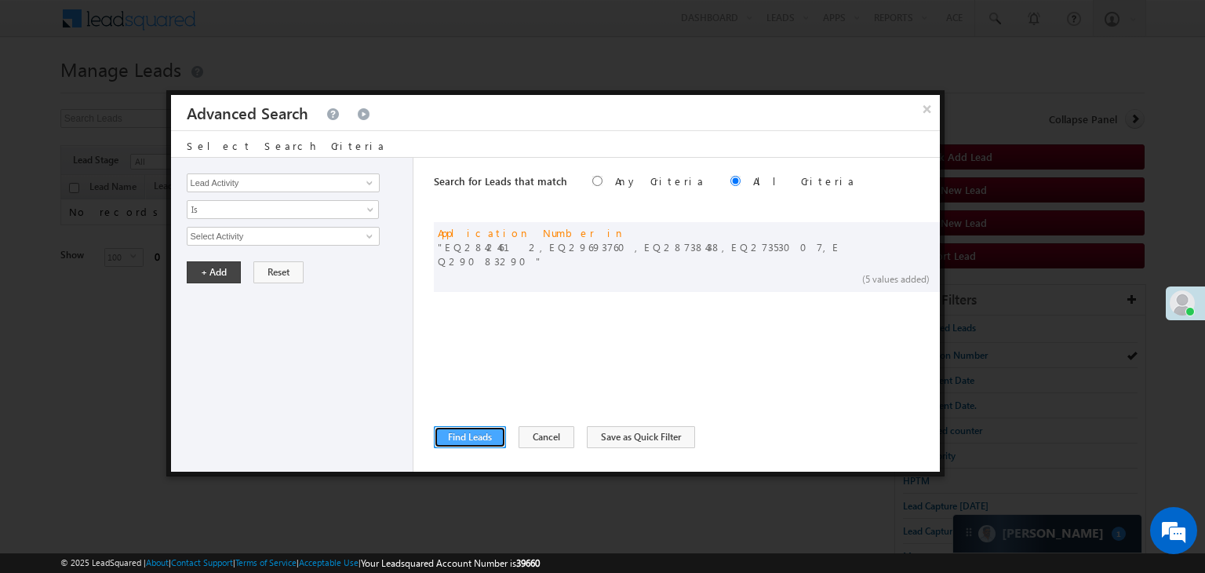
click at [473, 437] on button "Find Leads" at bounding box center [470, 437] width 72 height 22
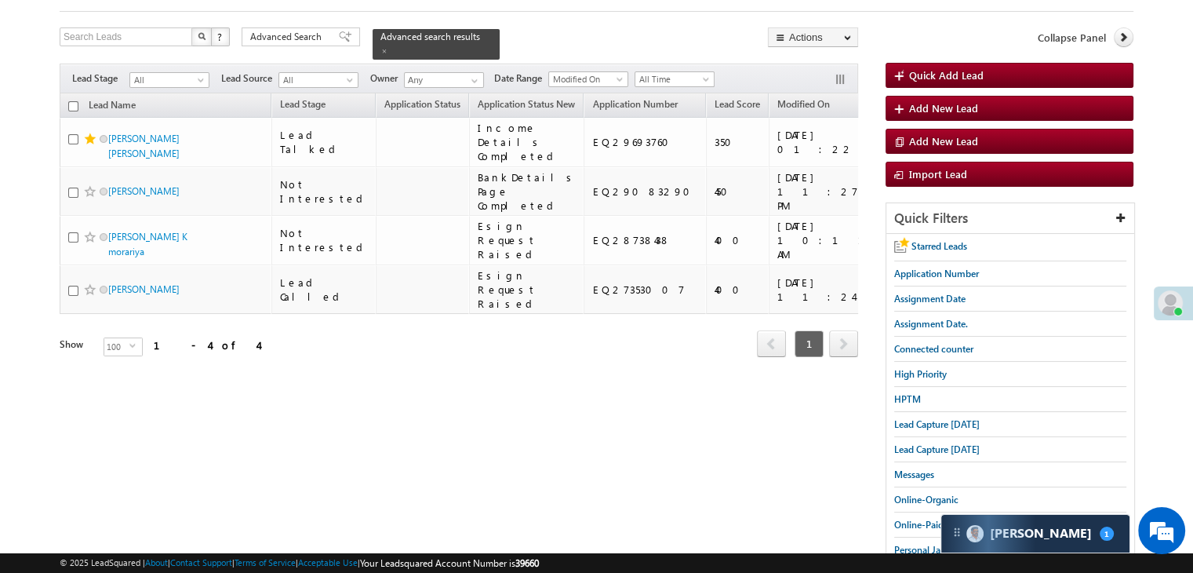
scroll to position [78, 0]
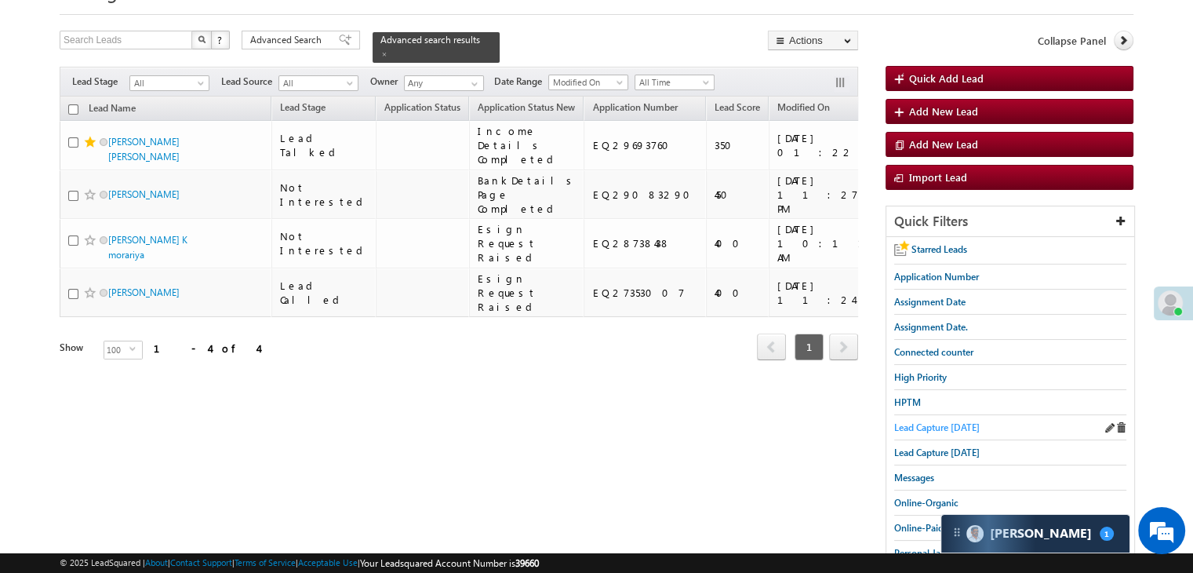
click at [947, 424] on span "Lead Capture [DATE]" at bounding box center [937, 427] width 86 height 12
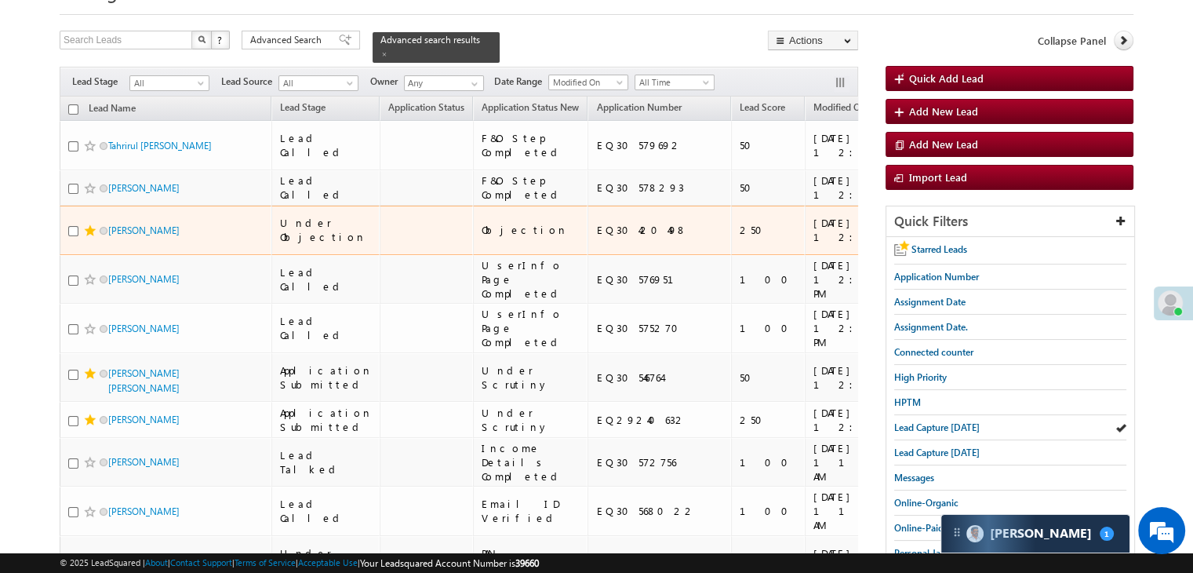
scroll to position [0, 0]
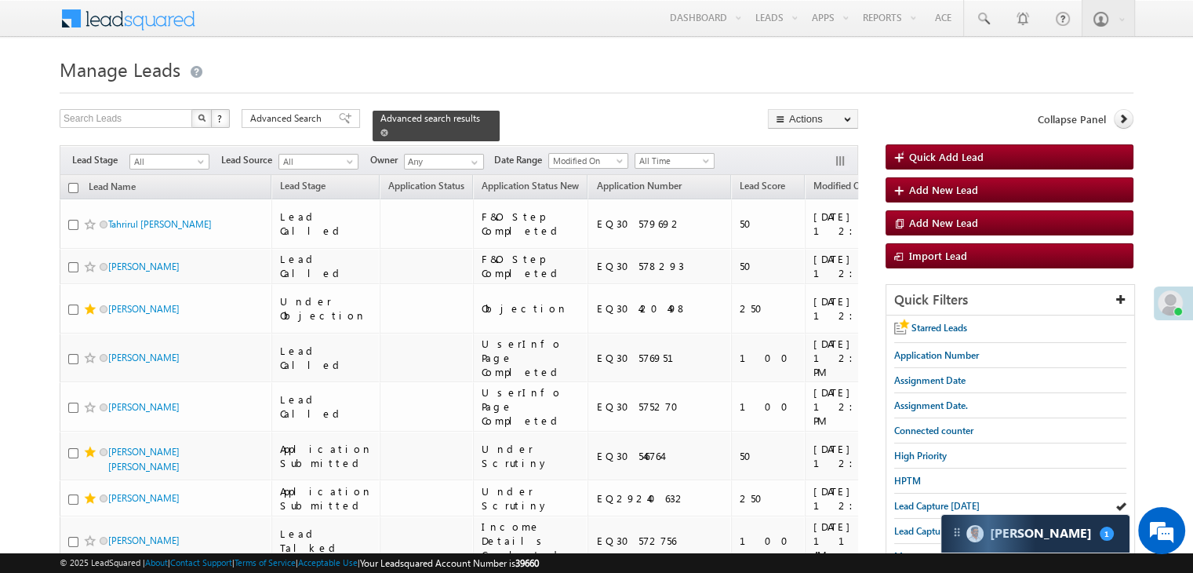
click at [388, 129] on span at bounding box center [384, 133] width 8 height 8
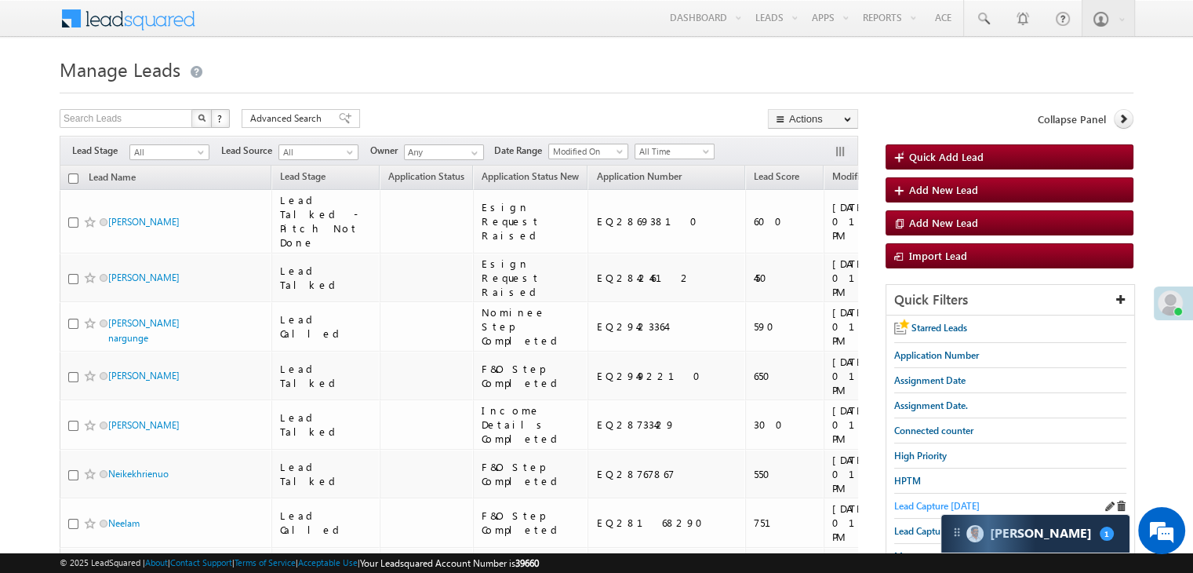
click at [915, 501] on span "Lead Capture [DATE]" at bounding box center [937, 506] width 86 height 12
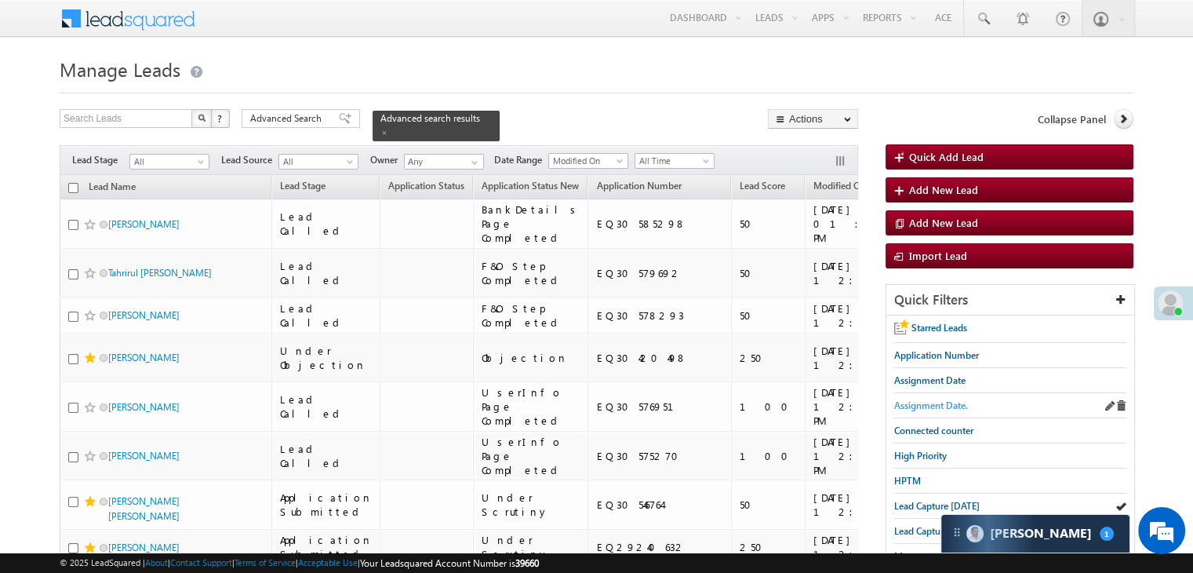
drag, startPoint x: 926, startPoint y: 401, endPoint x: 872, endPoint y: 370, distance: 61.5
click at [924, 401] on span "Assignment Date." at bounding box center [931, 405] width 74 height 12
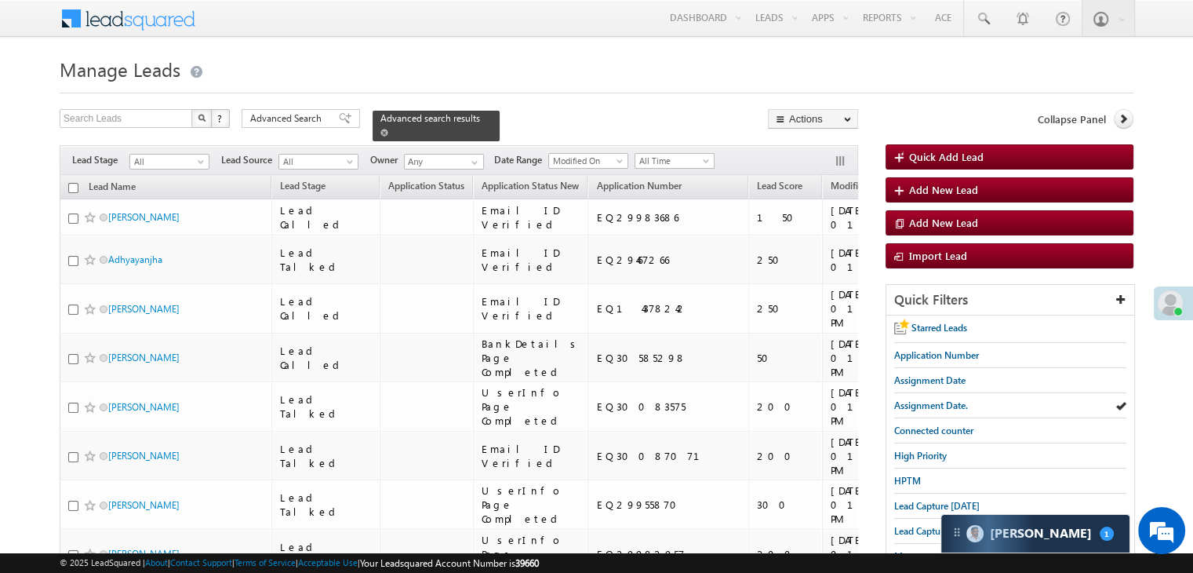
click at [388, 129] on span at bounding box center [384, 133] width 8 height 8
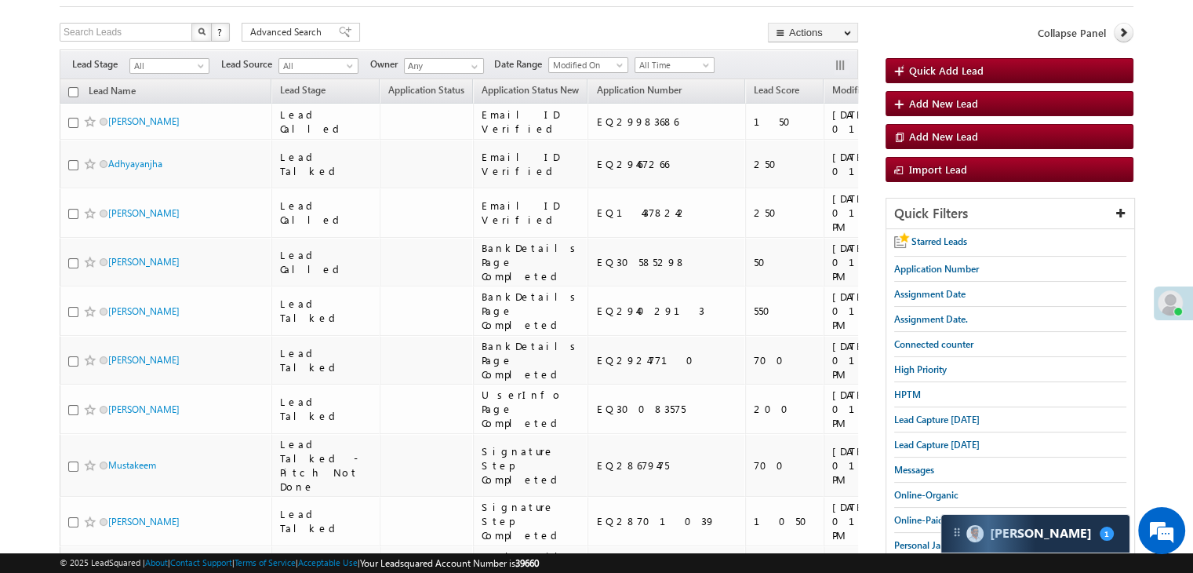
scroll to position [78, 0]
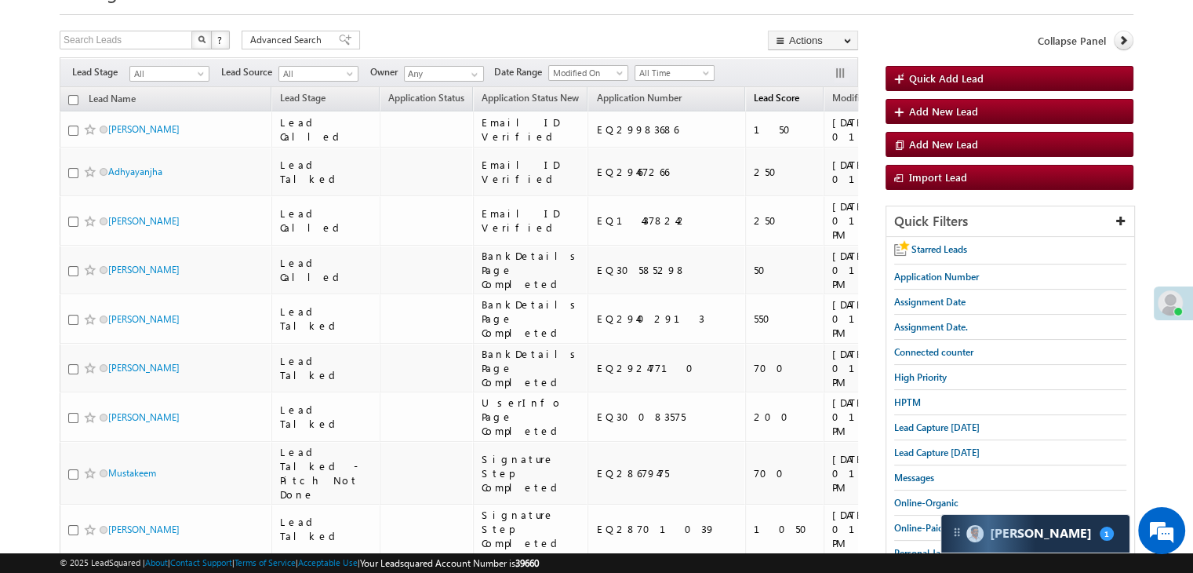
click at [754, 96] on span "Lead Score" at bounding box center [776, 98] width 45 height 12
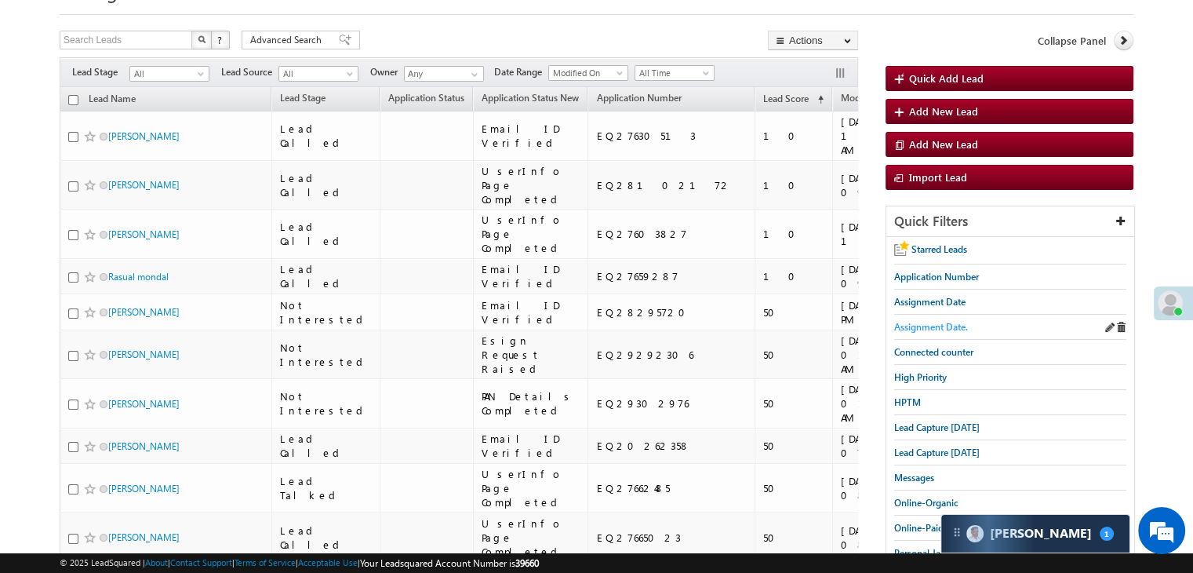
click at [929, 322] on span "Assignment Date." at bounding box center [931, 327] width 74 height 12
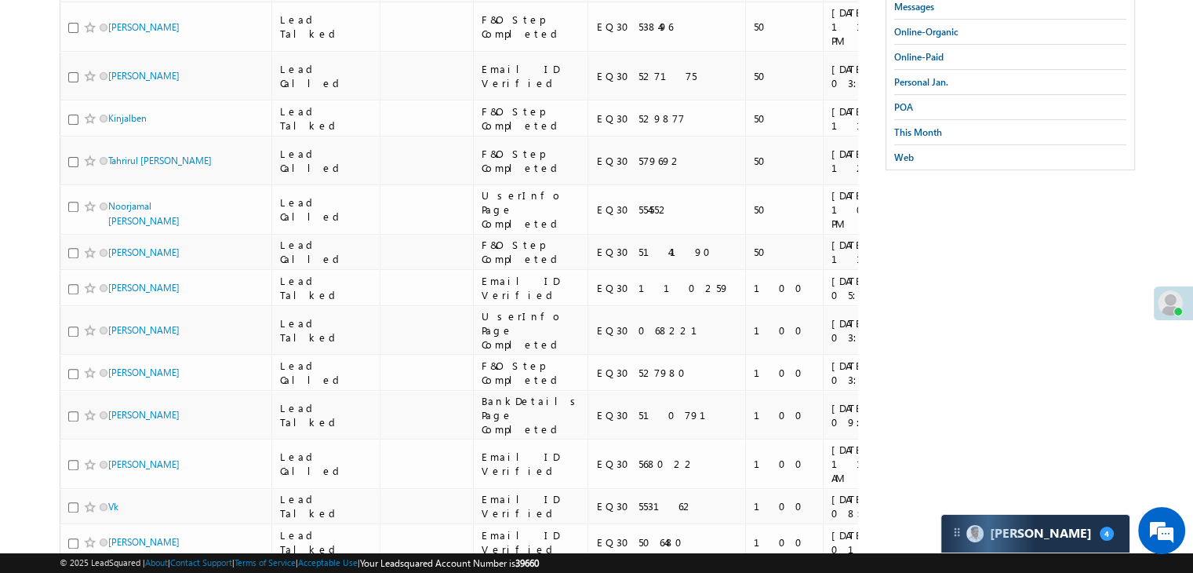
scroll to position [0, 0]
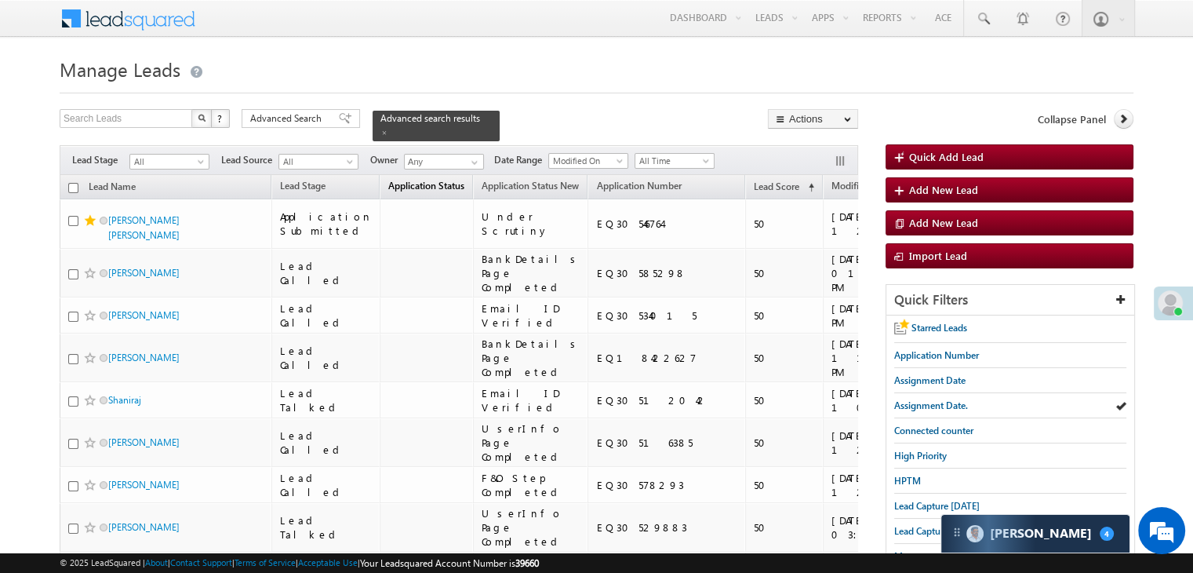
click at [422, 180] on span "Application Status" at bounding box center [426, 186] width 76 height 12
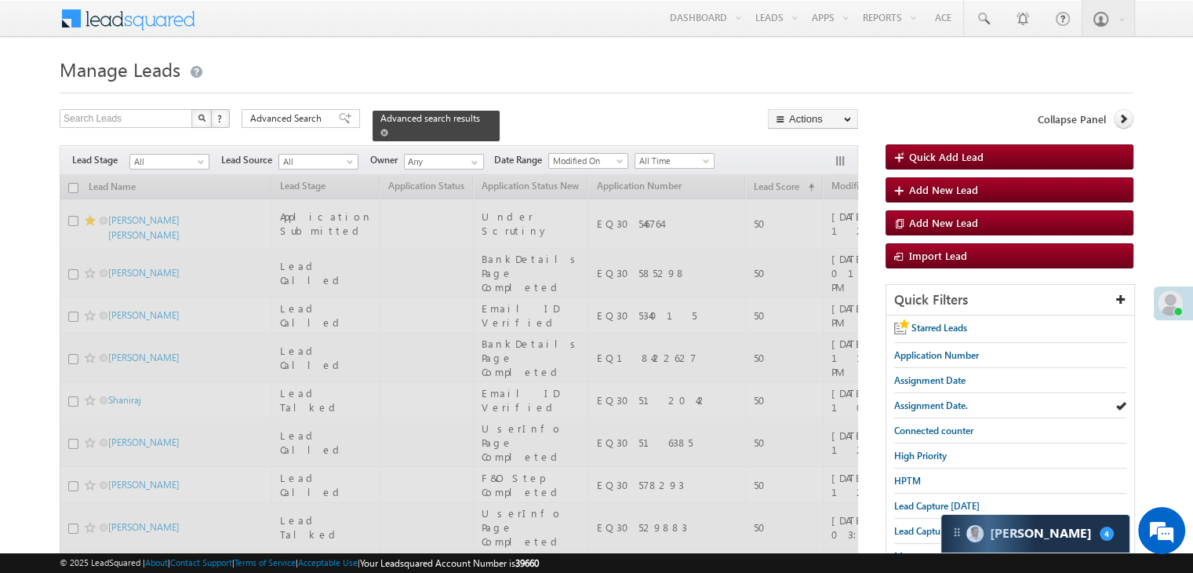
click at [388, 129] on span at bounding box center [384, 133] width 8 height 8
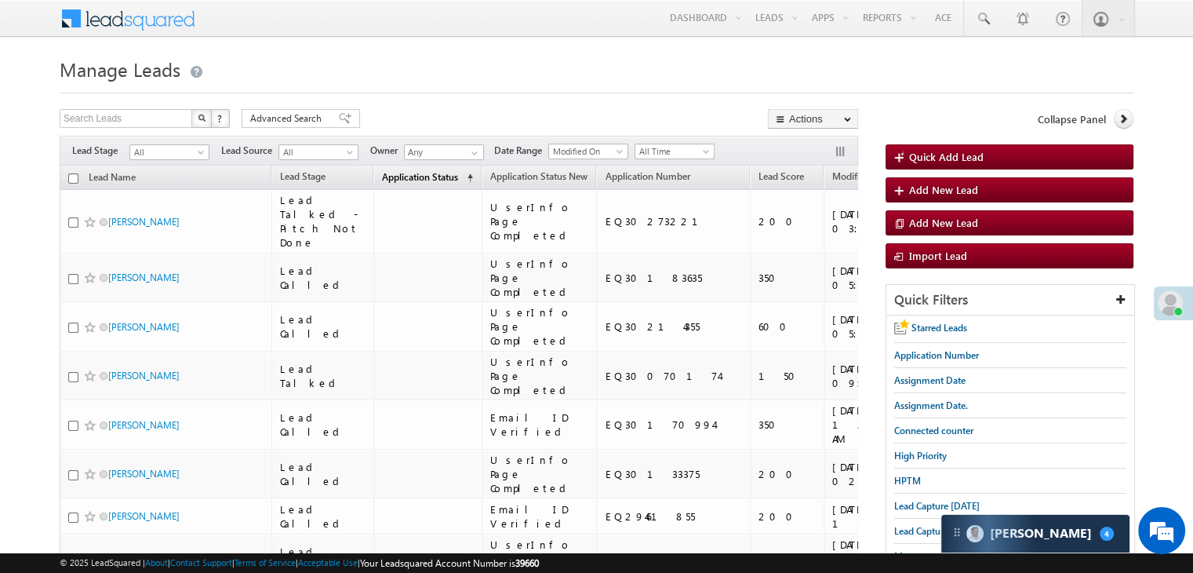
click at [382, 180] on span "Application Status" at bounding box center [420, 177] width 76 height 12
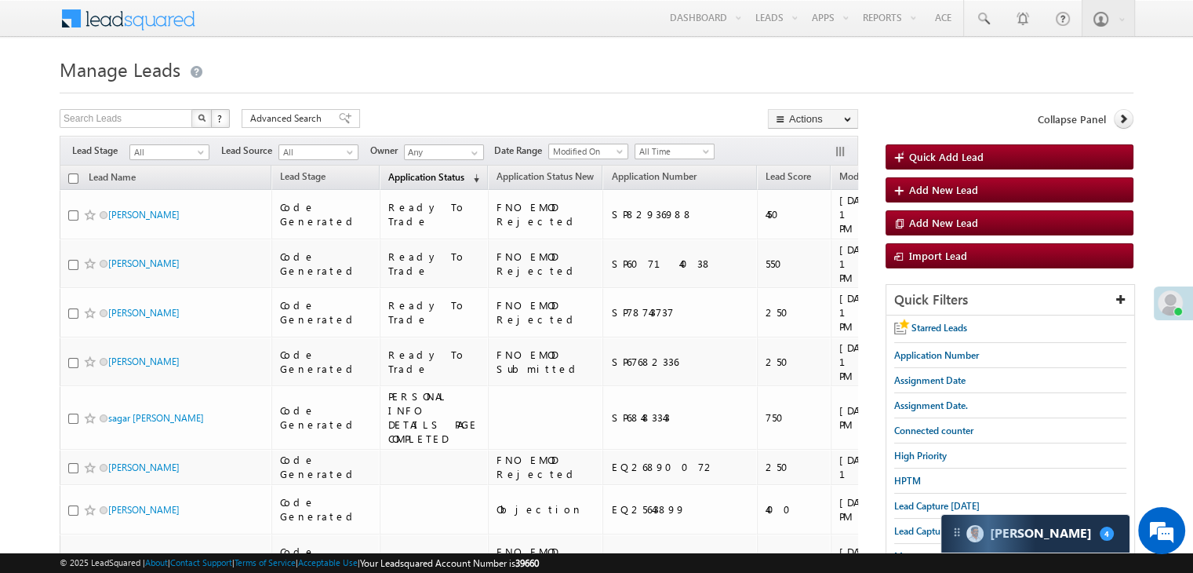
click at [388, 180] on span "Application Status" at bounding box center [426, 177] width 76 height 12
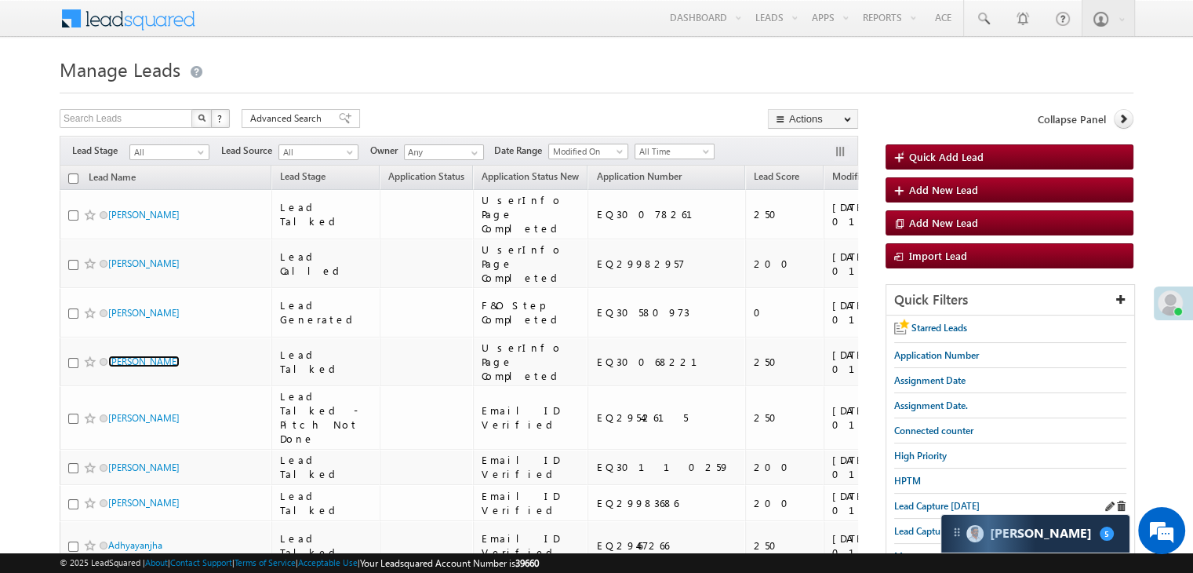
scroll to position [157, 0]
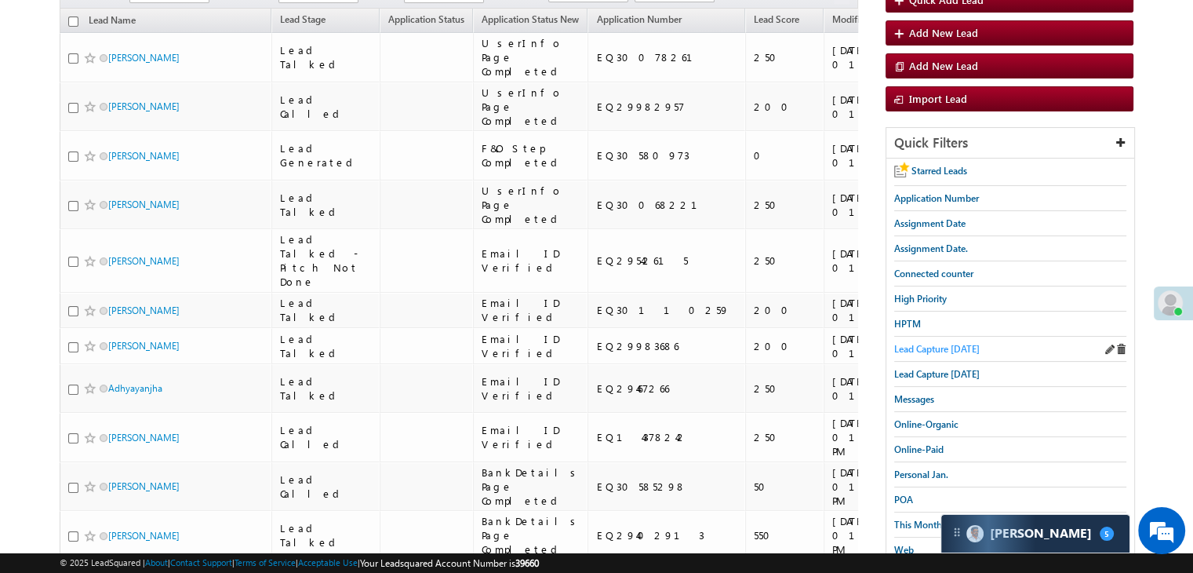
click at [939, 345] on span "Lead Capture [DATE]" at bounding box center [937, 349] width 86 height 12
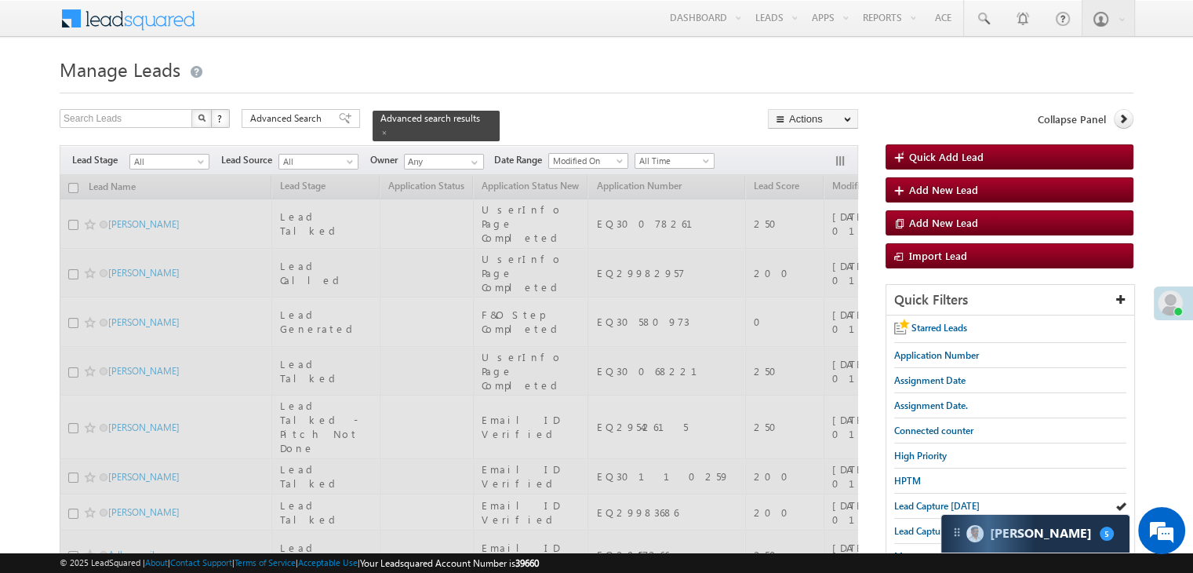
scroll to position [0, 0]
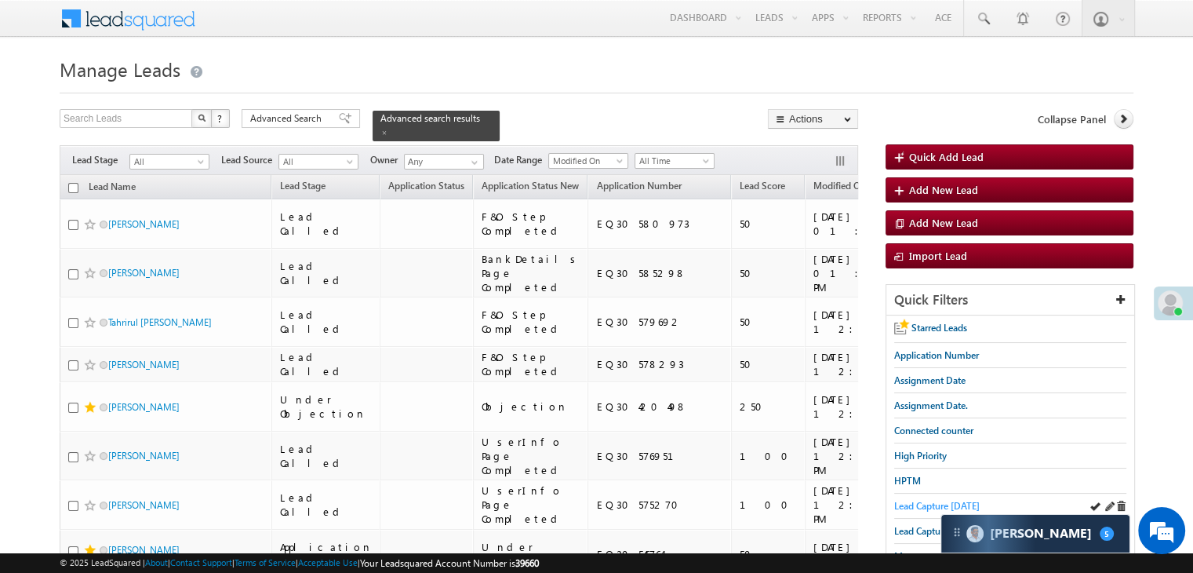
click at [907, 503] on span "Lead Capture [DATE]" at bounding box center [937, 506] width 86 height 12
click at [926, 501] on span "Lead Capture [DATE]" at bounding box center [937, 506] width 86 height 12
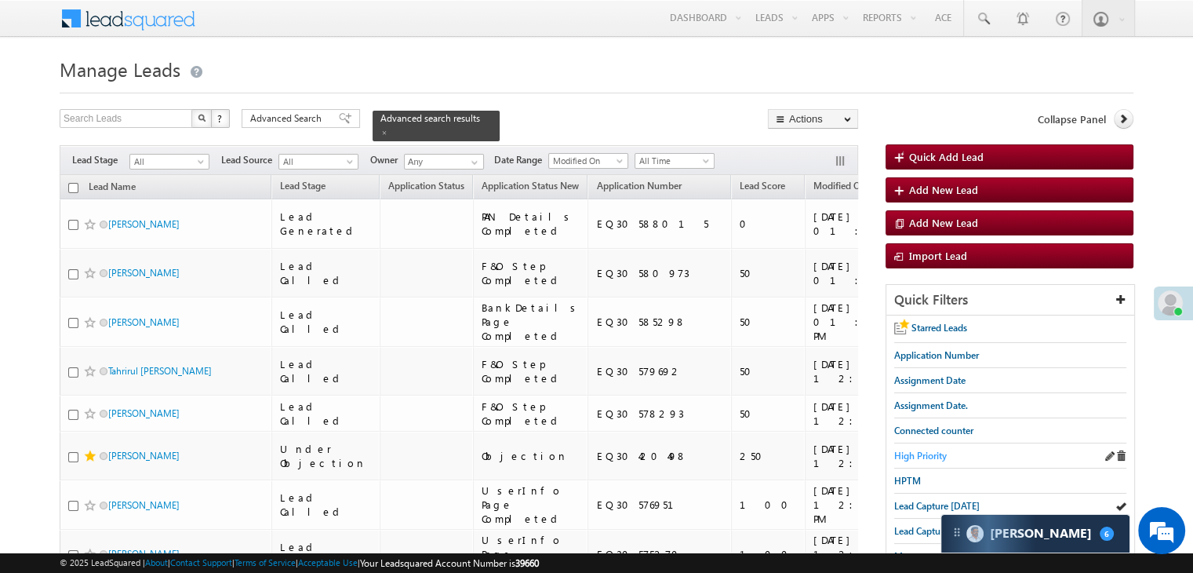
click at [935, 453] on span "High Priority" at bounding box center [920, 455] width 53 height 12
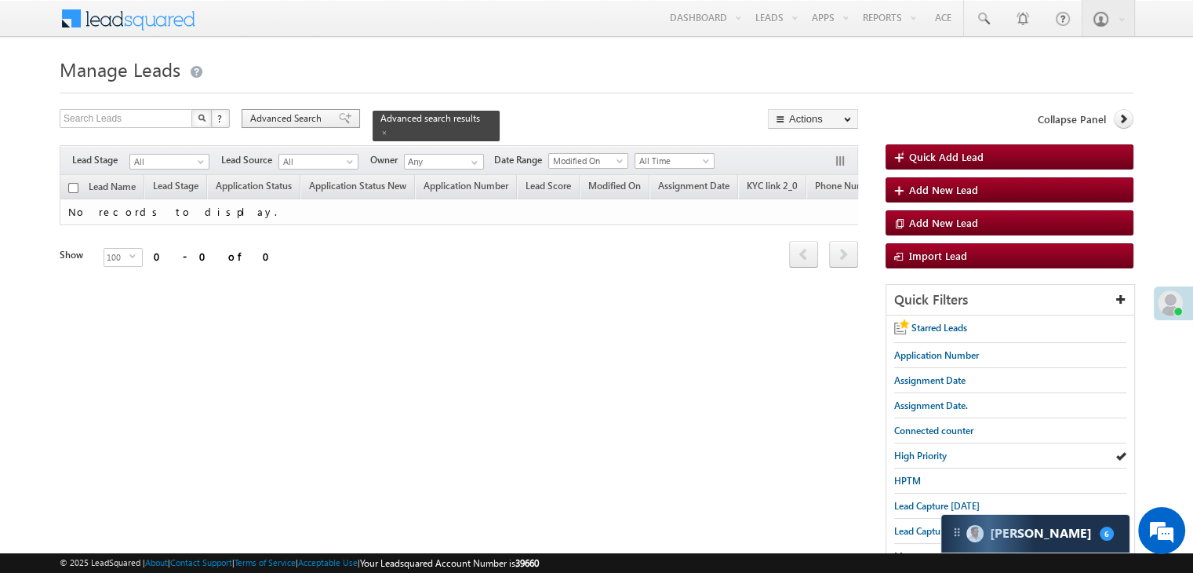
click at [253, 117] on span "Advanced Search" at bounding box center [288, 118] width 76 height 14
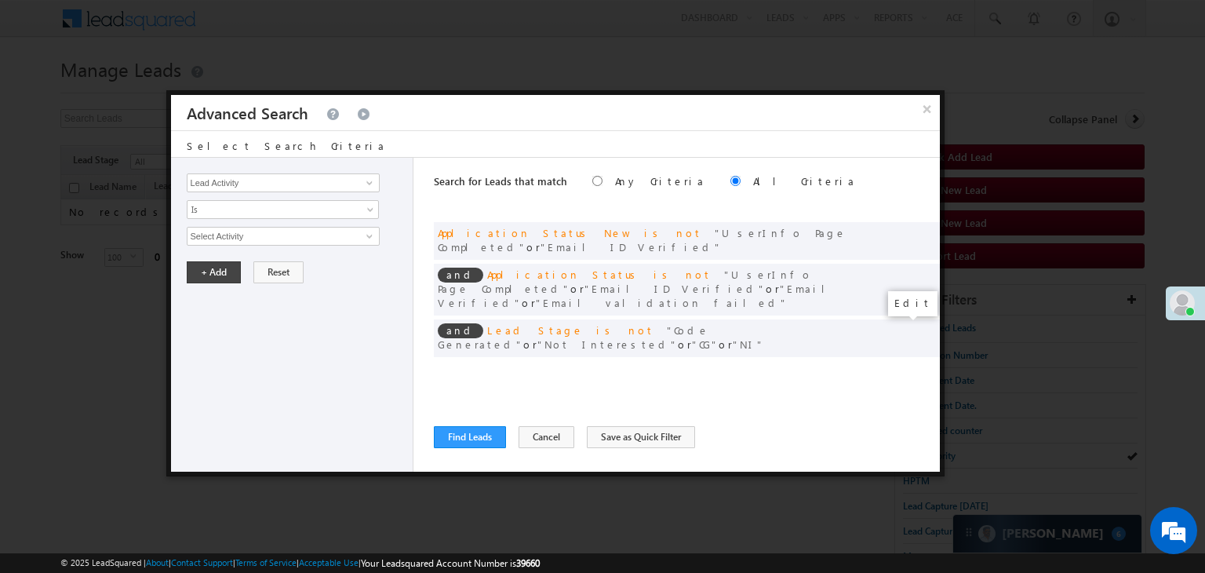
click at [901, 365] on span at bounding box center [903, 370] width 11 height 11
click at [259, 264] on input "07/01/25" at bounding box center [233, 263] width 92 height 20
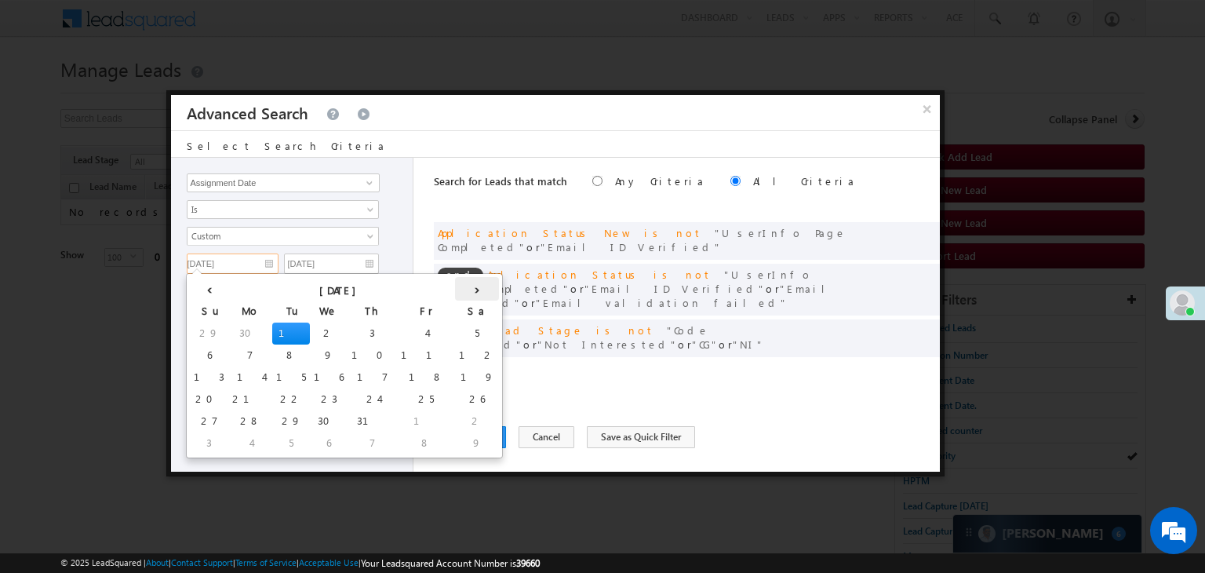
click at [455, 286] on th "›" at bounding box center [477, 289] width 44 height 24
click at [461, 286] on th "›" at bounding box center [480, 289] width 38 height 24
click at [466, 286] on th "›" at bounding box center [495, 289] width 58 height 24
click at [441, 289] on th "›" at bounding box center [470, 289] width 58 height 24
click at [202, 288] on th "‹" at bounding box center [209, 289] width 38 height 24
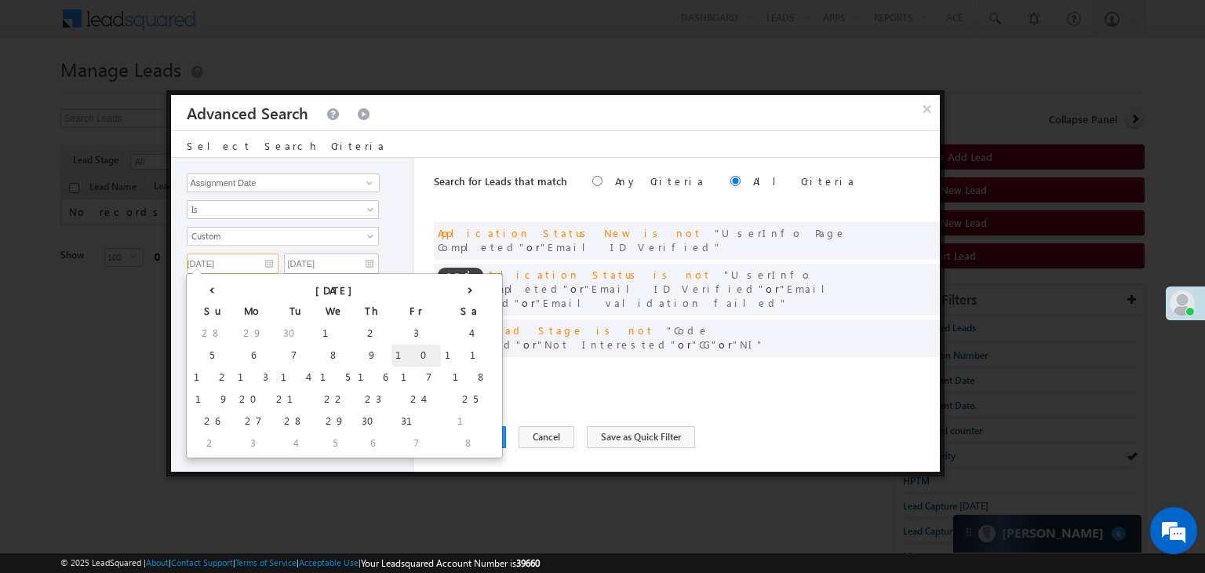
click at [391, 351] on td "10" at bounding box center [415, 355] width 49 height 22
type input "[DATE]"
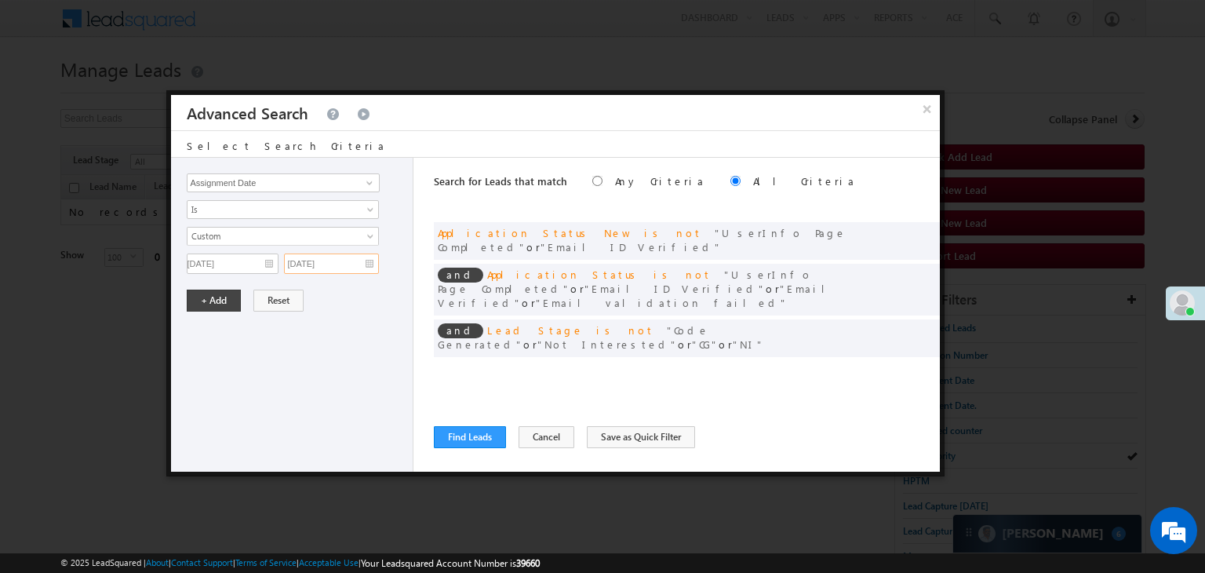
click at [358, 258] on input "07/01/25" at bounding box center [331, 263] width 95 height 20
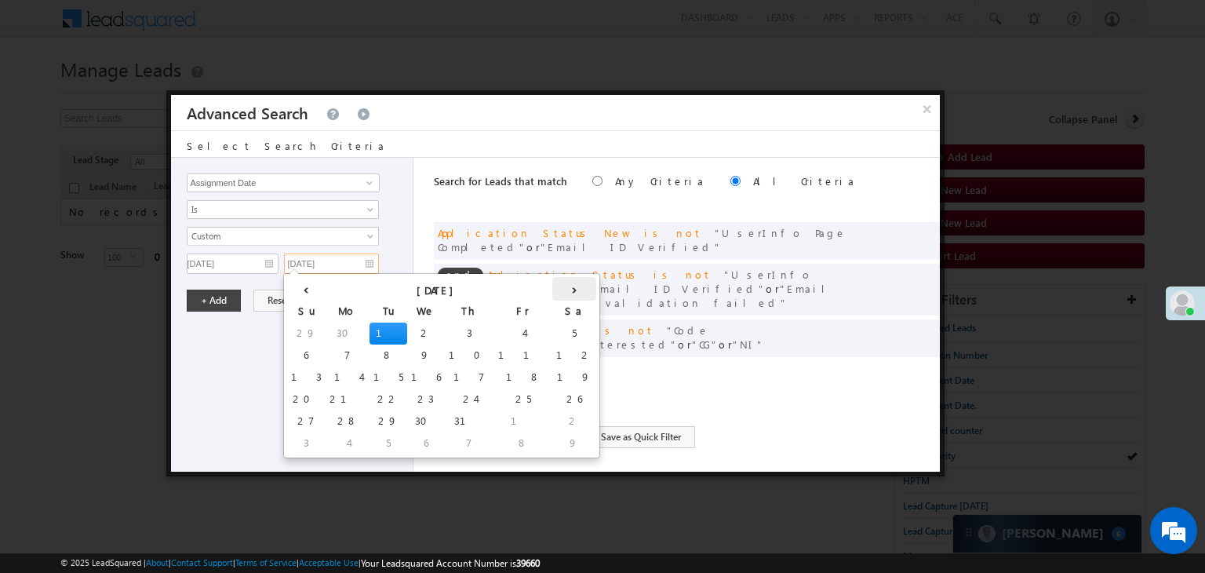
click at [552, 296] on th "›" at bounding box center [574, 289] width 44 height 24
click at [559, 296] on th "›" at bounding box center [578, 289] width 38 height 24
click at [563, 296] on th "›" at bounding box center [592, 289] width 58 height 24
click at [307, 380] on td "12" at bounding box center [309, 377] width 44 height 22
type input "[DATE]"
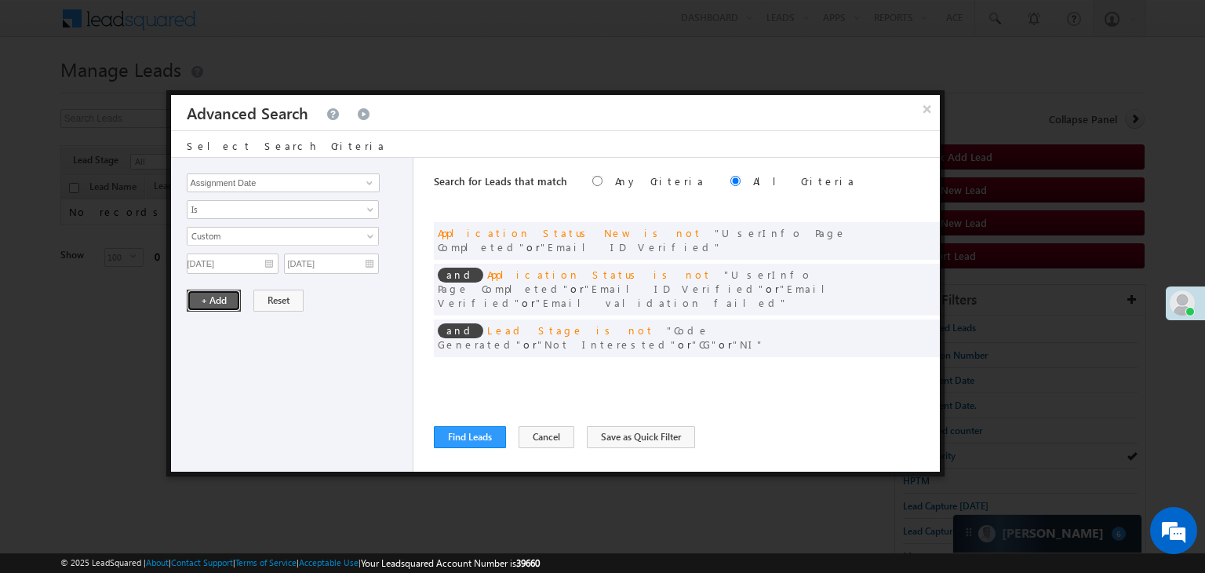
click at [211, 304] on button "+ Add" at bounding box center [214, 300] width 54 height 22
click at [483, 440] on button "Find Leads" at bounding box center [470, 437] width 72 height 22
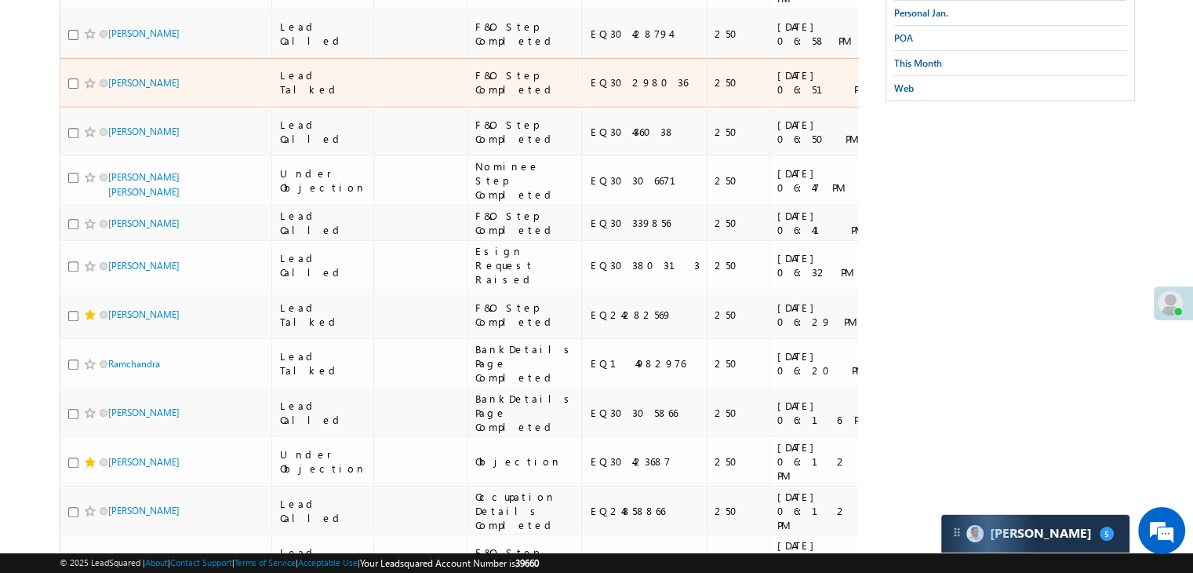
scroll to position [628, 0]
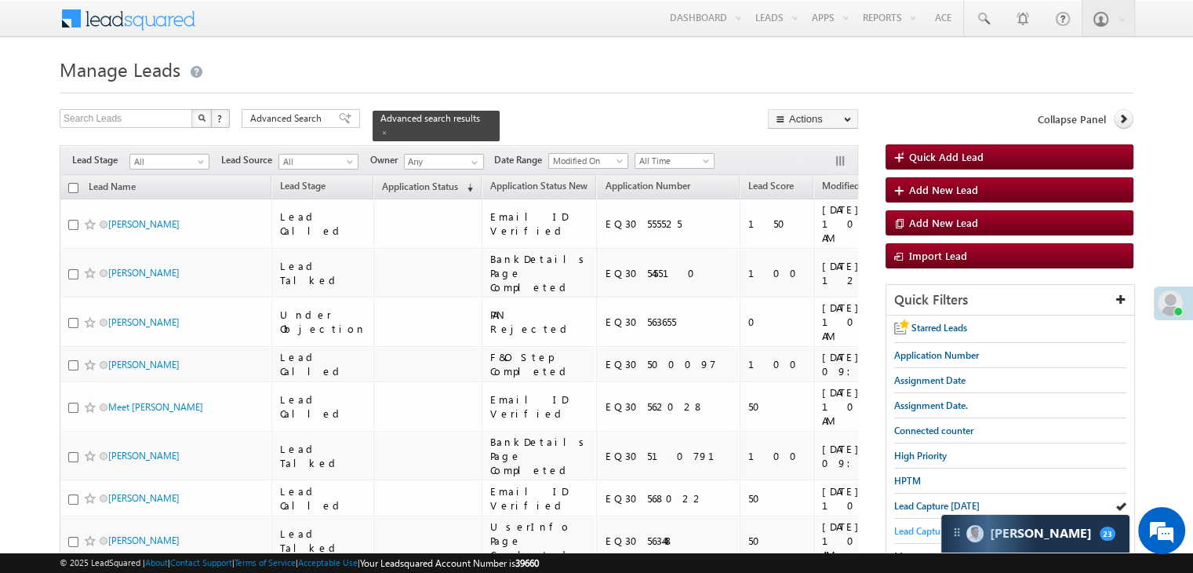
click at [913, 529] on span "Lead Capture [DATE]" at bounding box center [937, 531] width 86 height 12
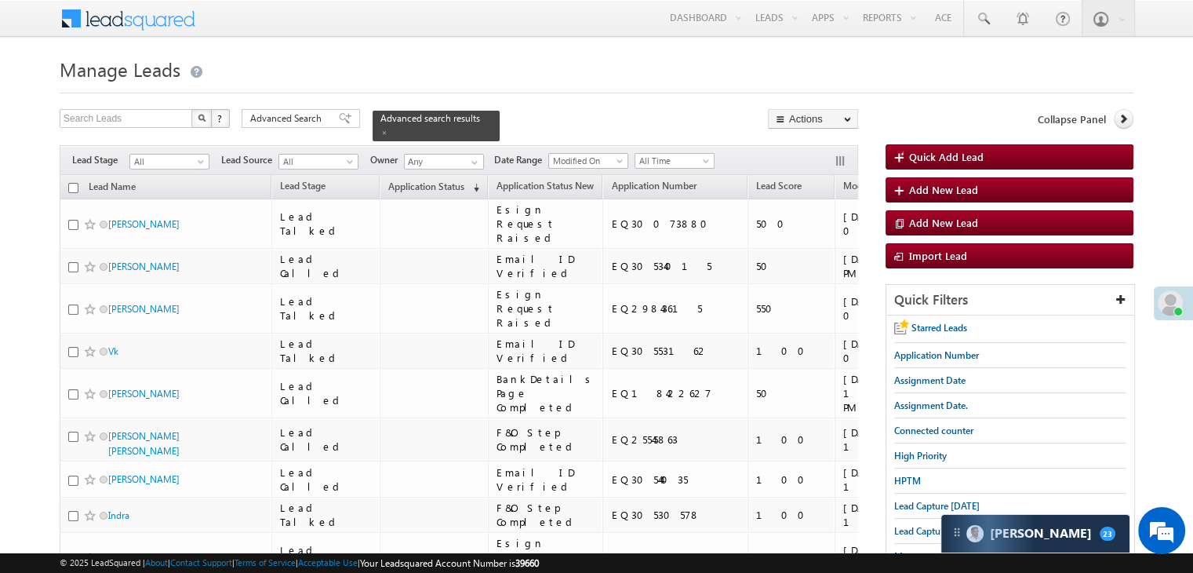
click at [388, 180] on span "Application Status" at bounding box center [426, 186] width 76 height 12
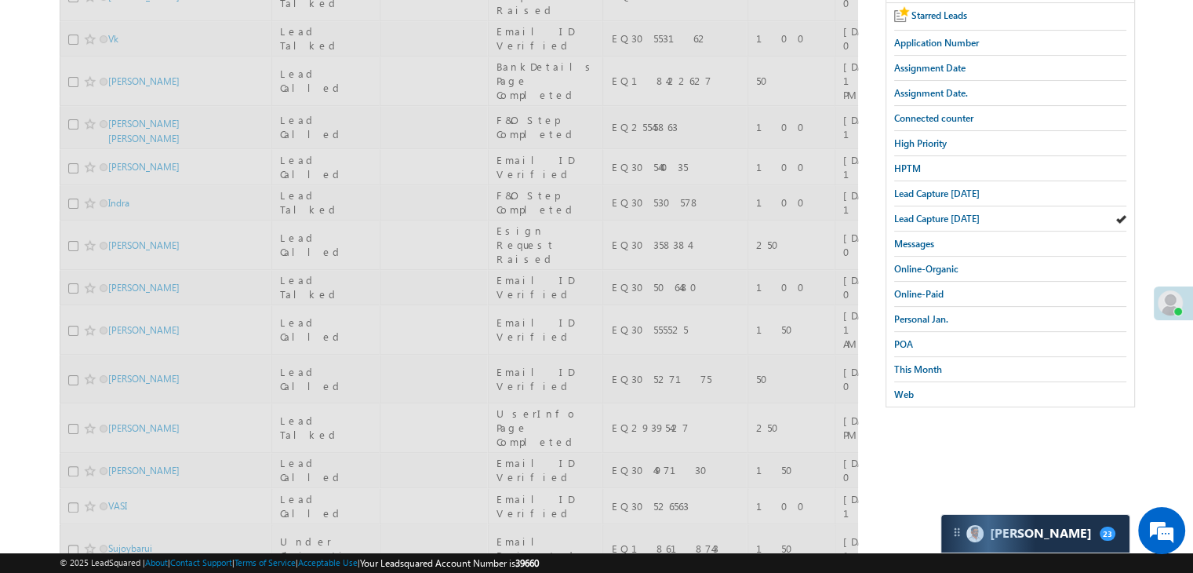
scroll to position [314, 0]
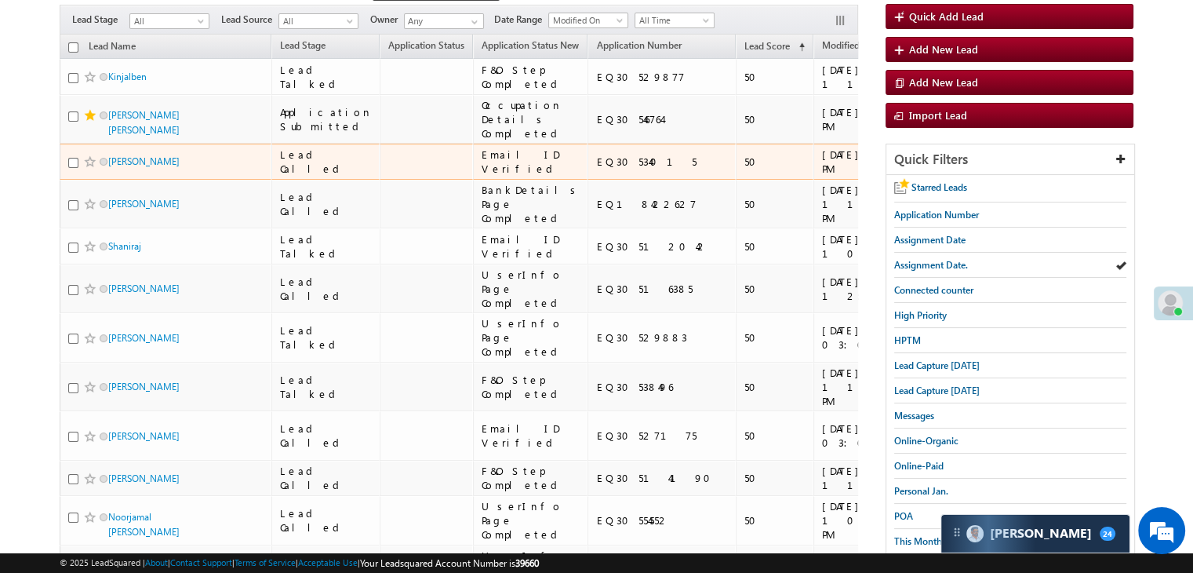
scroll to position [157, 0]
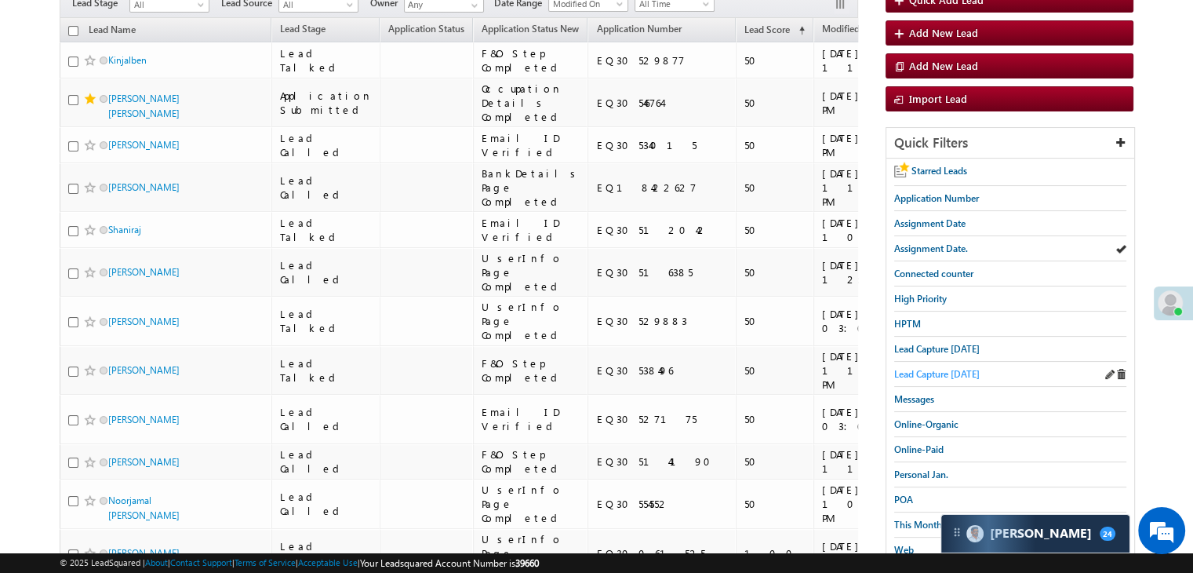
click at [926, 368] on span "Lead Capture [DATE]" at bounding box center [937, 374] width 86 height 12
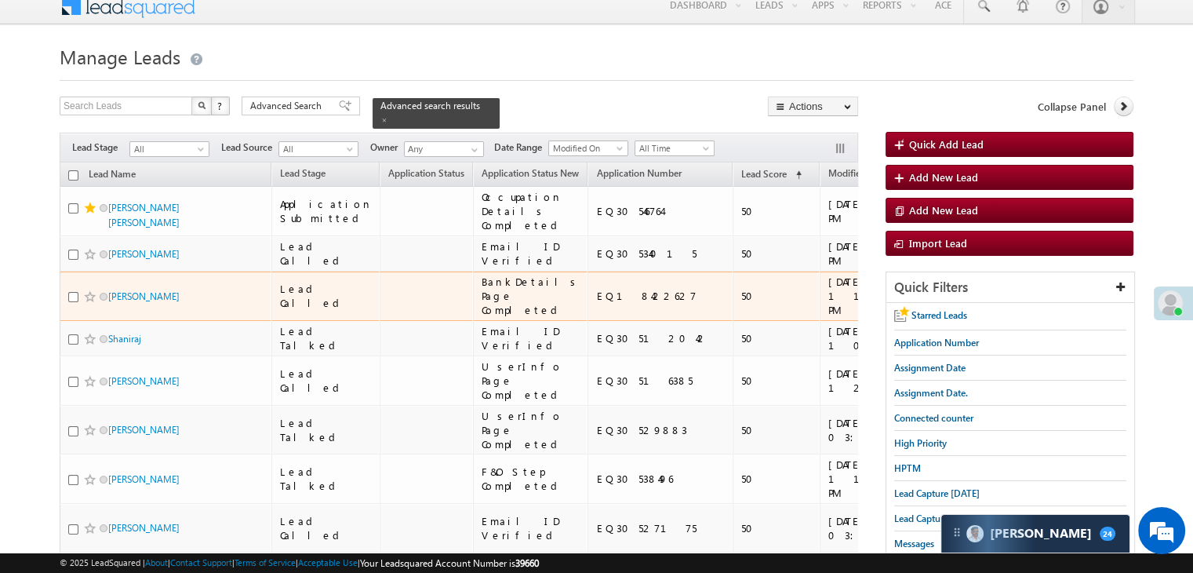
scroll to position [0, 0]
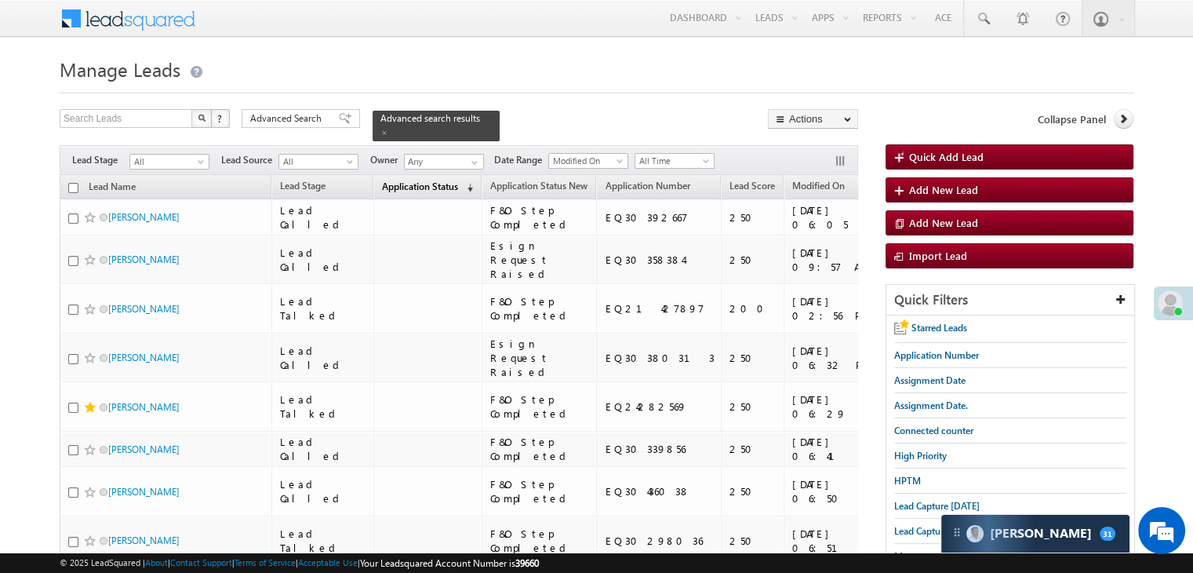
click at [403, 180] on span "Application Status" at bounding box center [420, 186] width 76 height 12
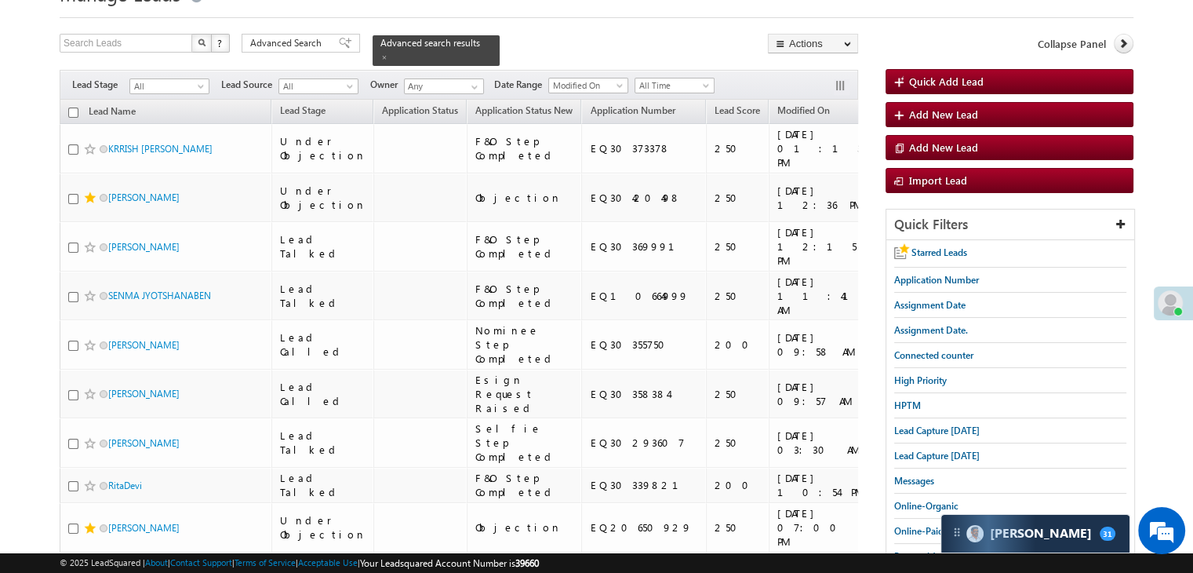
scroll to position [78, 0]
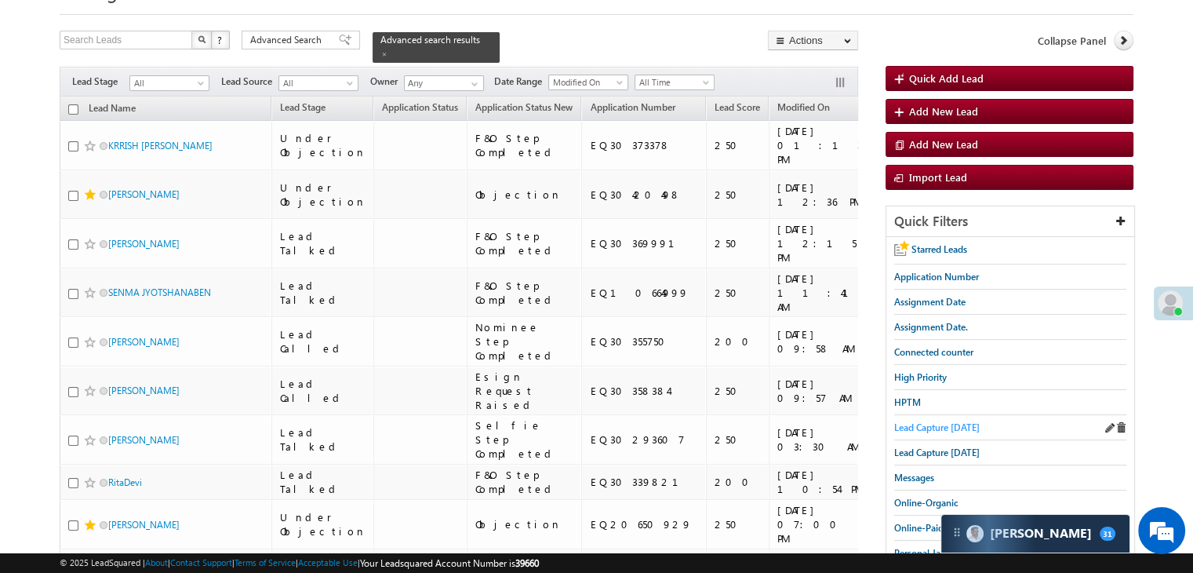
click at [916, 423] on span "Lead Capture [DATE]" at bounding box center [937, 427] width 86 height 12
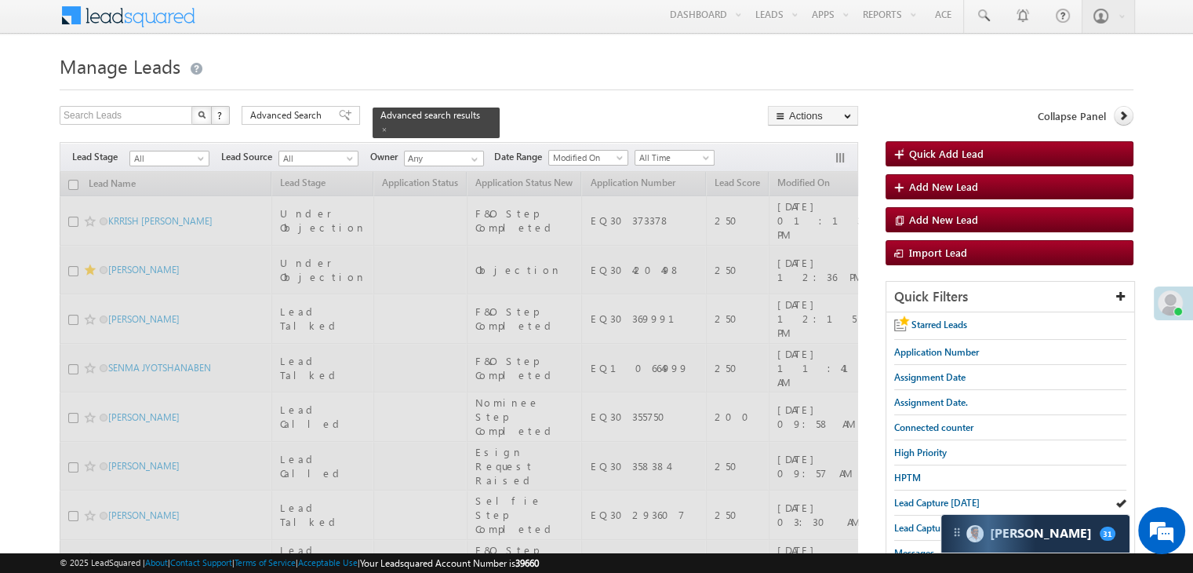
scroll to position [0, 0]
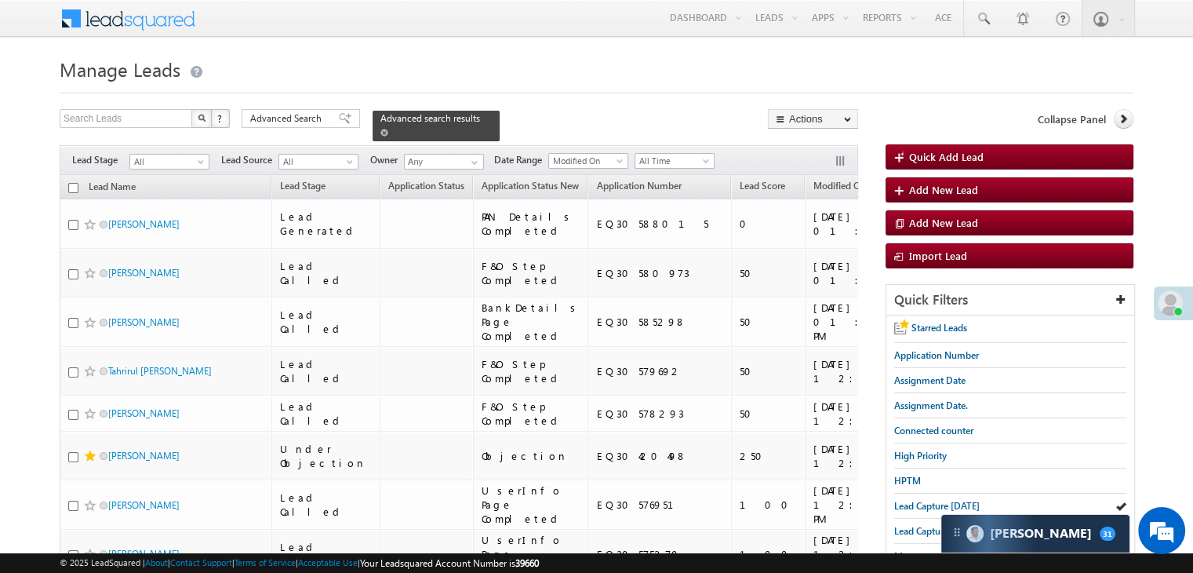
click at [388, 129] on span at bounding box center [384, 133] width 8 height 8
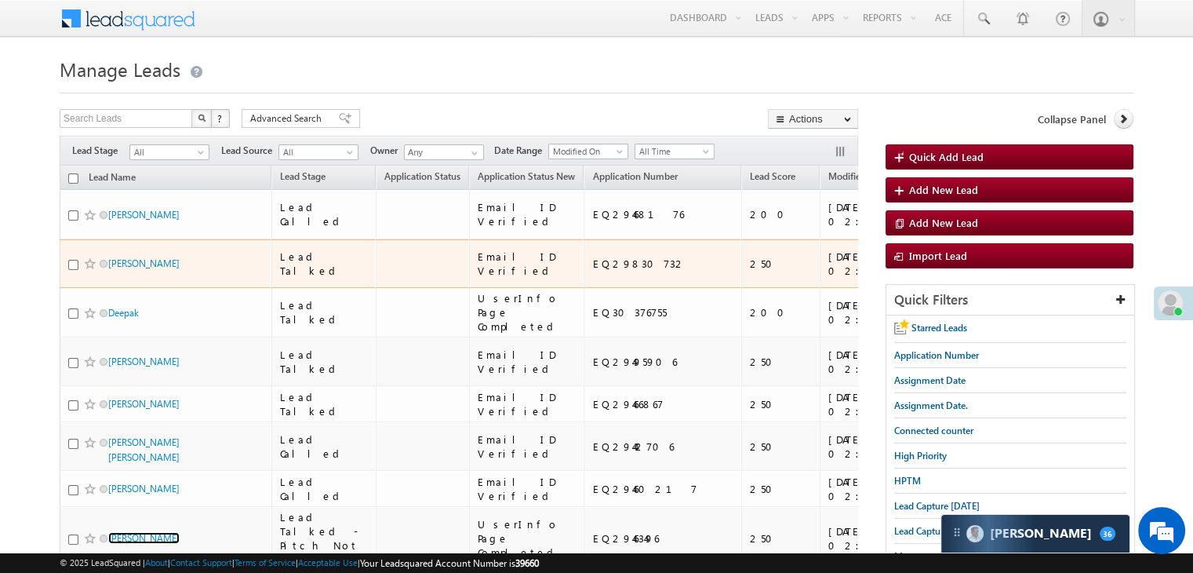
scroll to position [78, 0]
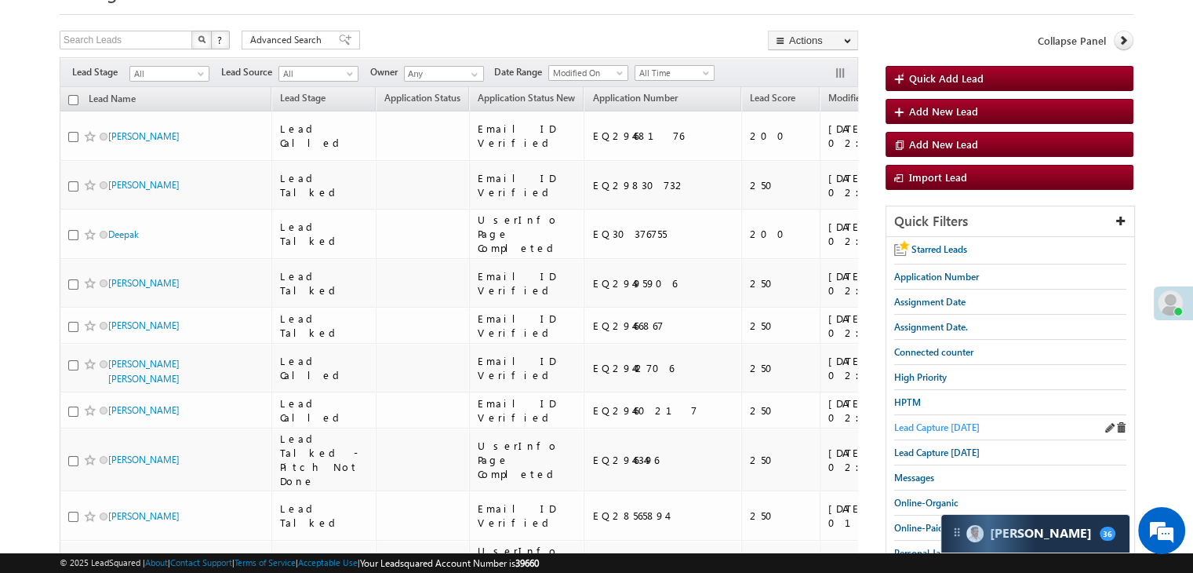
click at [914, 421] on span "Lead Capture [DATE]" at bounding box center [937, 427] width 86 height 12
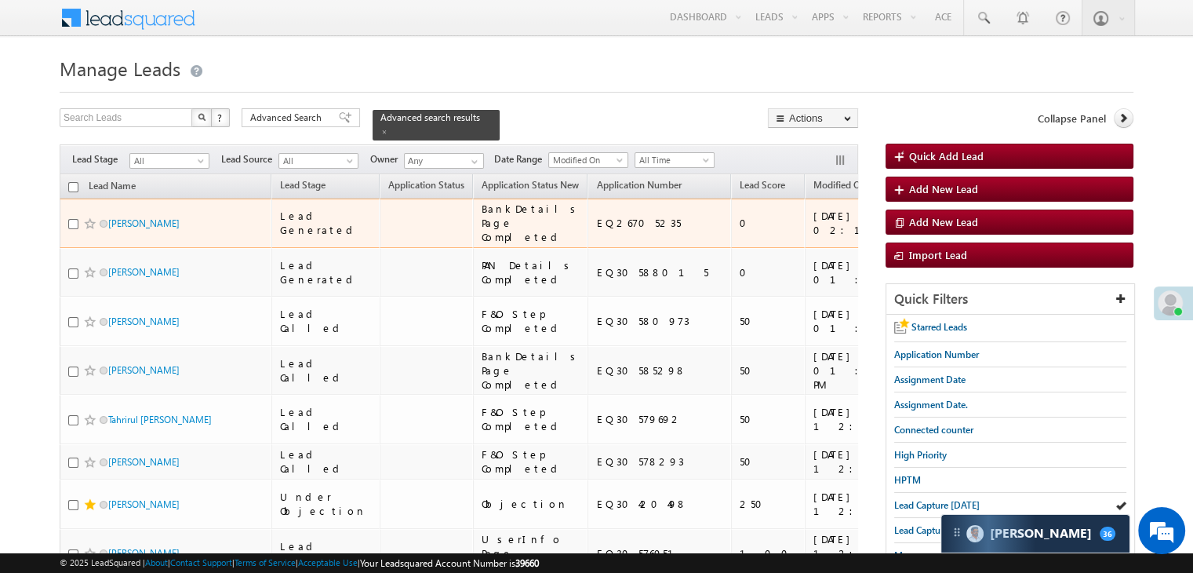
scroll to position [0, 0]
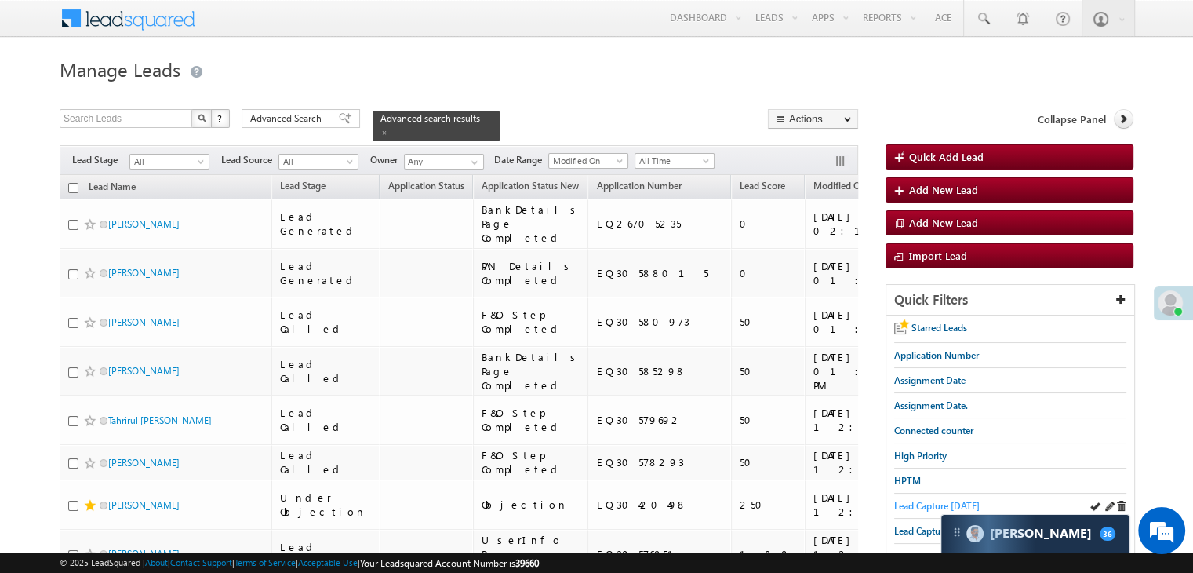
click at [913, 500] on span "Lead Capture [DATE]" at bounding box center [937, 506] width 86 height 12
click at [904, 501] on span "Lead Capture [DATE]" at bounding box center [937, 506] width 86 height 12
click at [919, 500] on span "Lead Capture [DATE]" at bounding box center [937, 506] width 86 height 12
click at [901, 501] on span "Lead Capture [DATE]" at bounding box center [937, 506] width 86 height 12
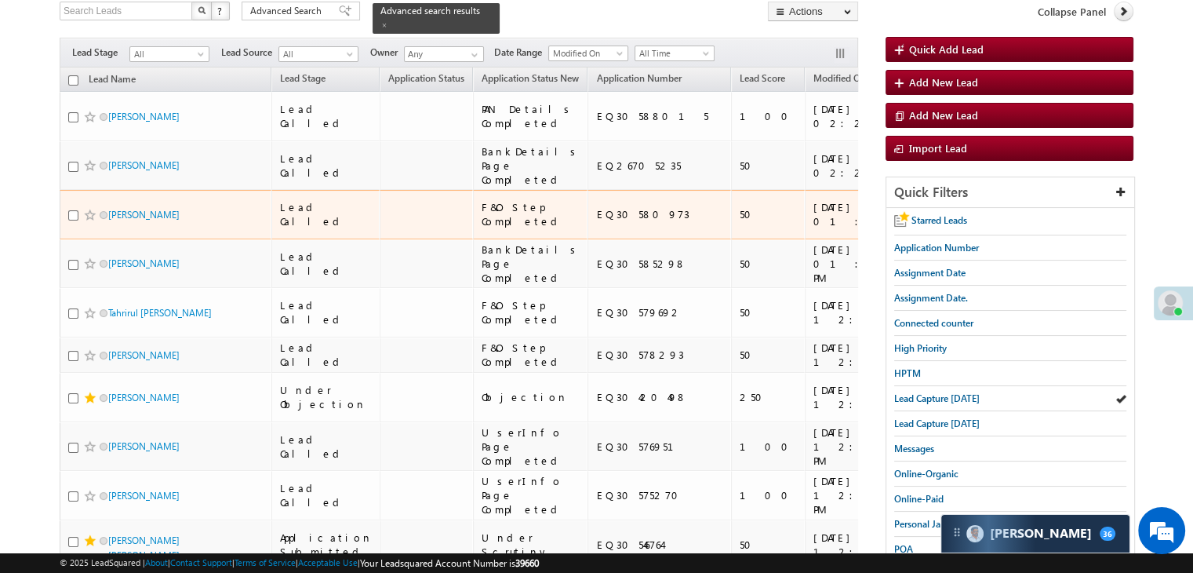
scroll to position [235, 0]
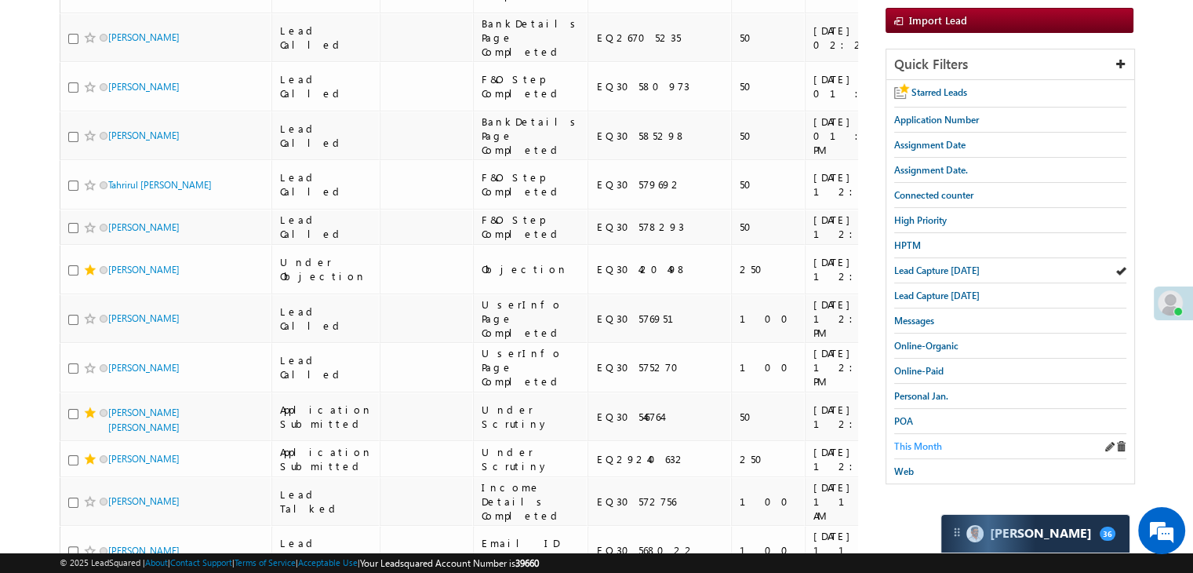
click at [940, 440] on span "This Month" at bounding box center [918, 446] width 48 height 12
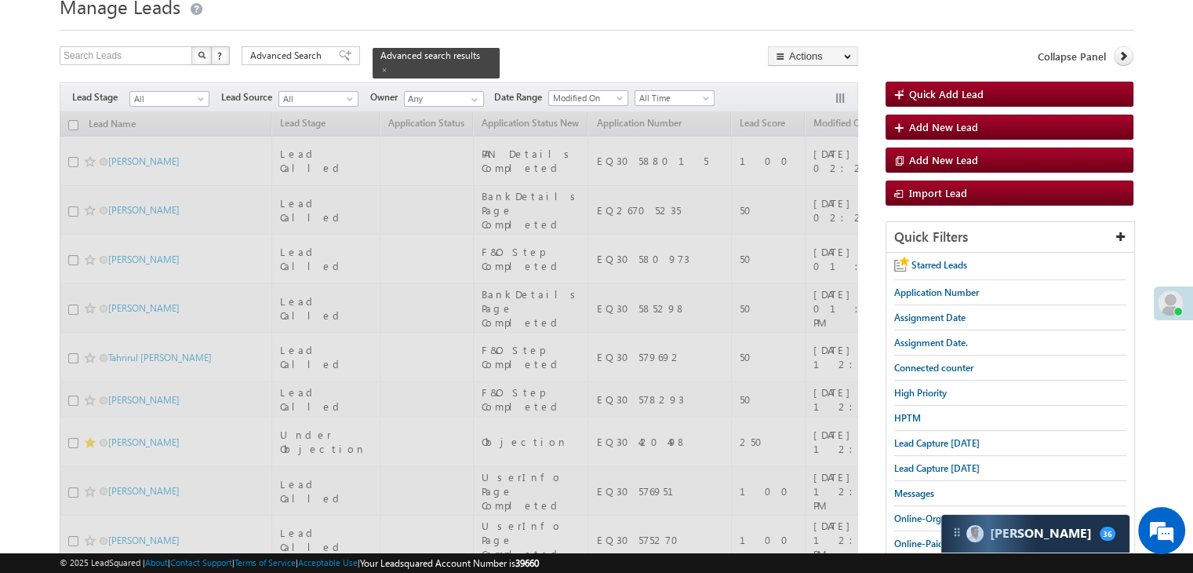
scroll to position [0, 0]
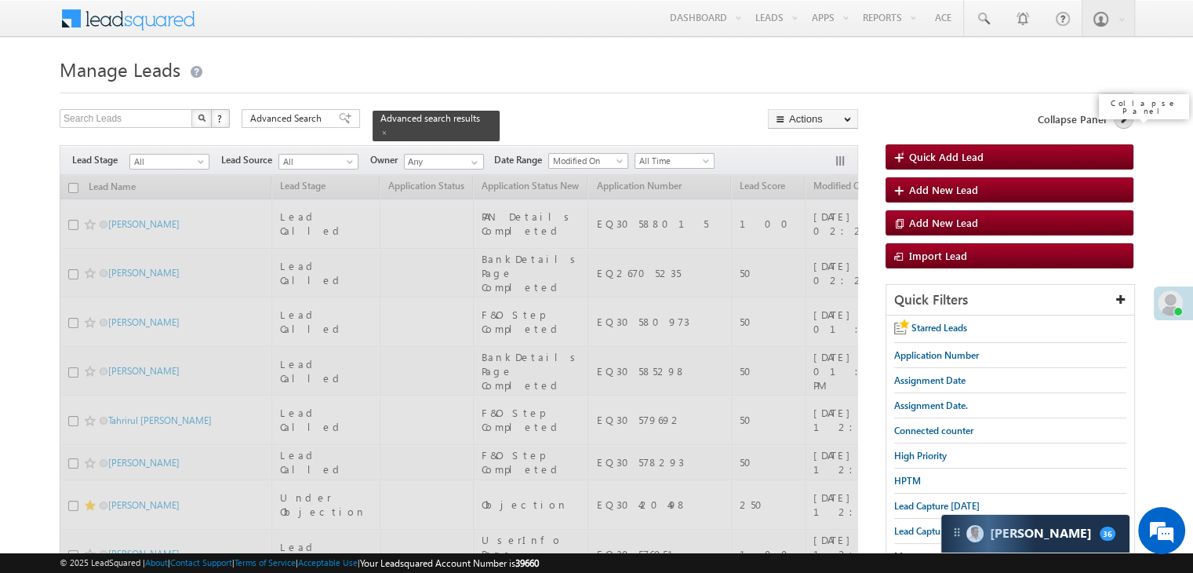
click at [1114, 118] on link at bounding box center [1124, 119] width 20 height 20
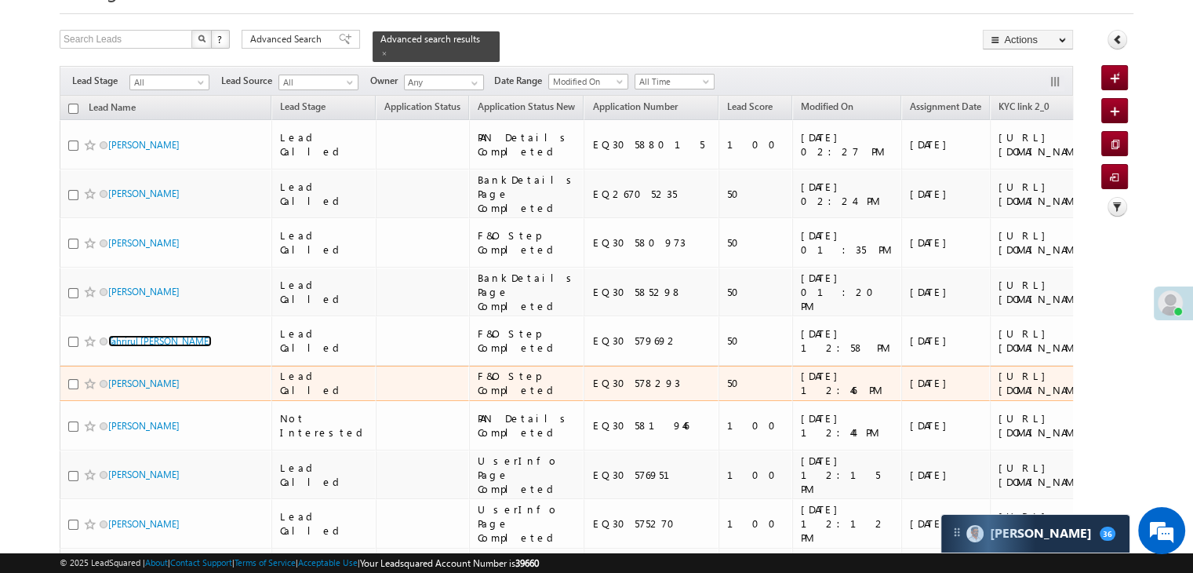
scroll to position [34, 0]
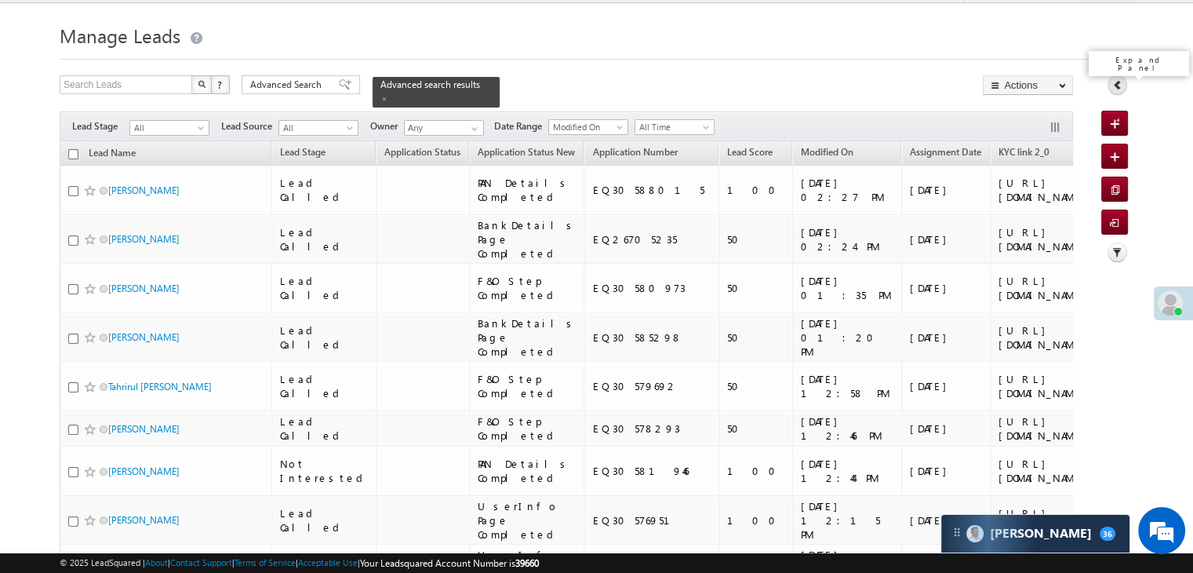
click at [1120, 86] on icon at bounding box center [1117, 84] width 11 height 11
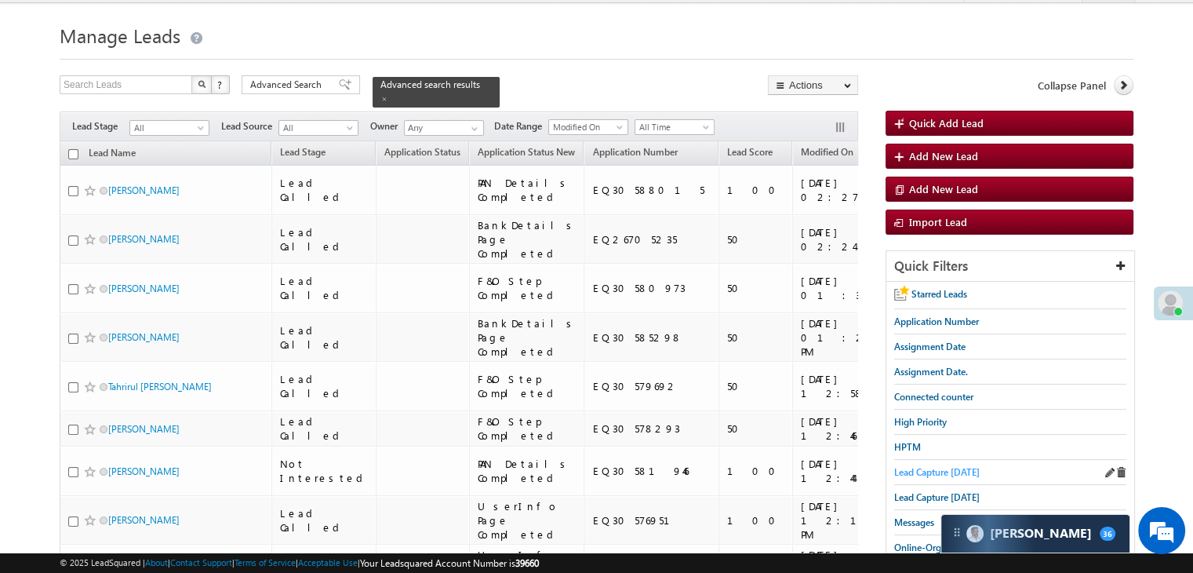
click at [917, 471] on span "Lead Capture [DATE]" at bounding box center [937, 472] width 86 height 12
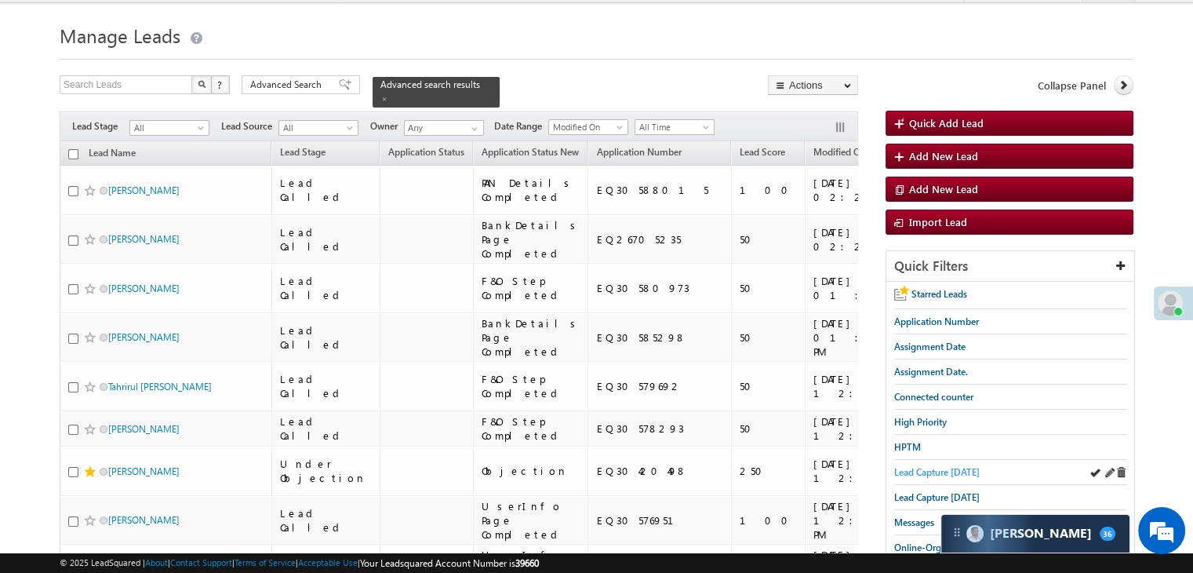
click at [931, 468] on span "Lead Capture [DATE]" at bounding box center [937, 472] width 86 height 12
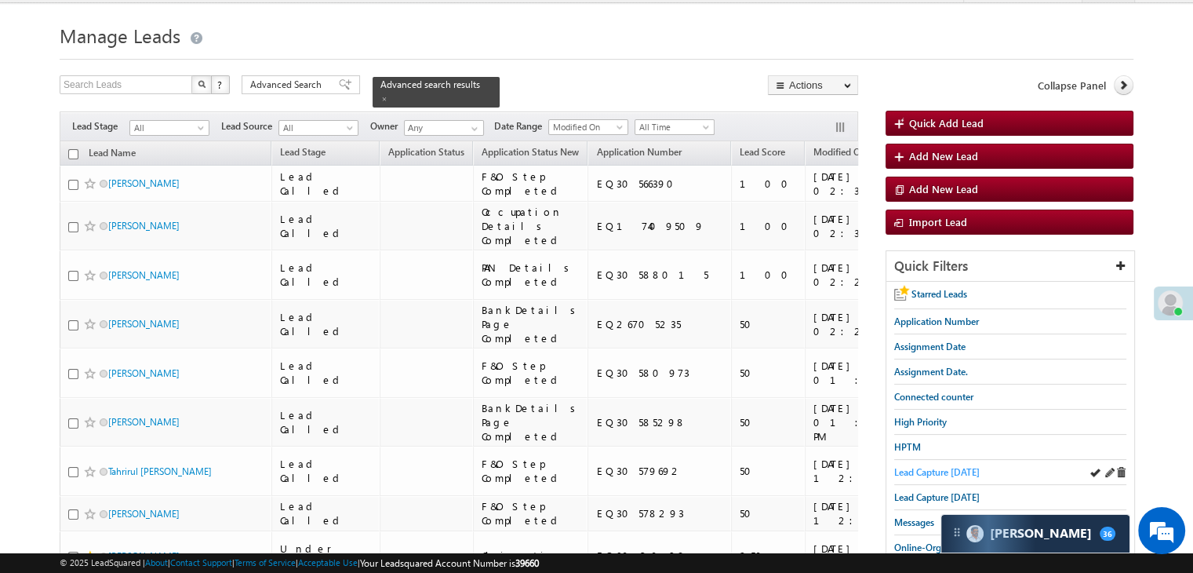
click at [908, 466] on span "Lead Capture [DATE]" at bounding box center [937, 472] width 86 height 12
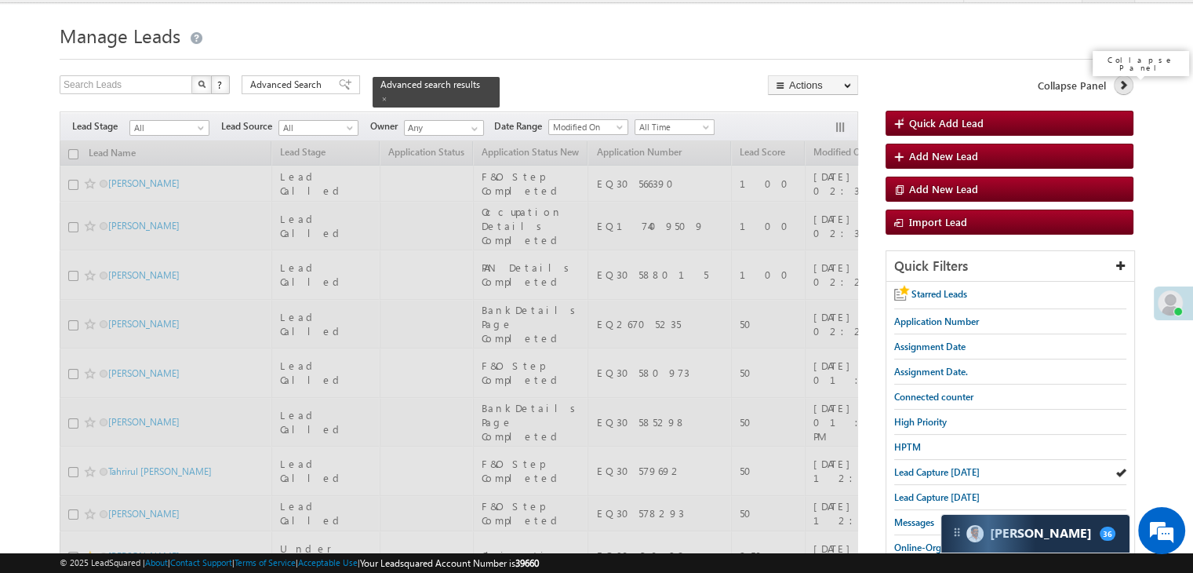
click at [1120, 82] on icon at bounding box center [1123, 84] width 11 height 11
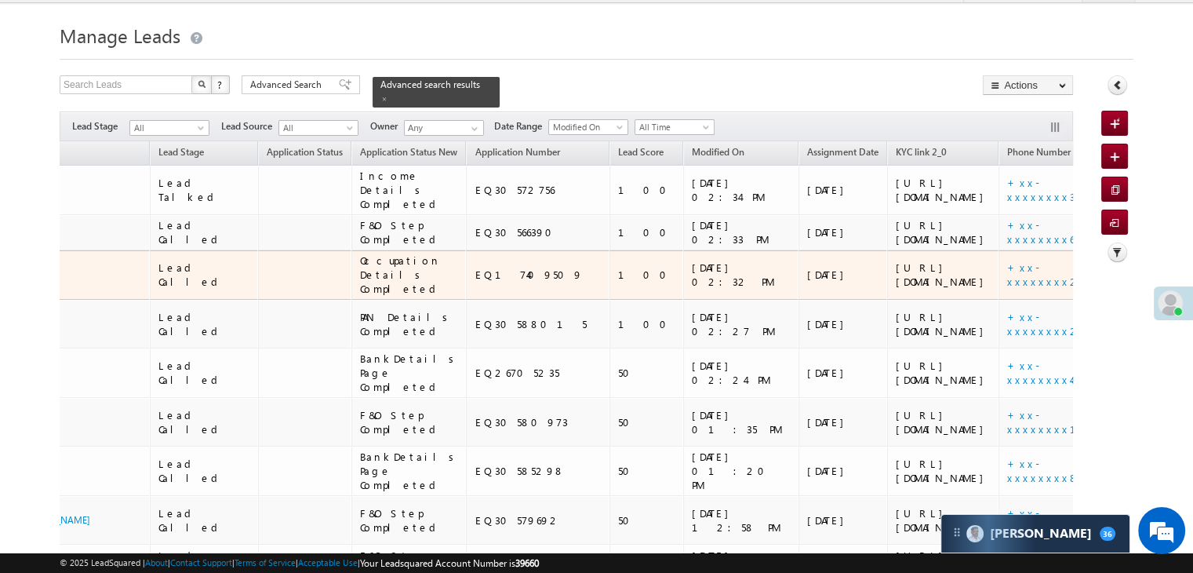
scroll to position [0, 0]
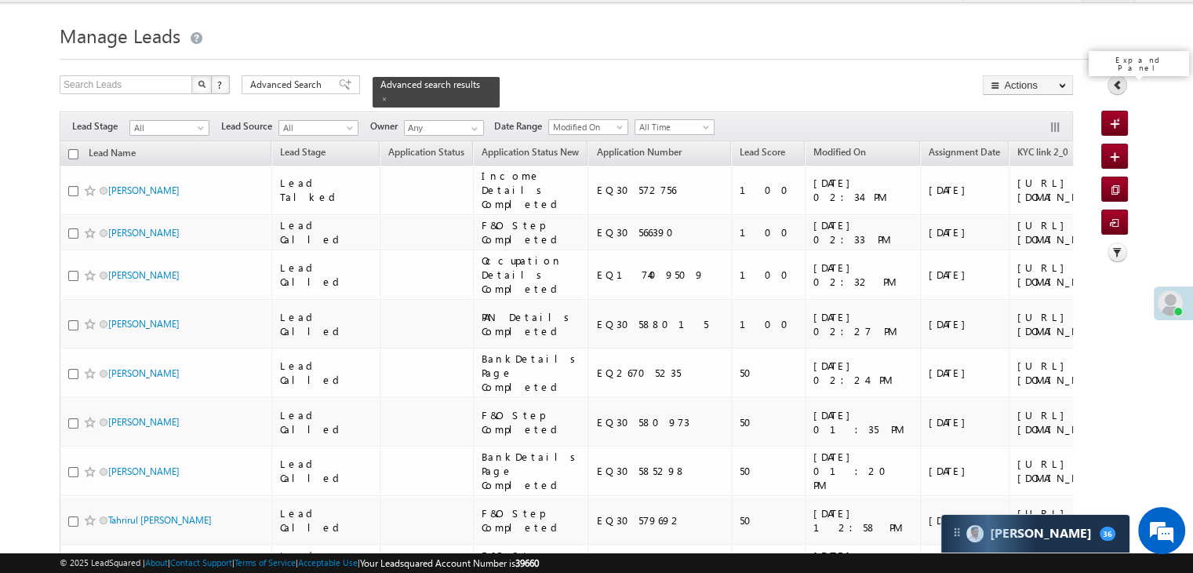
click at [1110, 82] on link at bounding box center [1118, 85] width 20 height 20
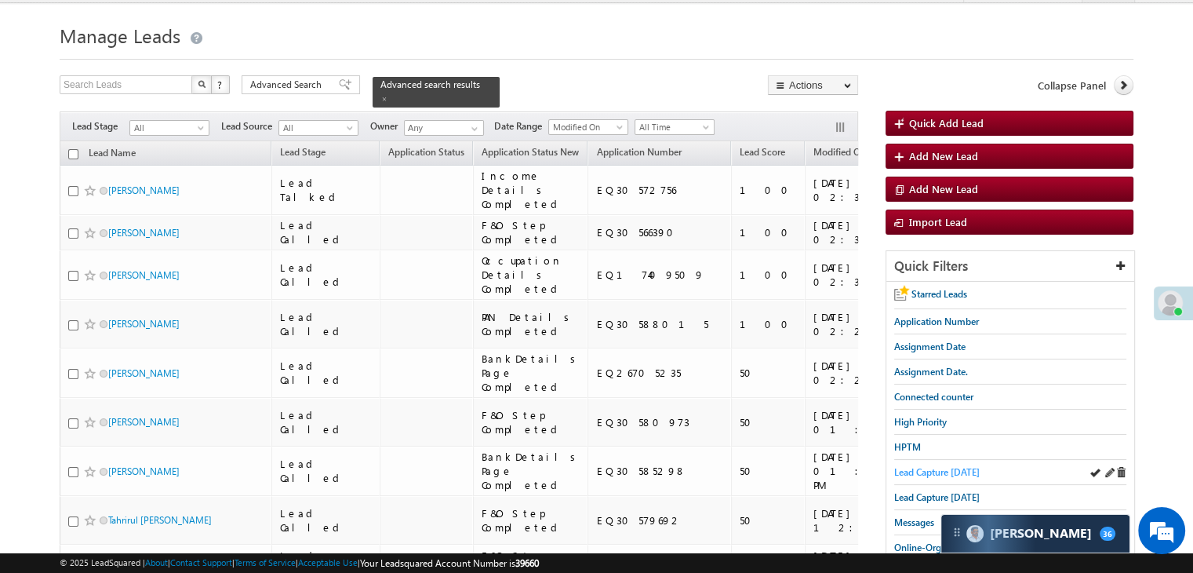
click at [914, 471] on span "Lead Capture [DATE]" at bounding box center [937, 472] width 86 height 12
click at [919, 471] on span "Lead Capture [DATE]" at bounding box center [937, 472] width 86 height 12
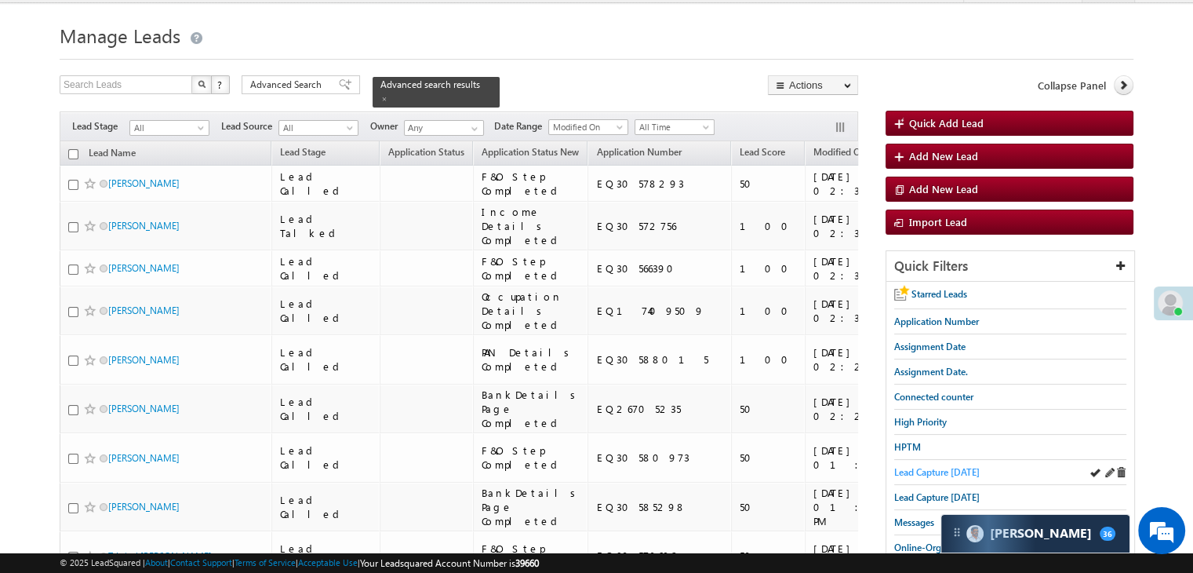
click at [944, 470] on span "Lead Capture [DATE]" at bounding box center [937, 472] width 86 height 12
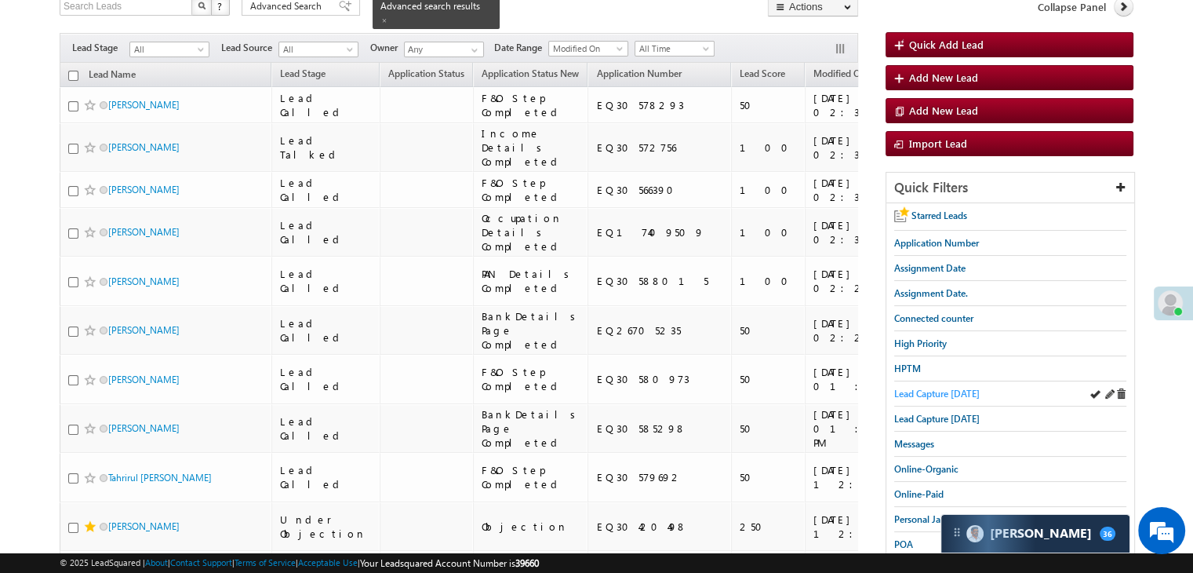
click at [941, 391] on span "Lead Capture [DATE]" at bounding box center [937, 393] width 86 height 12
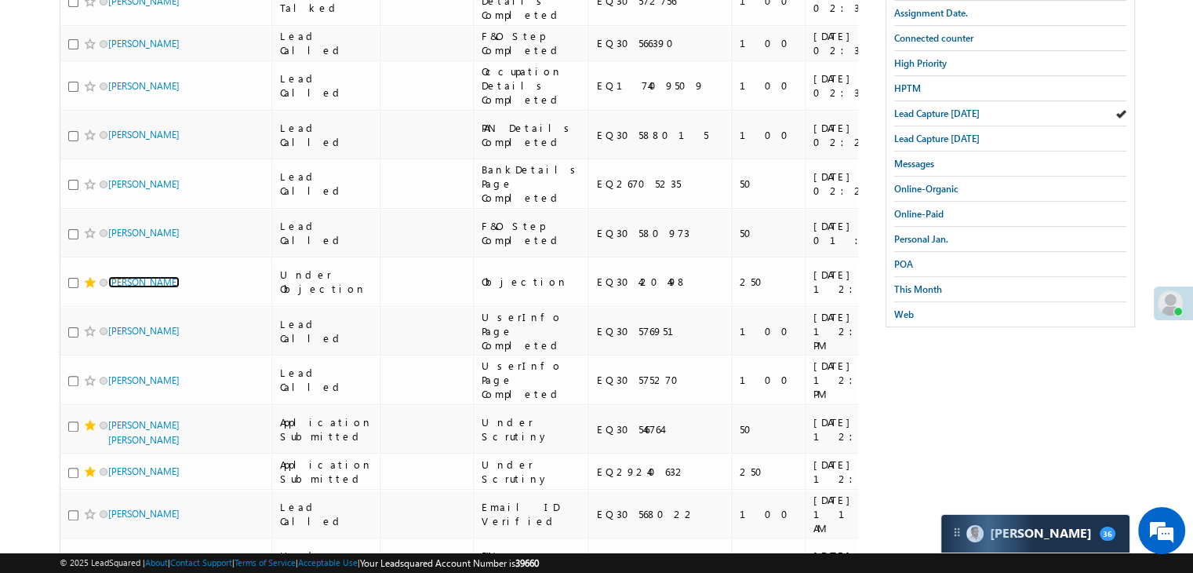
scroll to position [78, 0]
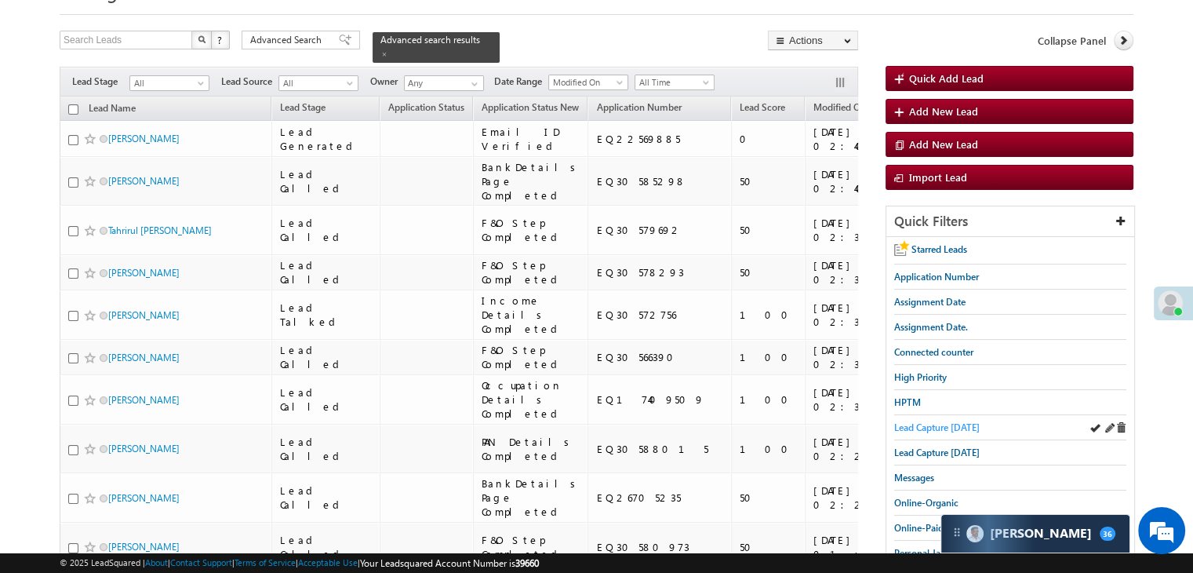
click at [950, 424] on span "Lead Capture [DATE]" at bounding box center [937, 427] width 86 height 12
click at [916, 426] on span "Lead Capture [DATE]" at bounding box center [937, 427] width 86 height 12
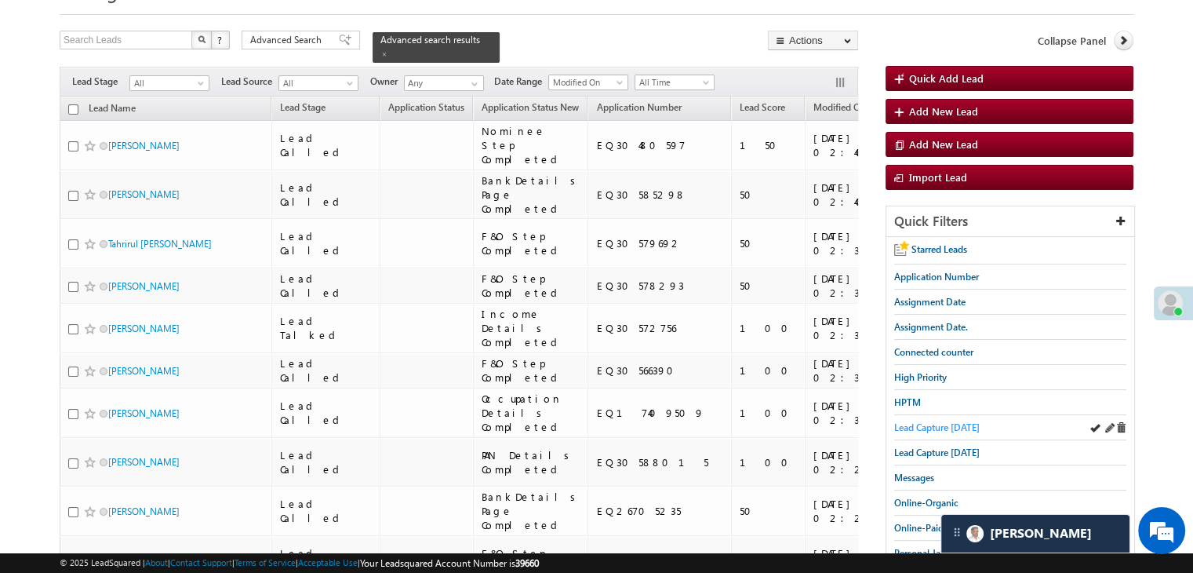
click at [911, 424] on span "Lead Capture [DATE]" at bounding box center [937, 427] width 86 height 12
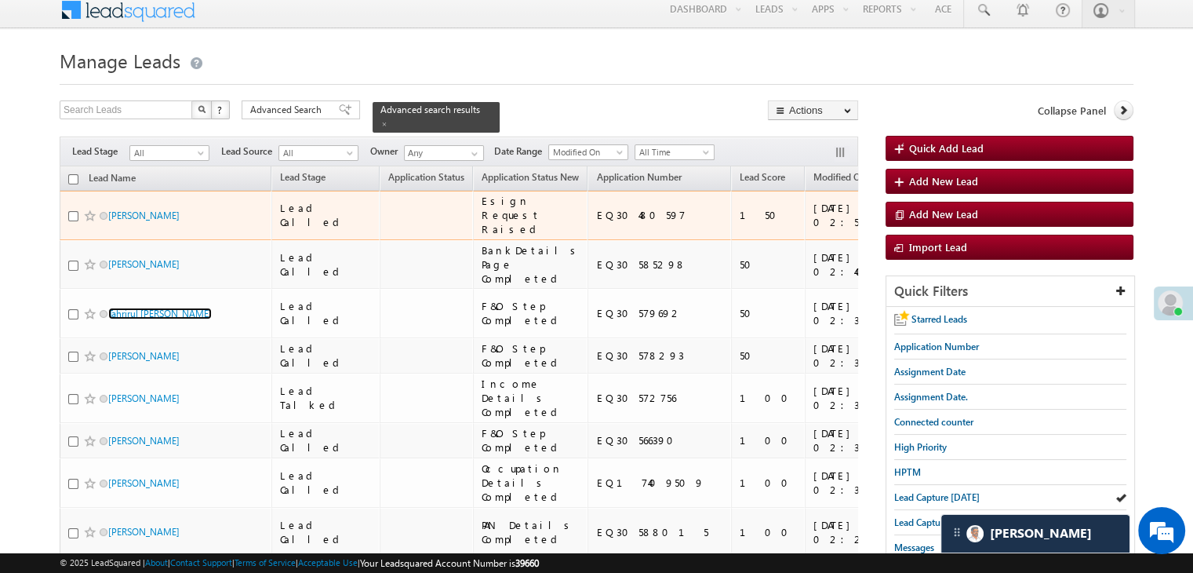
scroll to position [0, 0]
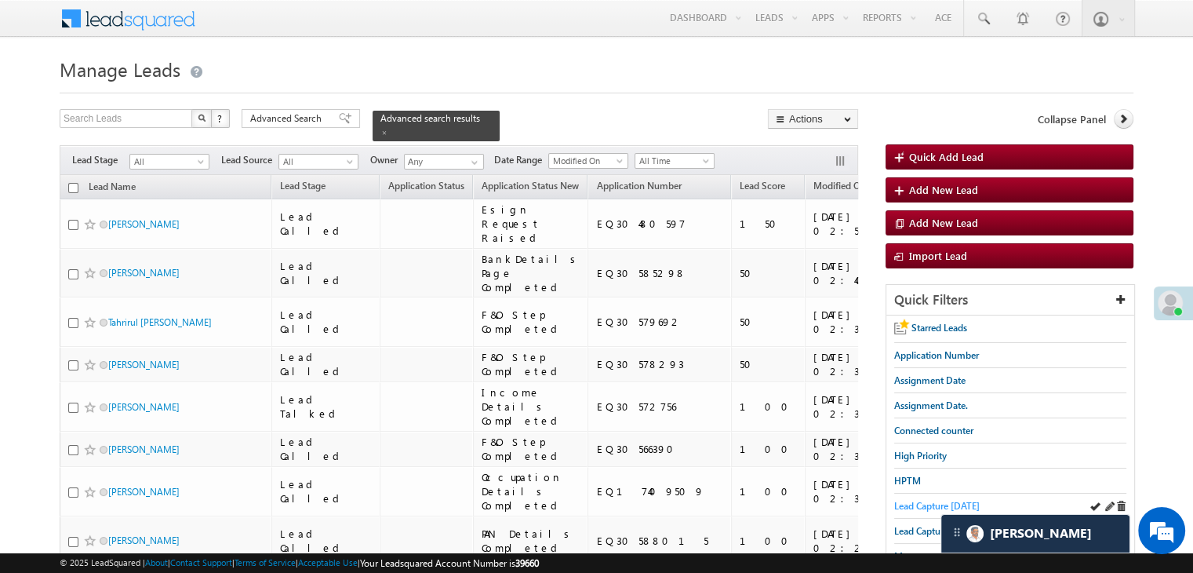
click at [934, 500] on span "Lead Capture [DATE]" at bounding box center [937, 506] width 86 height 12
click at [930, 503] on span "Lead Capture [DATE]" at bounding box center [937, 506] width 86 height 12
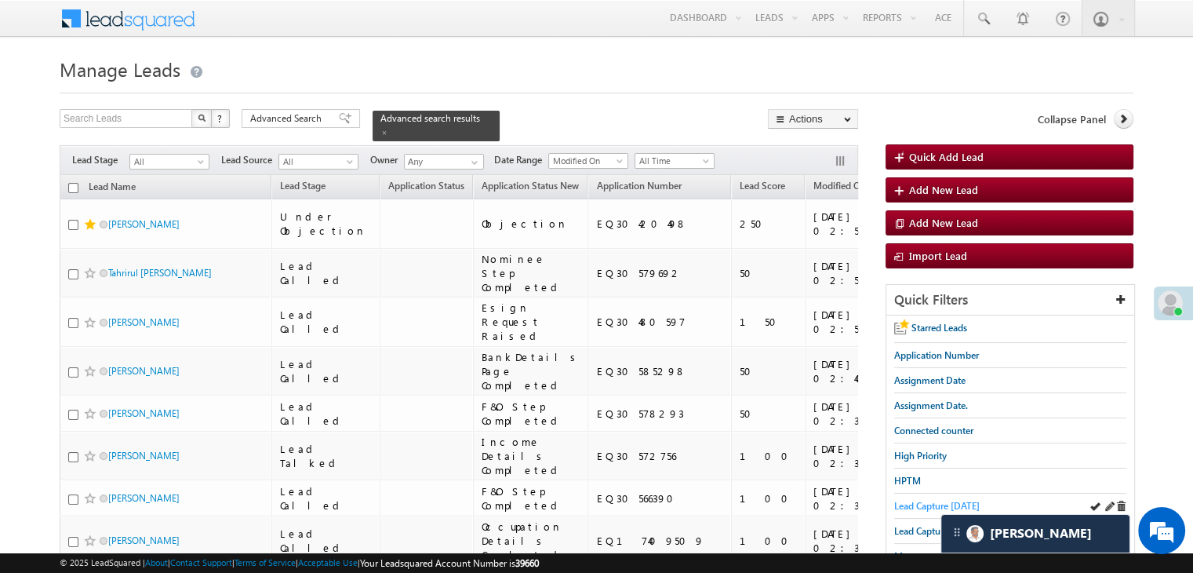
click at [916, 500] on span "Lead Capture [DATE]" at bounding box center [937, 506] width 86 height 12
click at [907, 502] on span "Lead Capture [DATE]" at bounding box center [937, 506] width 86 height 12
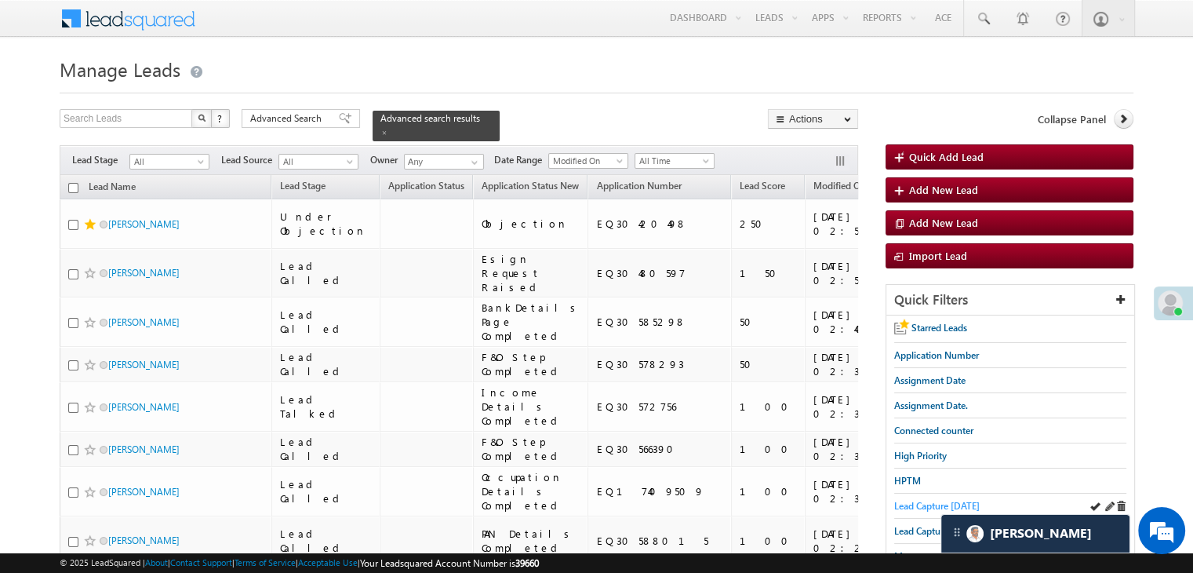
click at [941, 504] on span "Lead Capture [DATE]" at bounding box center [937, 506] width 86 height 12
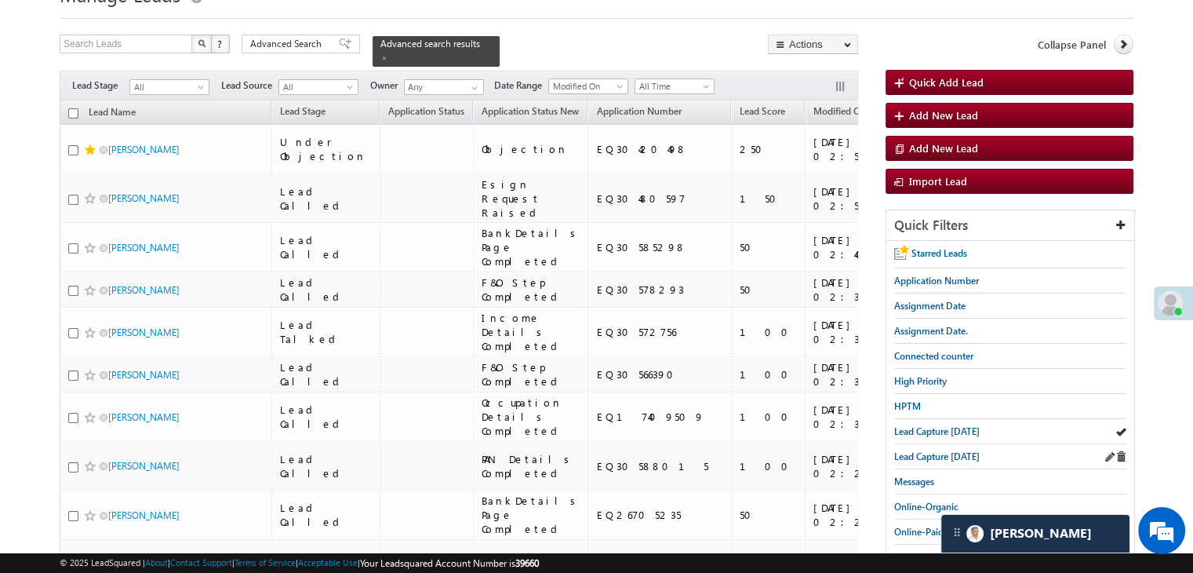
scroll to position [78, 0]
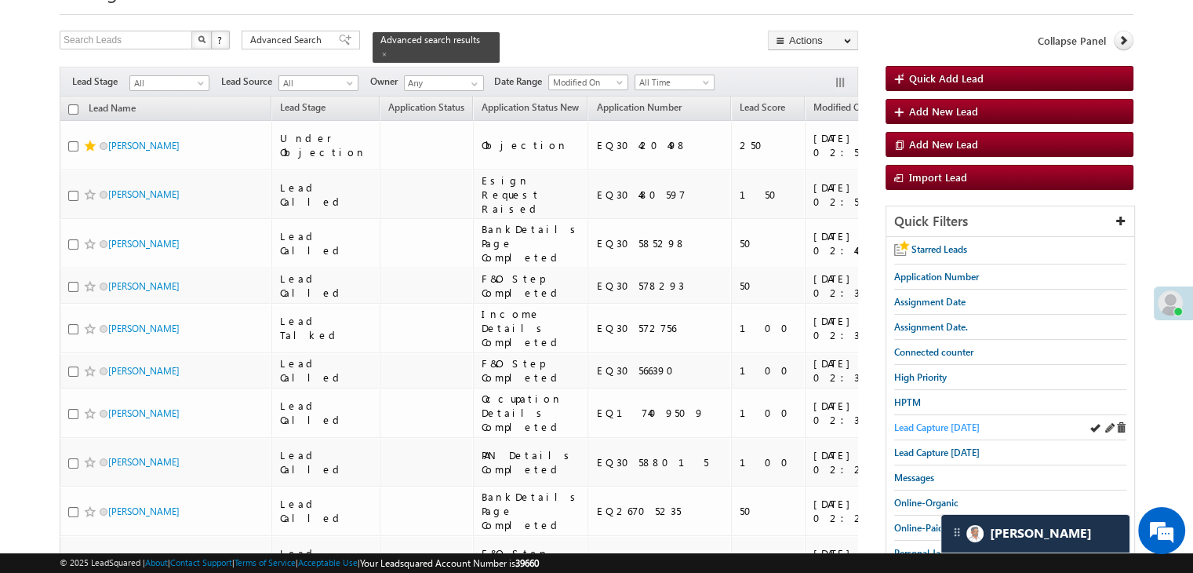
click at [916, 424] on span "Lead Capture [DATE]" at bounding box center [937, 427] width 86 height 12
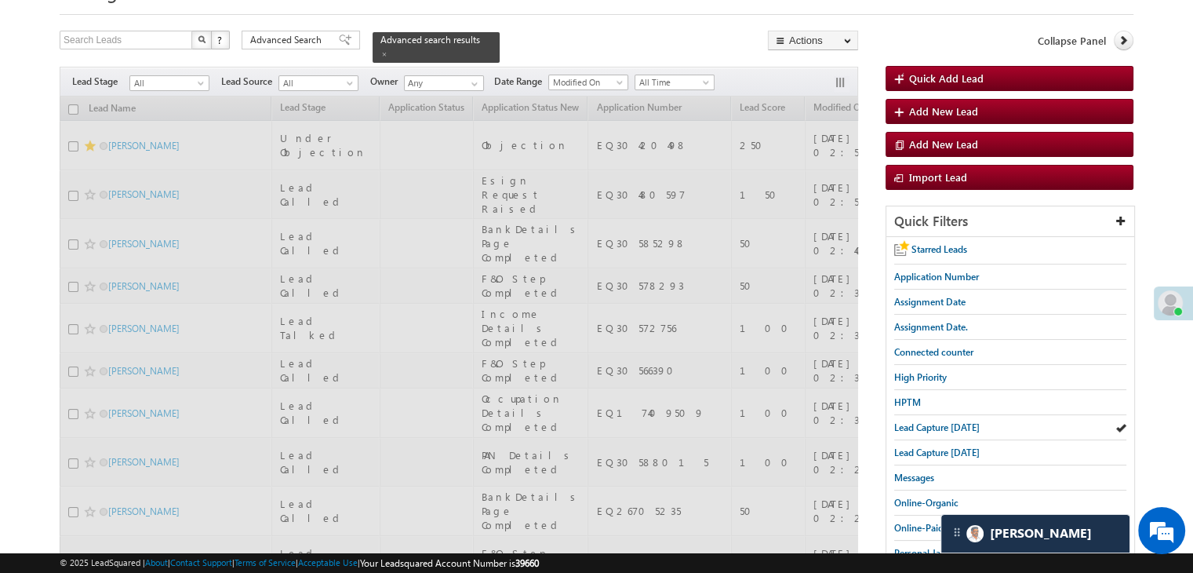
scroll to position [0, 0]
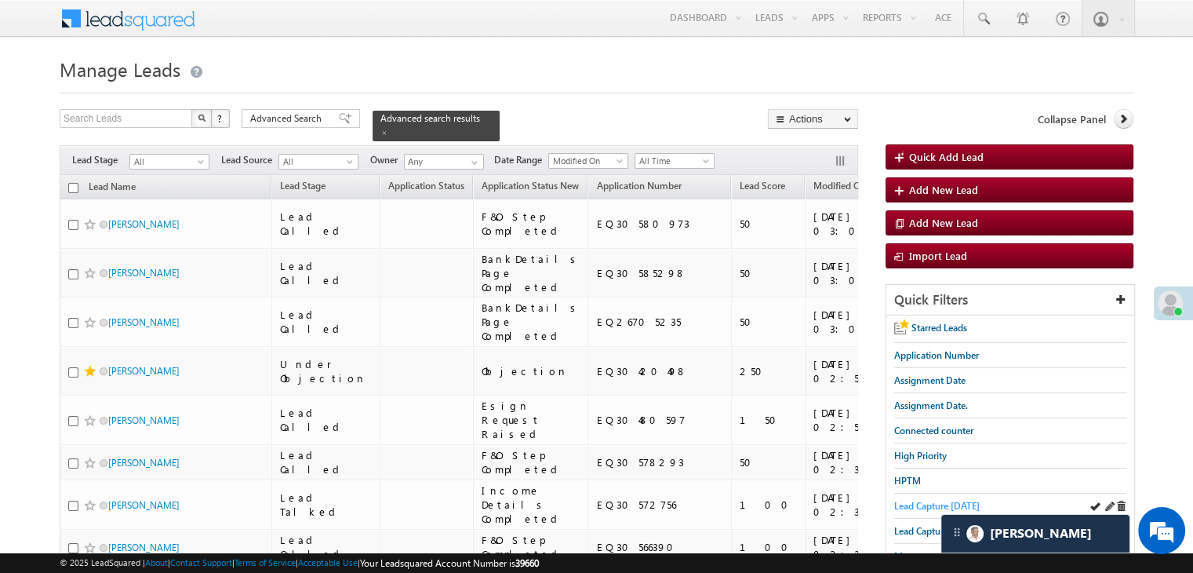
click at [916, 500] on span "Lead Capture [DATE]" at bounding box center [937, 506] width 86 height 12
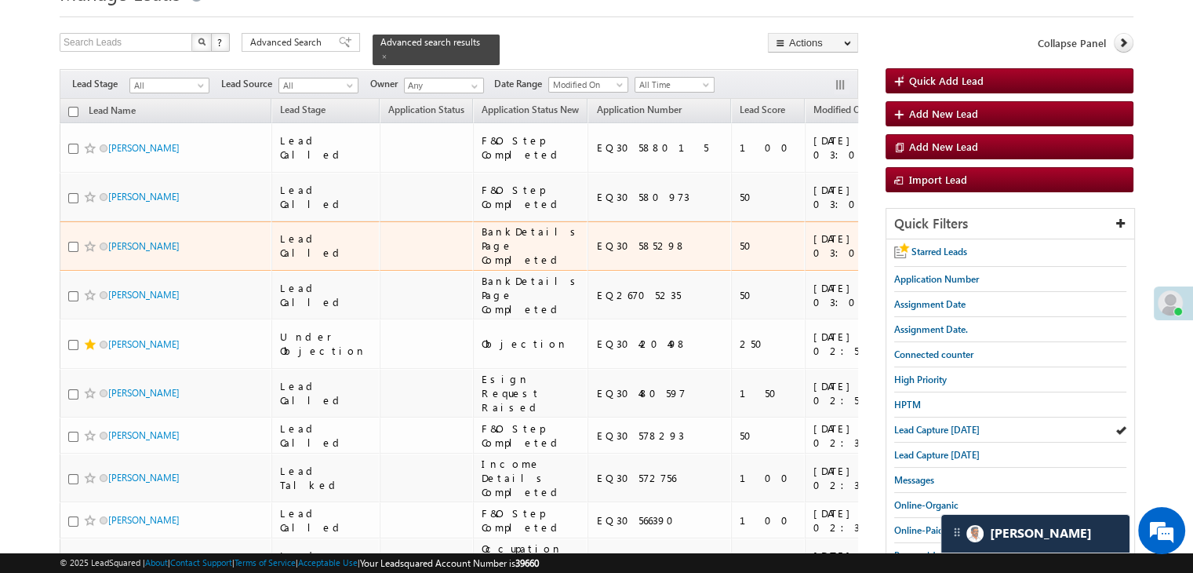
scroll to position [78, 0]
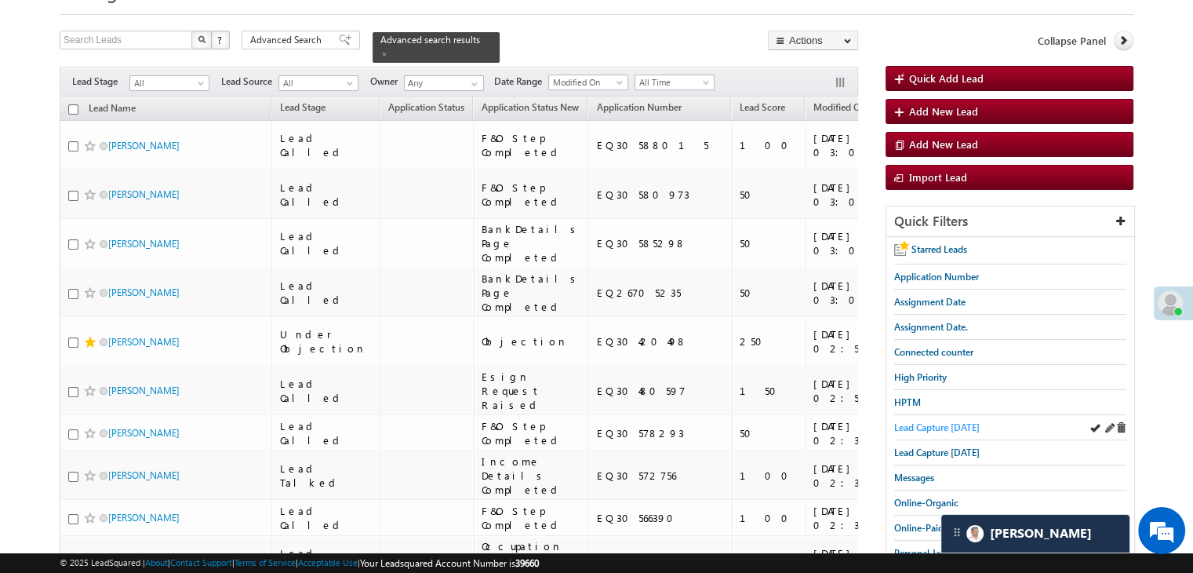
click at [938, 423] on span "Lead Capture [DATE]" at bounding box center [937, 427] width 86 height 12
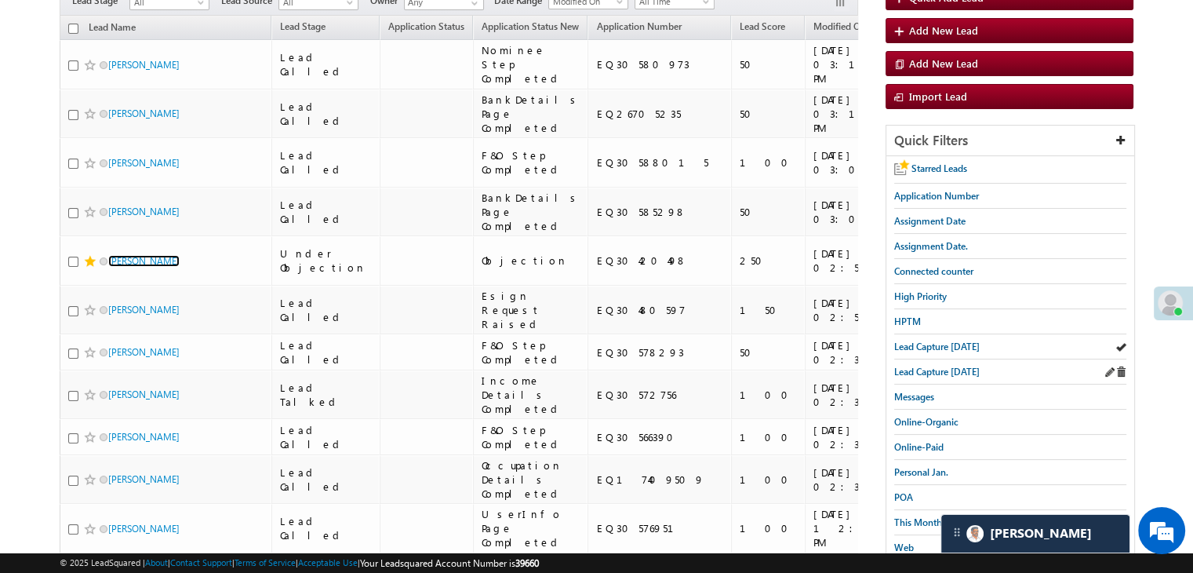
scroll to position [157, 0]
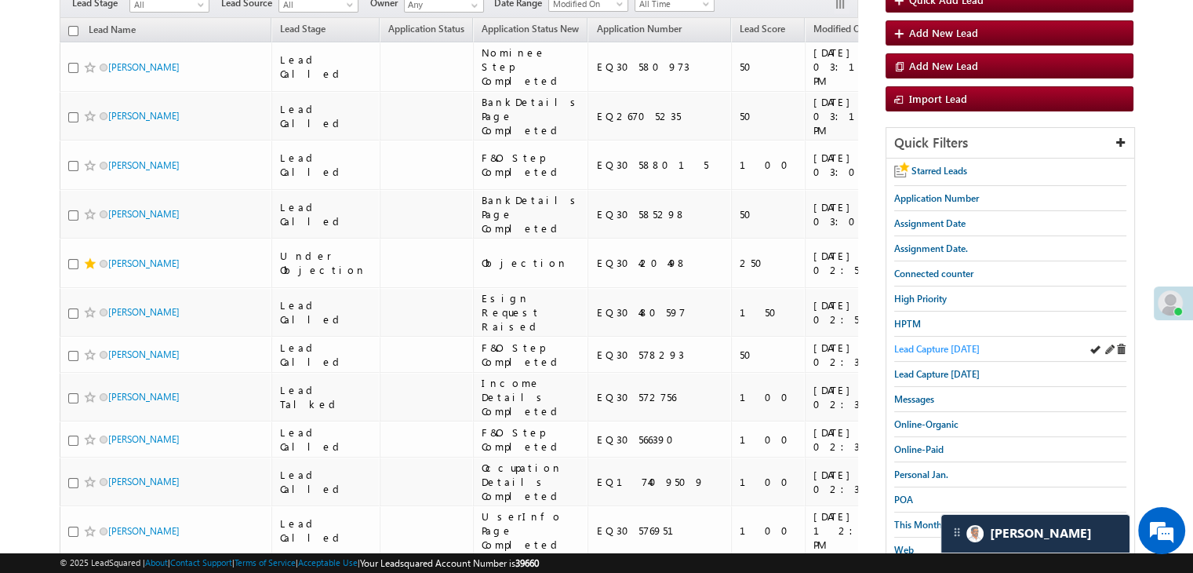
click at [969, 344] on span "Lead Capture [DATE]" at bounding box center [937, 349] width 86 height 12
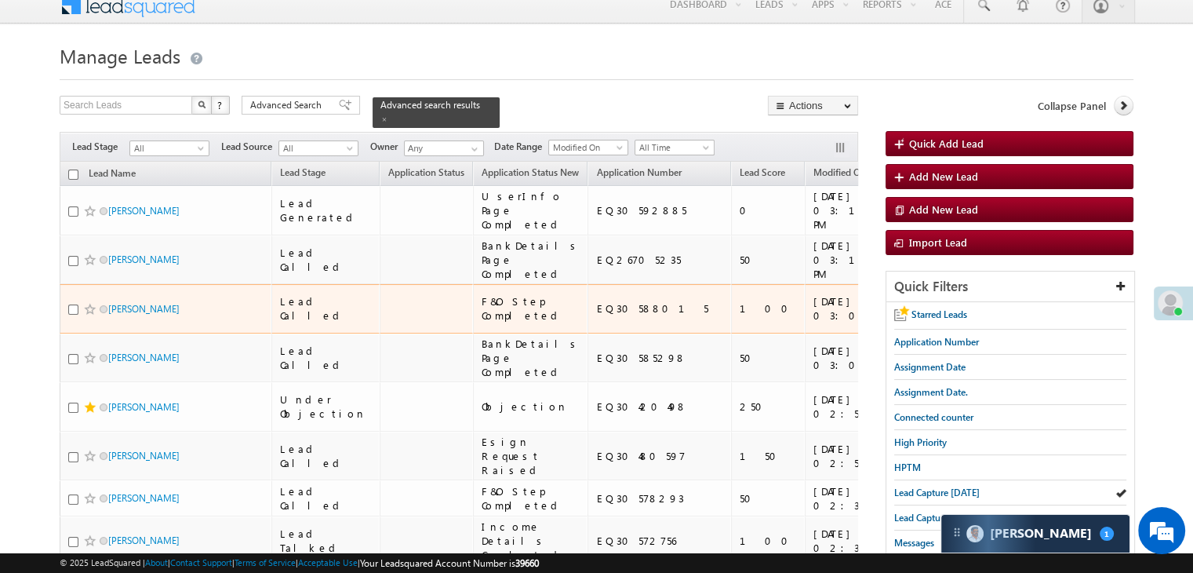
scroll to position [0, 0]
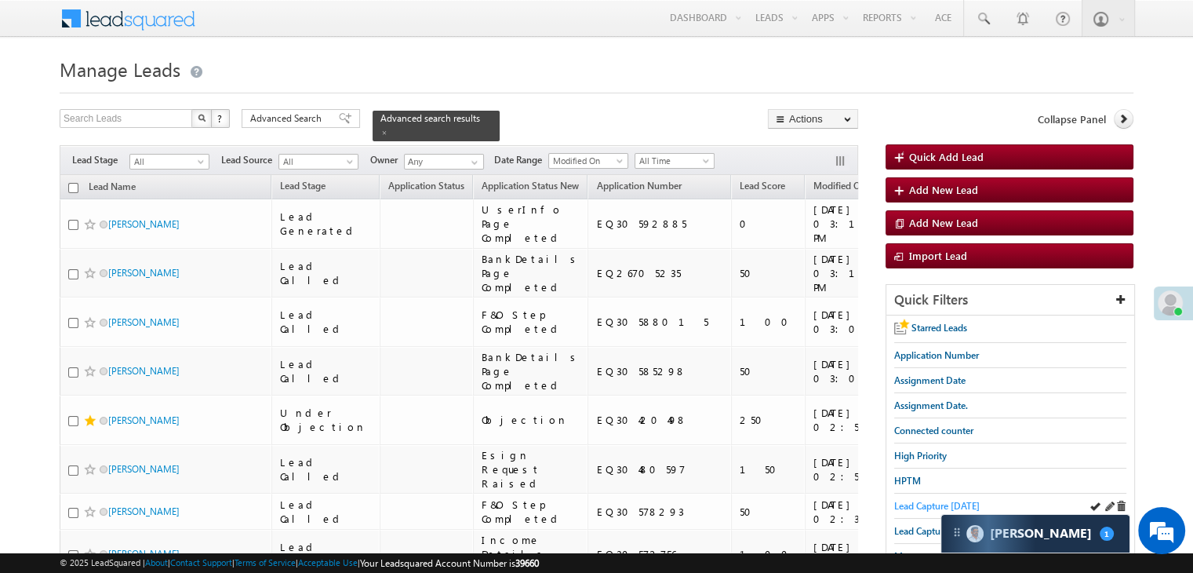
click at [901, 500] on span "Lead Capture [DATE]" at bounding box center [937, 506] width 86 height 12
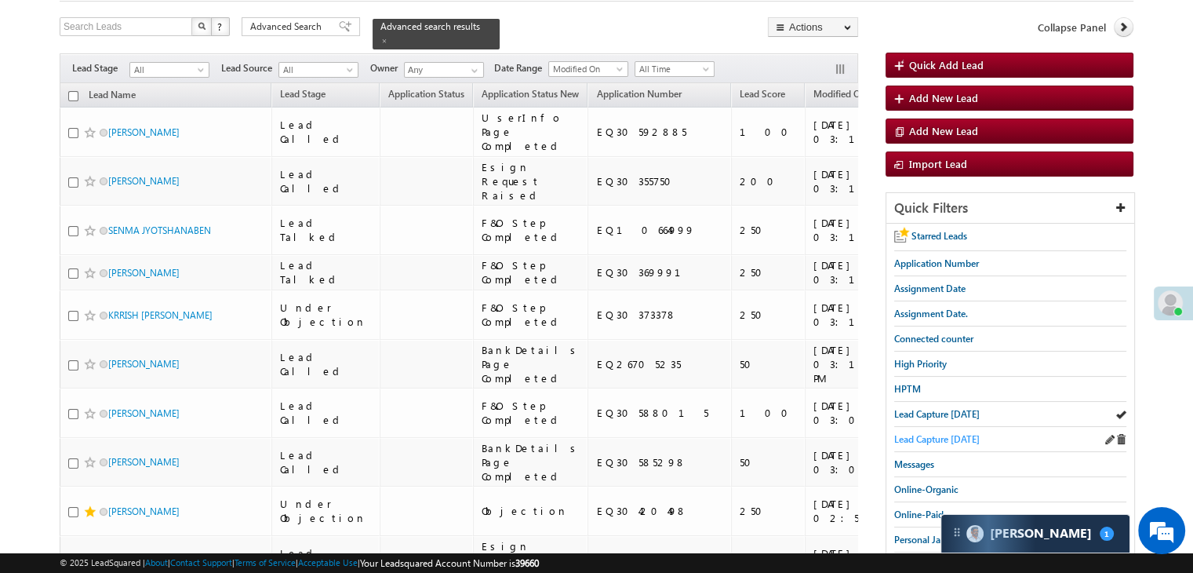
scroll to position [78, 0]
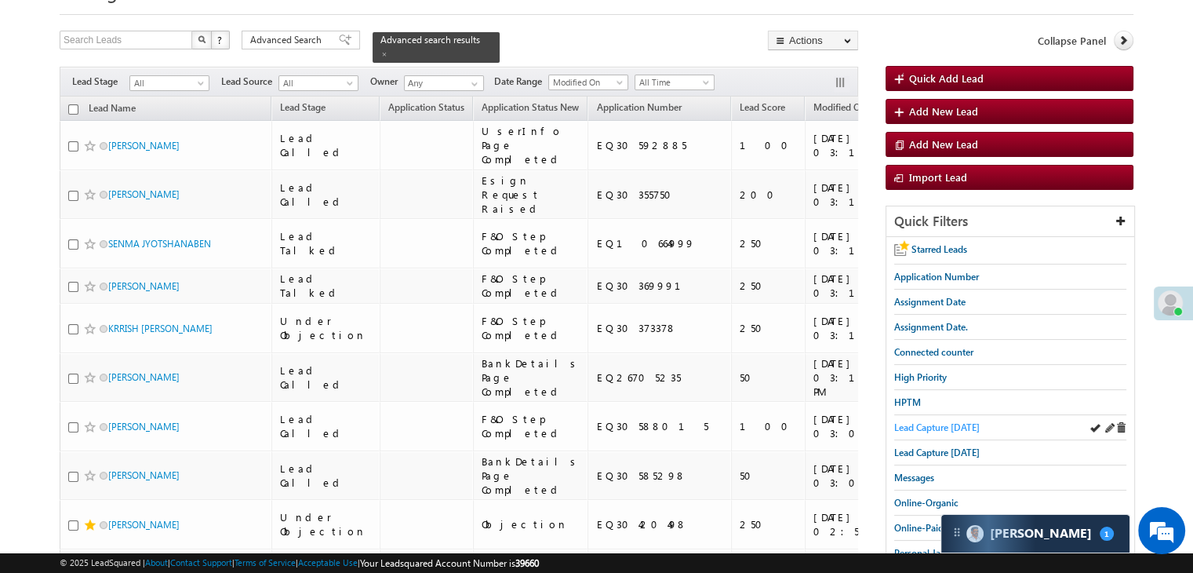
click at [932, 428] on span "Lead Capture [DATE]" at bounding box center [937, 427] width 86 height 12
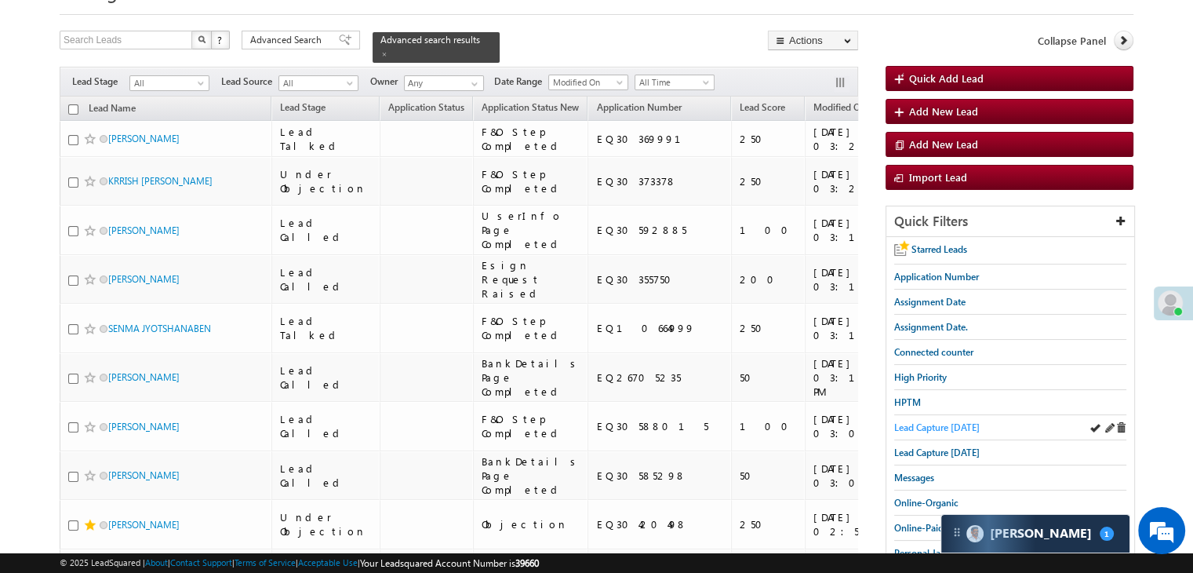
click at [926, 424] on span "Lead Capture [DATE]" at bounding box center [937, 427] width 86 height 12
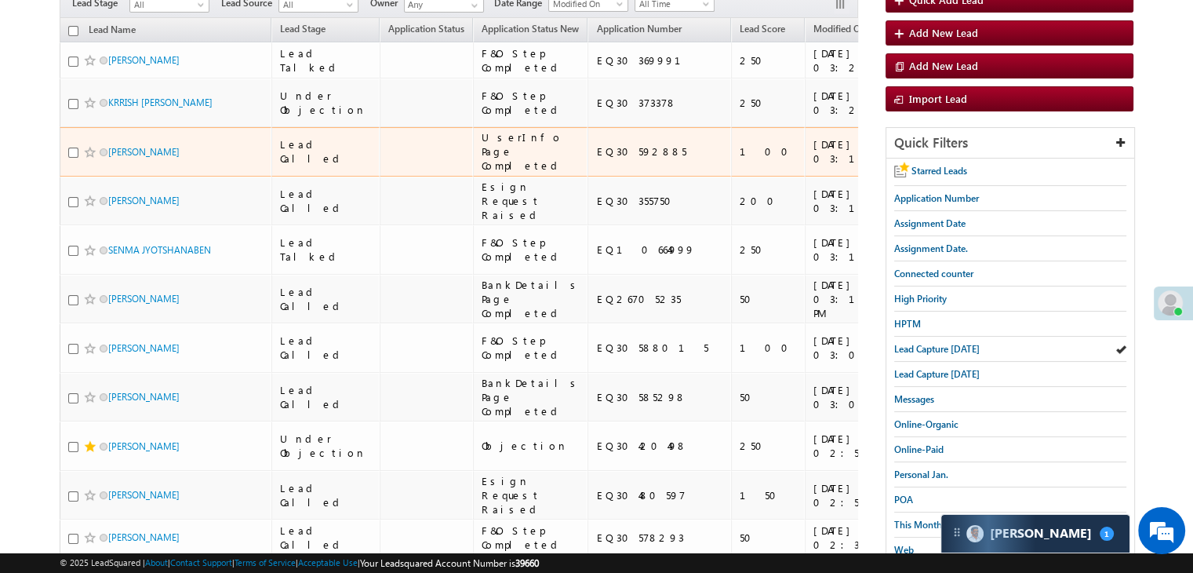
scroll to position [0, 0]
